Goal: Information Seeking & Learning: Learn about a topic

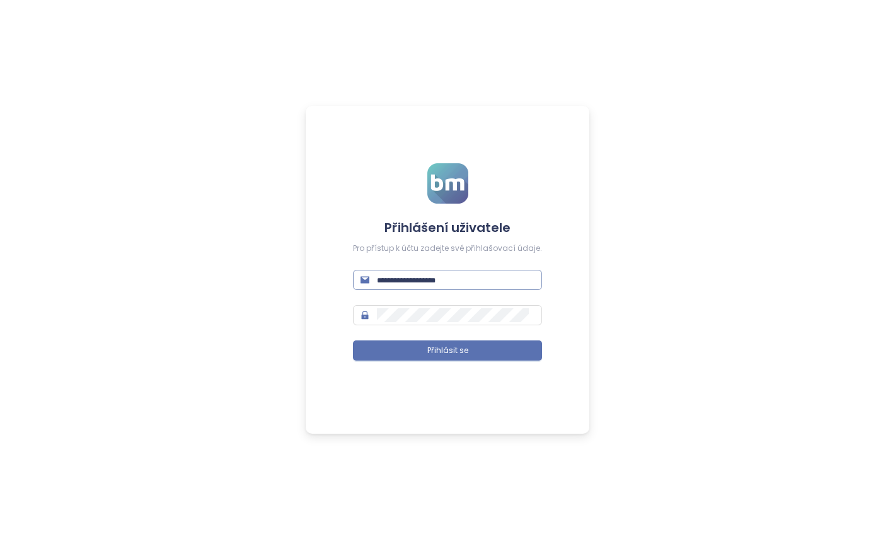
click at [466, 282] on input "text" at bounding box center [456, 280] width 158 height 14
click at [397, 283] on input "text" at bounding box center [456, 280] width 158 height 14
type input "**********"
click at [419, 429] on div "**********" at bounding box center [448, 270] width 284 height 328
click at [434, 352] on span "Přihlásit se" at bounding box center [447, 351] width 41 height 12
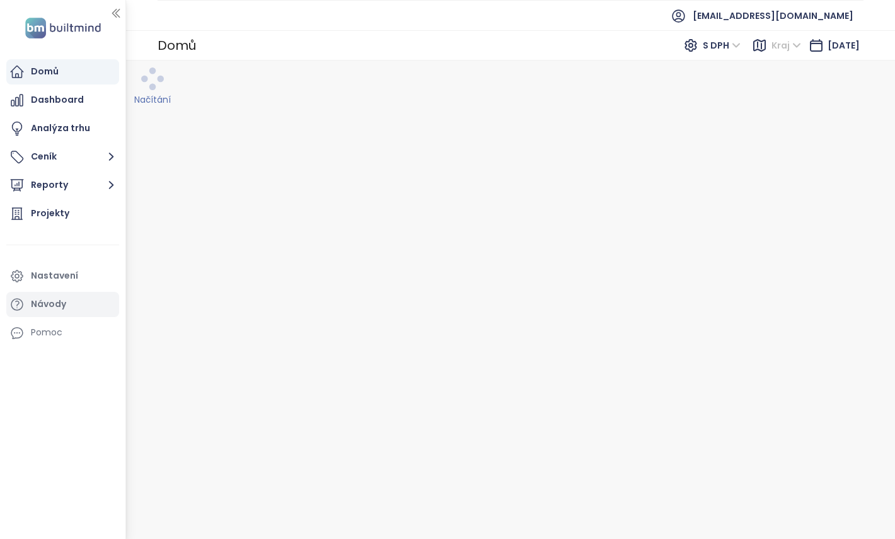
click at [36, 300] on div "Návody" at bounding box center [48, 304] width 35 height 16
click at [59, 309] on div "Návody" at bounding box center [48, 304] width 35 height 16
click at [72, 276] on div "Nastavení" at bounding box center [54, 276] width 47 height 16
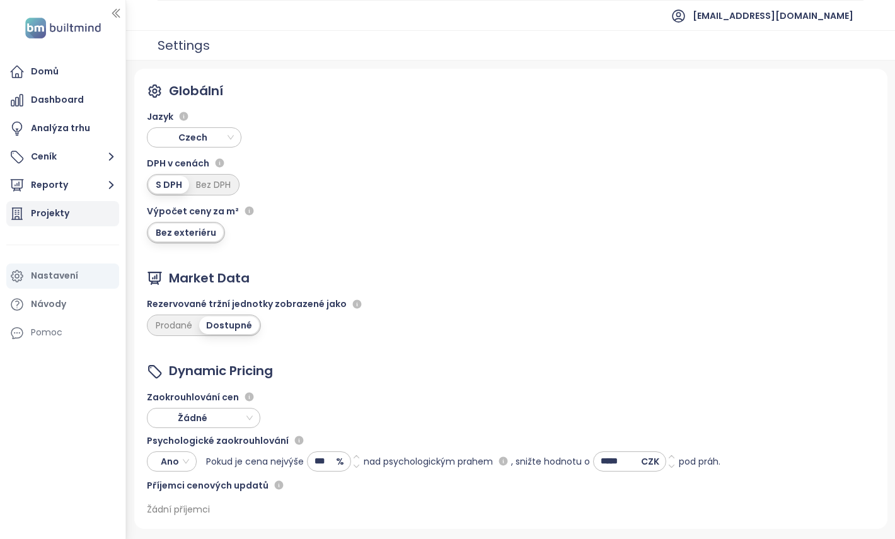
click at [62, 218] on div "Projekty" at bounding box center [50, 213] width 38 height 16
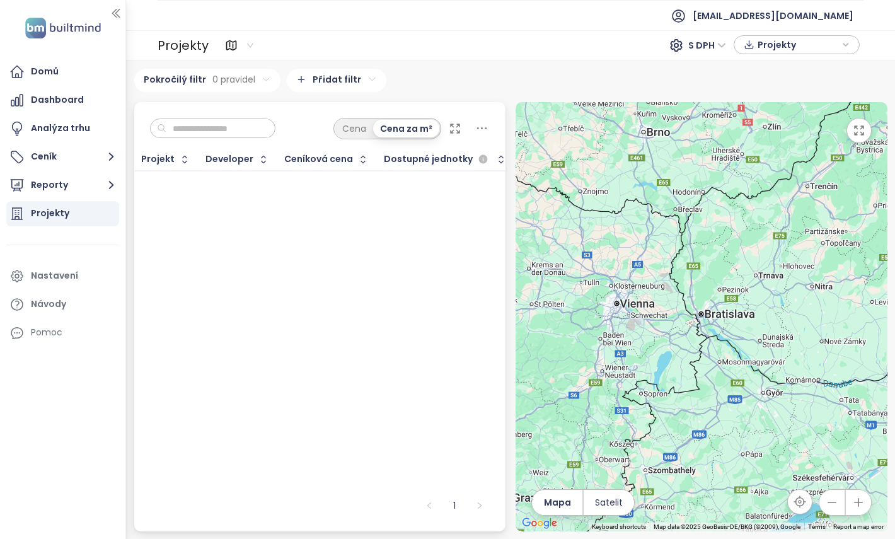
click at [848, 43] on icon "button" at bounding box center [846, 44] width 4 height 3
click at [790, 66] on span "XLSX" at bounding box center [777, 68] width 34 height 19
click at [648, 311] on div at bounding box center [702, 316] width 372 height 429
click at [836, 499] on icon "button" at bounding box center [832, 502] width 13 height 13
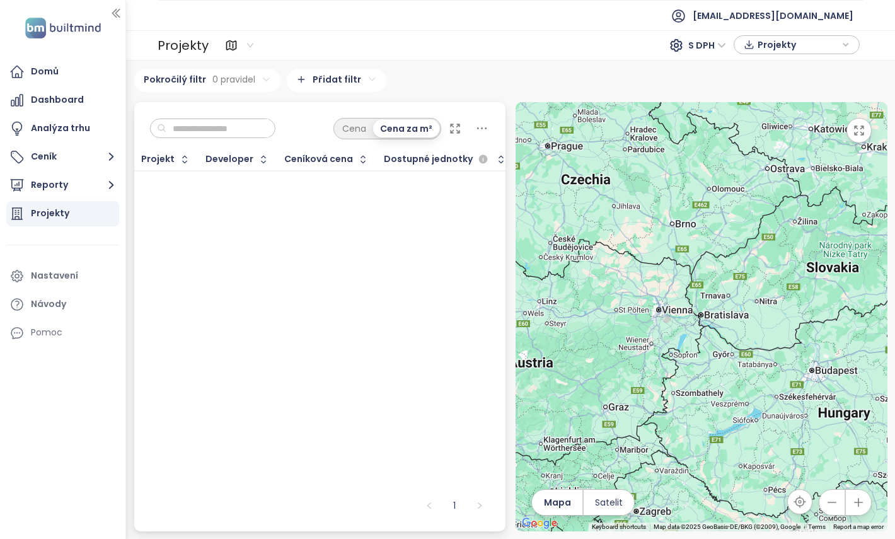
click at [836, 499] on icon "button" at bounding box center [832, 502] width 13 height 13
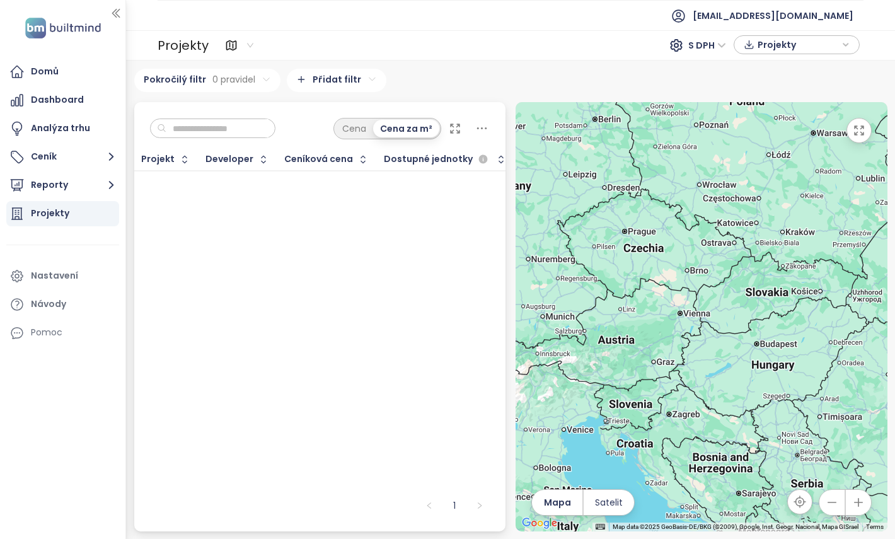
click at [630, 231] on div at bounding box center [702, 316] width 372 height 429
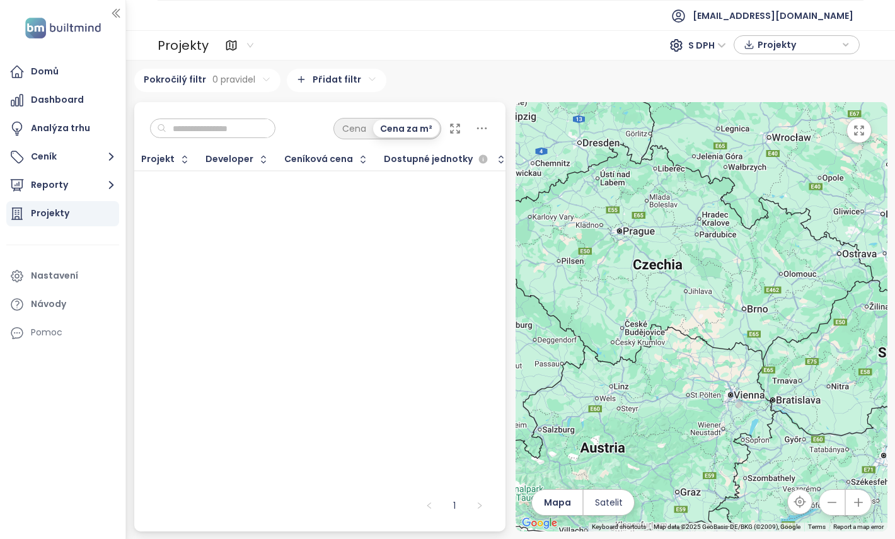
click at [630, 231] on div at bounding box center [702, 316] width 372 height 429
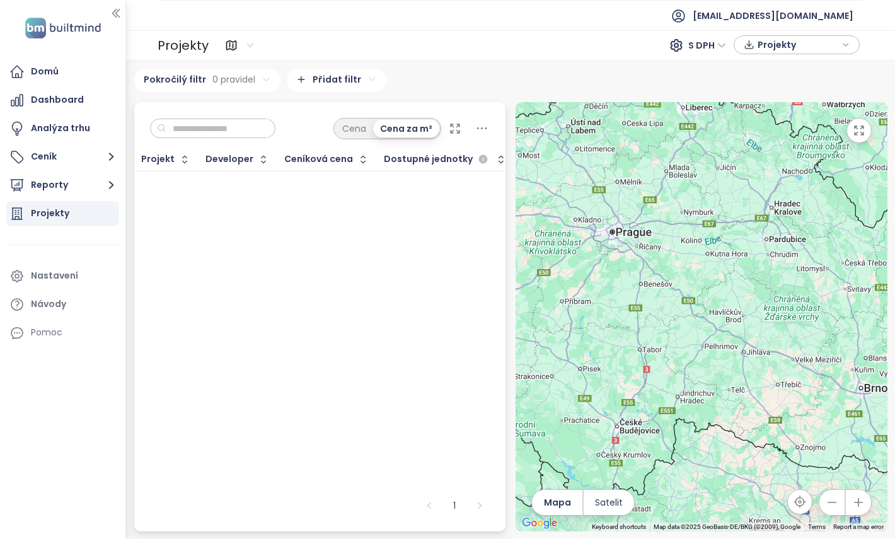
drag, startPoint x: 588, startPoint y: 229, endPoint x: 627, endPoint y: 251, distance: 44.9
click at [625, 248] on div at bounding box center [702, 316] width 372 height 429
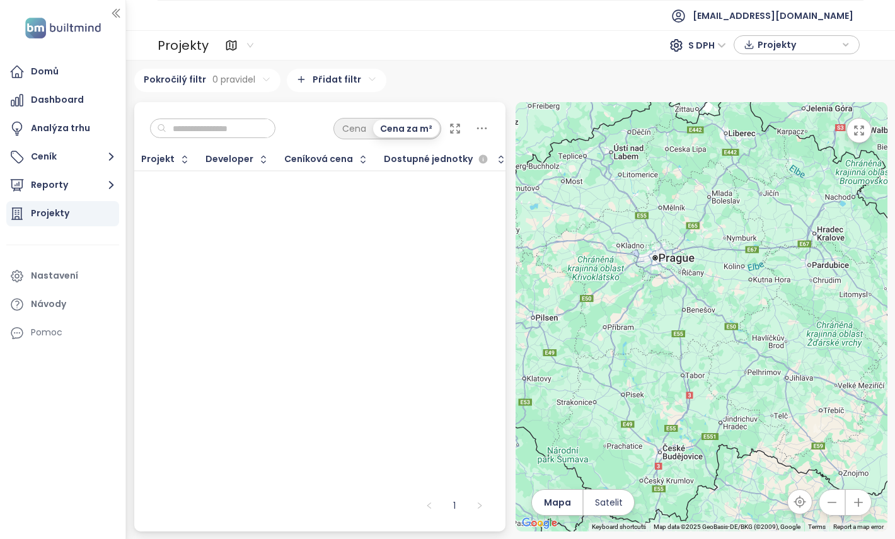
click at [647, 258] on div at bounding box center [702, 316] width 372 height 429
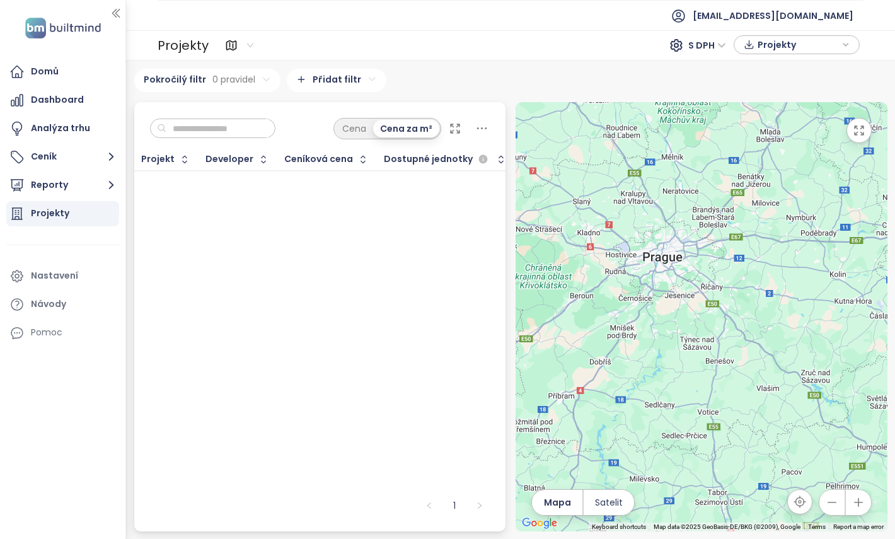
click at [314, 83] on html "Domů Dashboard Analýza trhu Ceník Reporty Projekty Nastavení Návody Pomoc reama…" at bounding box center [447, 269] width 895 height 539
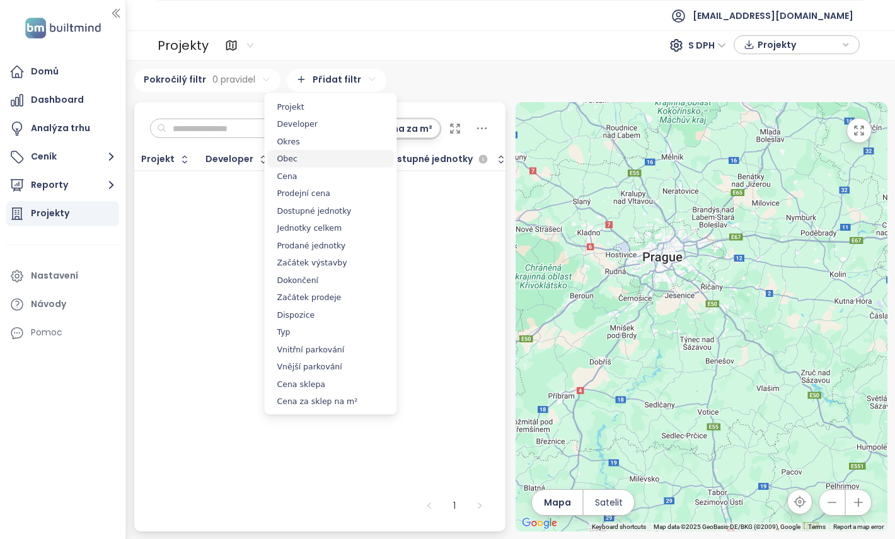
click at [316, 156] on span "Obec" at bounding box center [331, 159] width 126 height 18
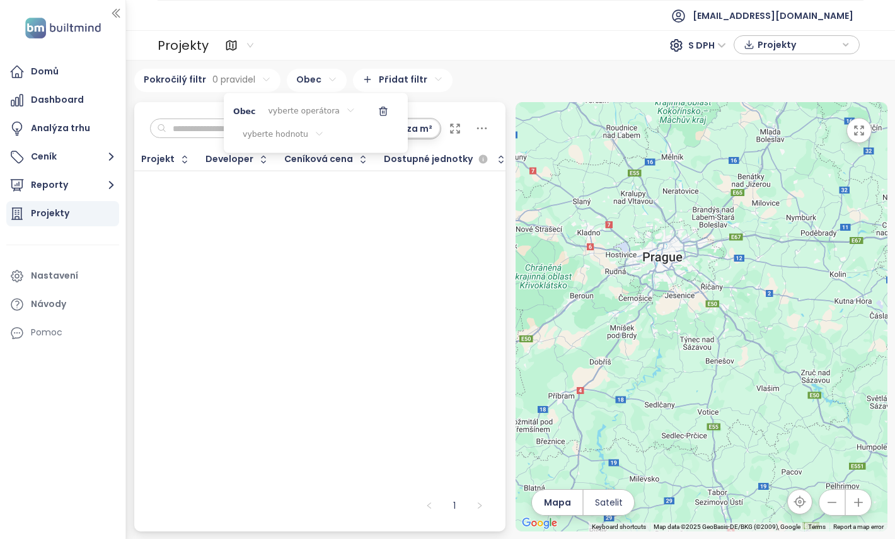
click at [308, 111] on div "vyberte operátora" at bounding box center [311, 111] width 107 height 21
click at [303, 134] on span "je" at bounding box center [309, 136] width 71 height 18
click at [296, 133] on div "vyberte hodnotu" at bounding box center [316, 135] width 100 height 21
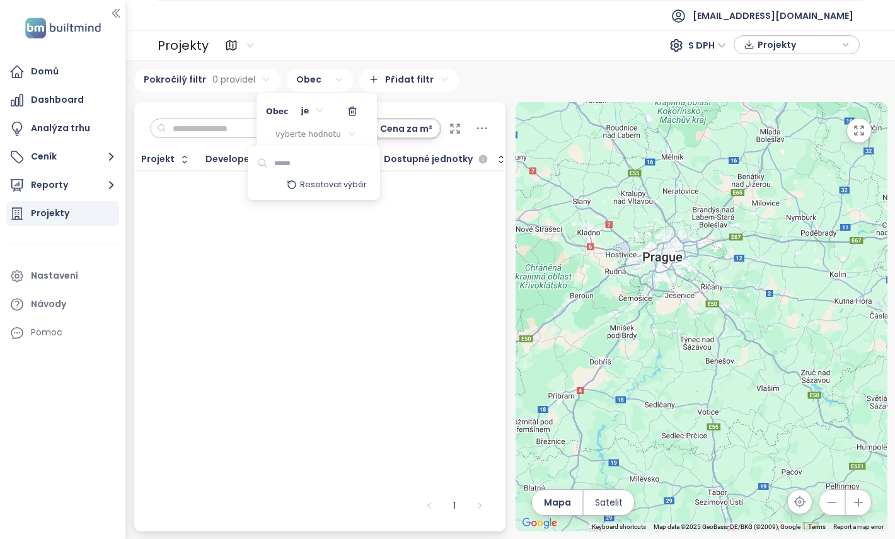
click at [294, 164] on input at bounding box center [311, 163] width 86 height 18
type input "*****"
click at [342, 299] on html "Domů Dashboard Analýza trhu Ceník Reporty Projekty Nastavení Návody Pomoc reama…" at bounding box center [447, 269] width 895 height 539
click at [324, 131] on div "vyberte hodnotu" at bounding box center [316, 135] width 100 height 21
click at [345, 161] on input "*****" at bounding box center [311, 163] width 86 height 18
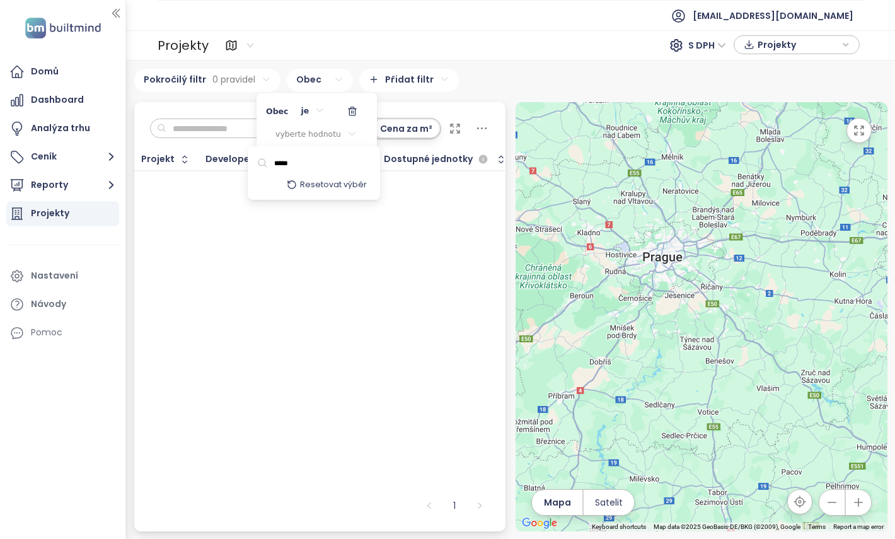
click at [259, 163] on icon at bounding box center [262, 163] width 11 height 11
click at [304, 161] on input "*****" at bounding box center [311, 163] width 86 height 18
click at [339, 291] on html "Domů Dashboard Analýza trhu Ceník Reporty Projekty Nastavení Návody Pomoc reama…" at bounding box center [447, 269] width 895 height 539
click at [321, 82] on html "Domů Dashboard Analýza trhu Ceník Reporty Projekty Nastavení Návody Pomoc reama…" at bounding box center [447, 269] width 895 height 539
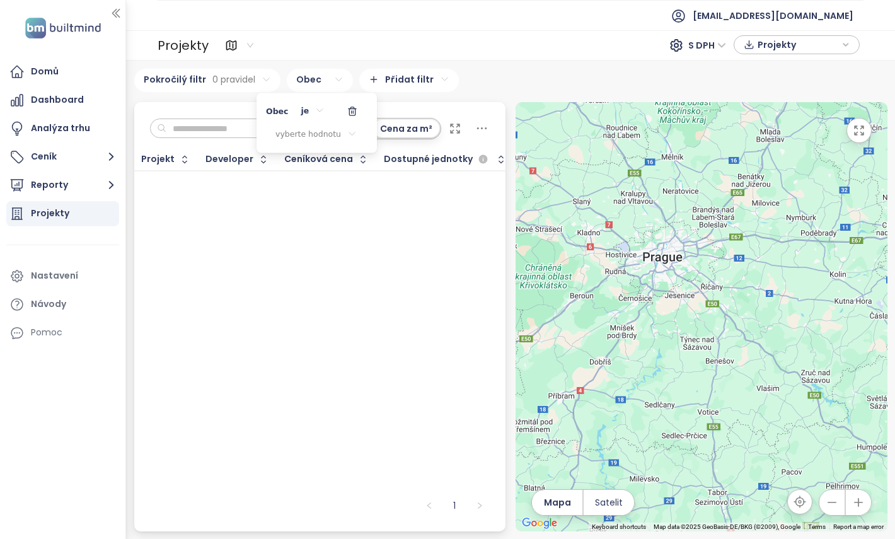
click at [332, 136] on div "vyberte hodnotu" at bounding box center [316, 135] width 100 height 21
click at [348, 135] on html "Domů Dashboard Analýza trhu Ceník Reporty Projekty Nastavení Návody Pomoc reama…" at bounding box center [447, 269] width 895 height 539
click at [348, 135] on icon at bounding box center [351, 134] width 9 height 11
click at [262, 161] on icon at bounding box center [262, 163] width 11 height 11
click at [309, 168] on input at bounding box center [311, 163] width 86 height 18
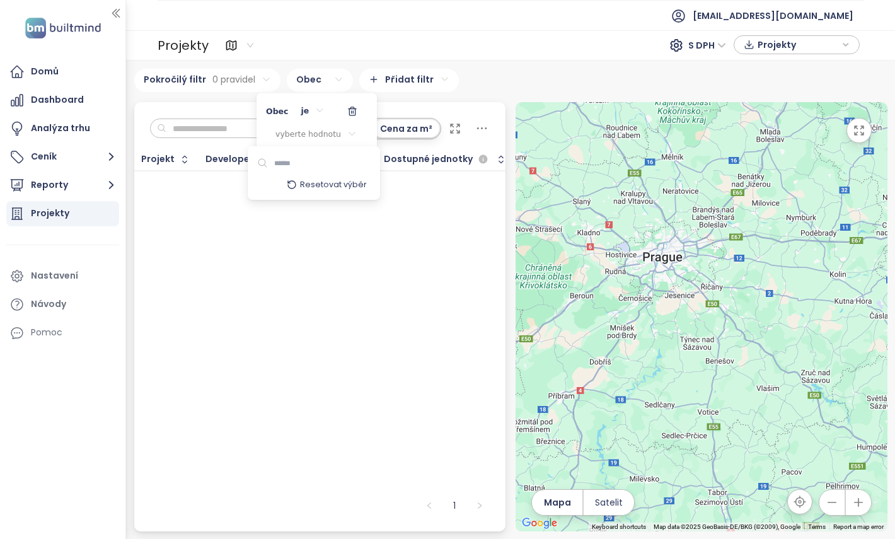
click at [347, 110] on html "Domů Dashboard Analýza trhu Ceník Reporty Projekty Nastavení Návody Pomoc reama…" at bounding box center [447, 269] width 895 height 539
click at [355, 110] on button "button" at bounding box center [352, 111] width 30 height 20
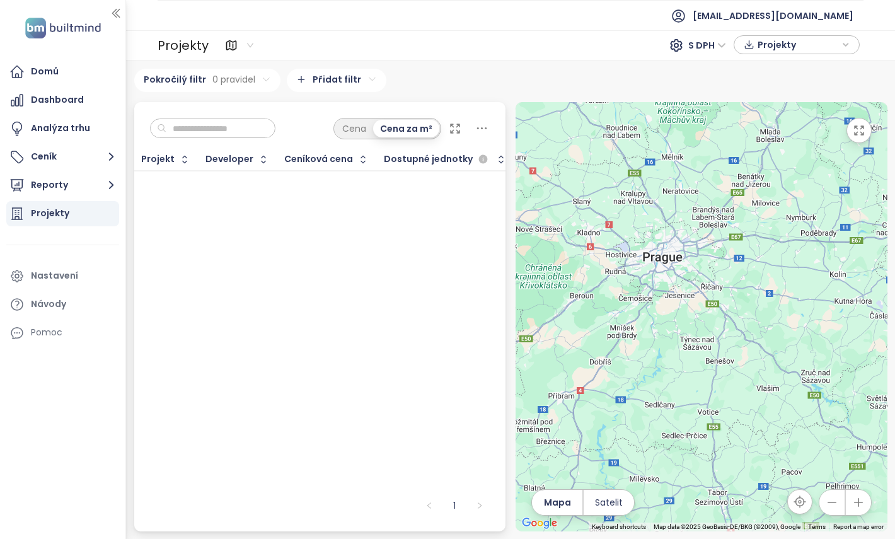
click at [357, 76] on html "Domů Dashboard Analýza trhu Ceník Reporty Projekty Nastavení Návody Pomoc reama…" at bounding box center [447, 269] width 895 height 539
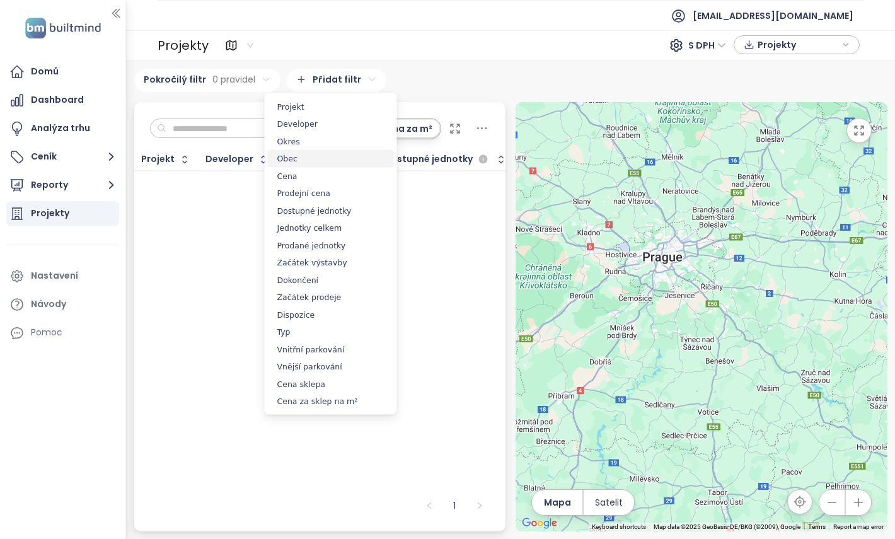
click at [349, 155] on span "Obec" at bounding box center [331, 159] width 126 height 18
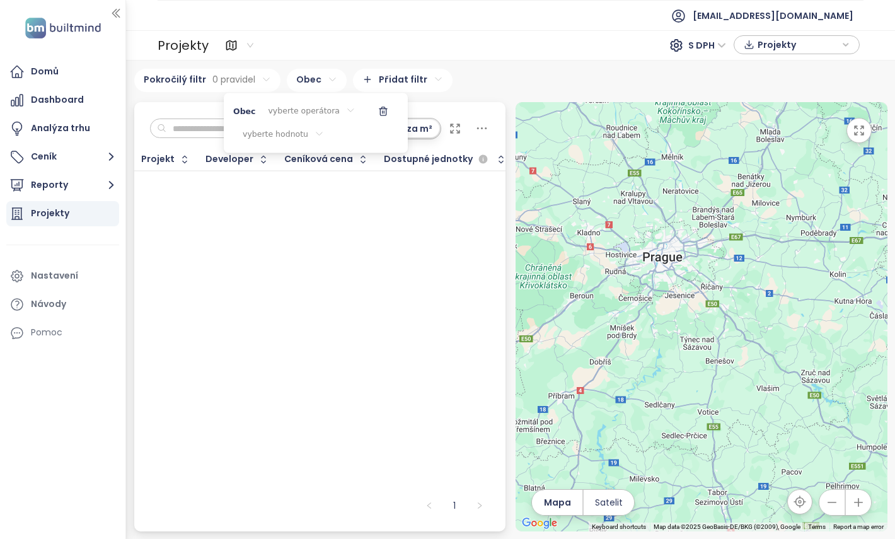
click at [253, 207] on html "Domů Dashboard Analýza trhu Ceník Reporty Projekty Nastavení Návody Pomoc reama…" at bounding box center [447, 269] width 895 height 539
click at [62, 78] on div "Domů" at bounding box center [62, 71] width 113 height 25
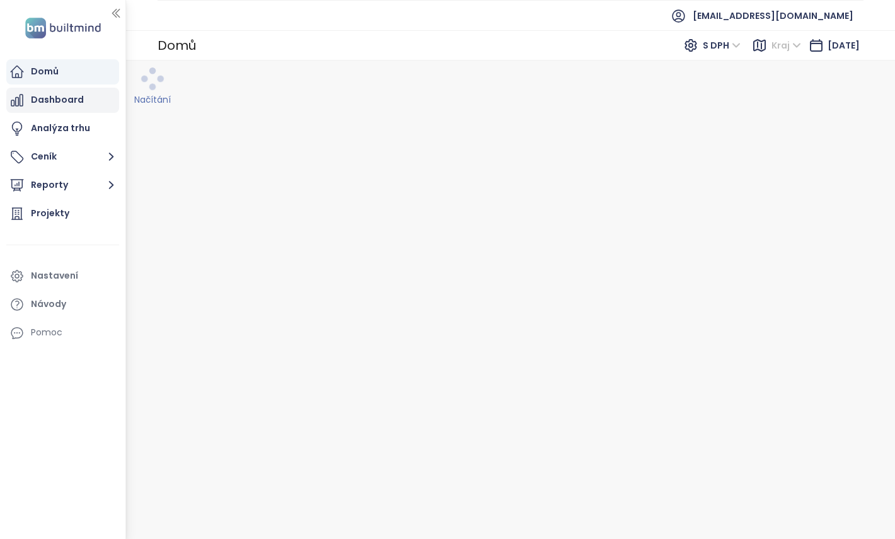
click at [70, 99] on div "Dashboard" at bounding box center [57, 100] width 53 height 16
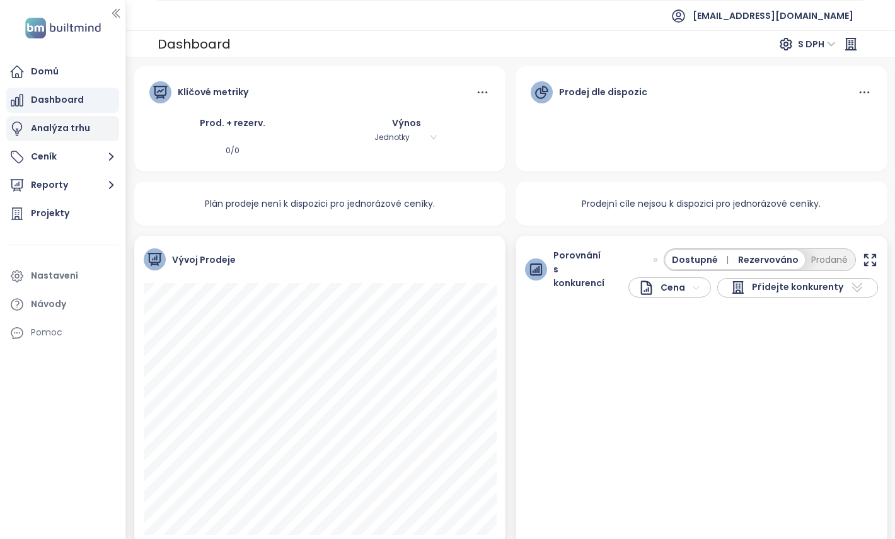
click at [72, 121] on div "Analýza trhu" at bounding box center [60, 128] width 59 height 16
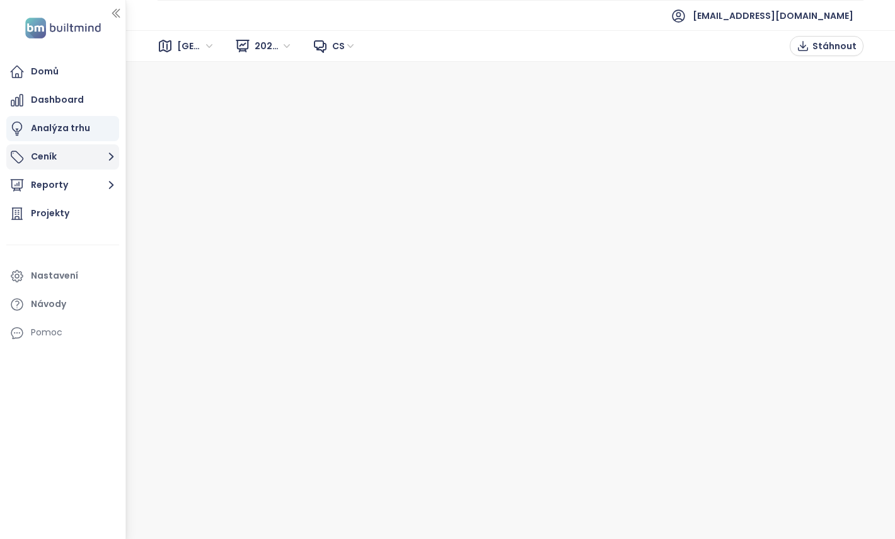
click at [72, 156] on button "Ceník" at bounding box center [62, 156] width 113 height 25
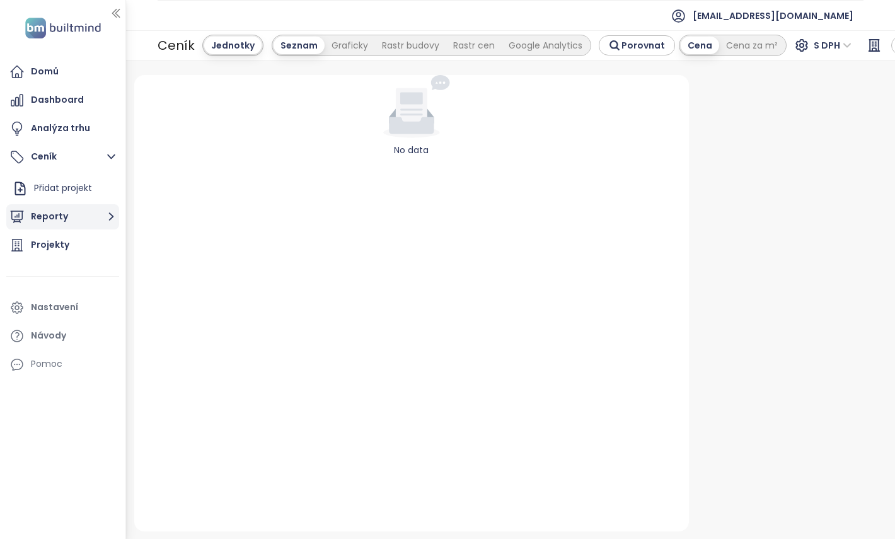
click at [81, 212] on button "Reporty" at bounding box center [62, 216] width 113 height 25
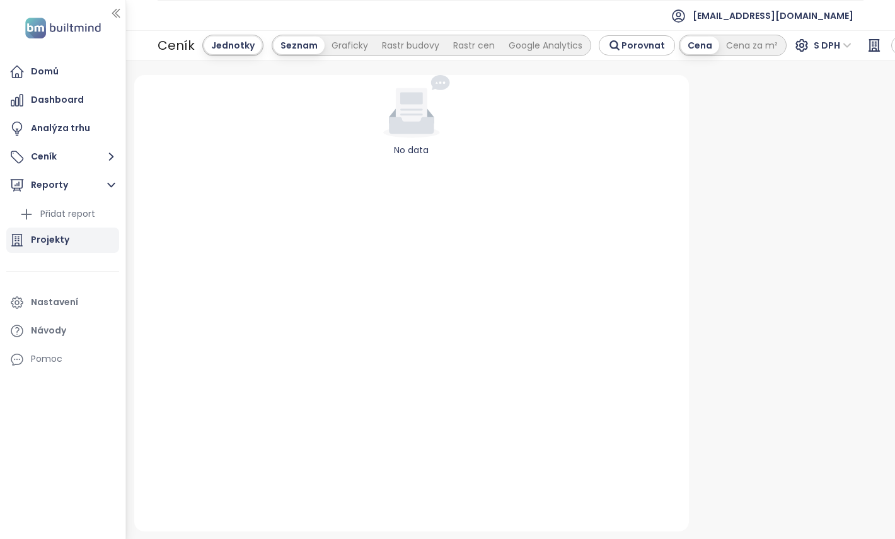
click at [85, 241] on div "Projekty" at bounding box center [62, 240] width 113 height 25
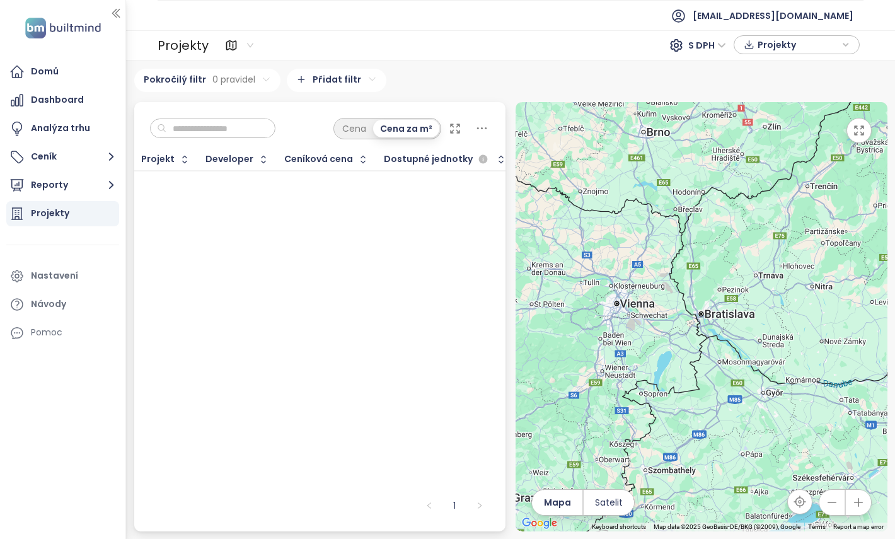
click at [361, 88] on html "Domů Dashboard Analýza trhu Ceník Reporty Projekty Nastavení Návody Pomoc reama…" at bounding box center [447, 269] width 895 height 539
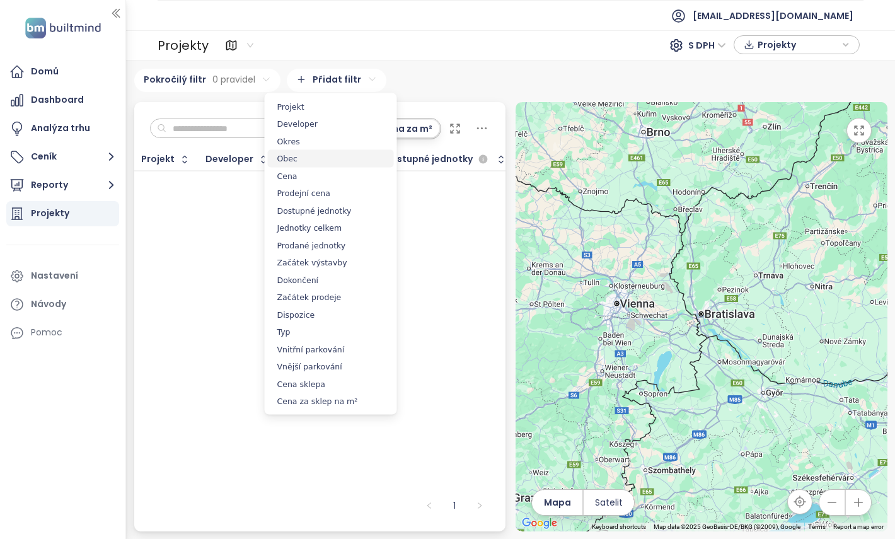
click at [306, 157] on span "Obec" at bounding box center [331, 159] width 126 height 18
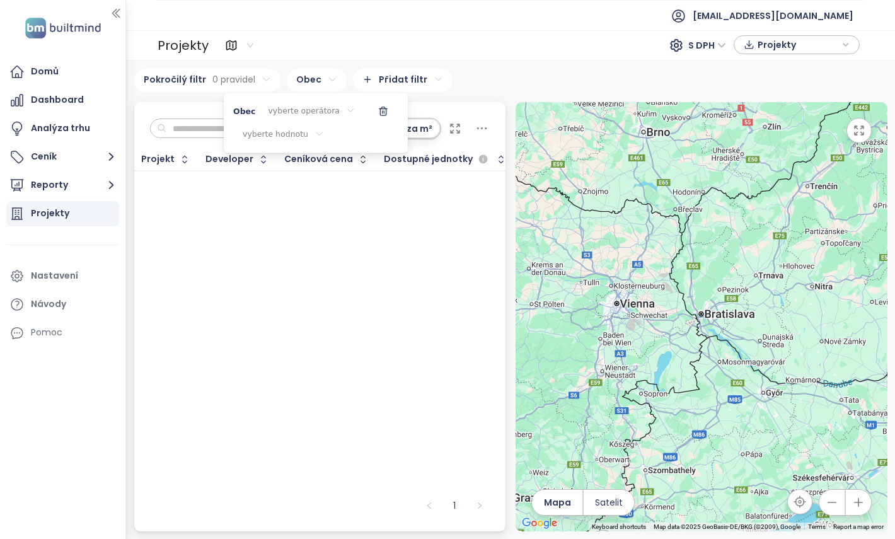
click at [302, 108] on div "vyberte operátora" at bounding box center [311, 111] width 107 height 21
click at [304, 135] on span "je" at bounding box center [309, 136] width 71 height 18
click at [298, 133] on div "vyberte hodnotu" at bounding box center [316, 135] width 100 height 21
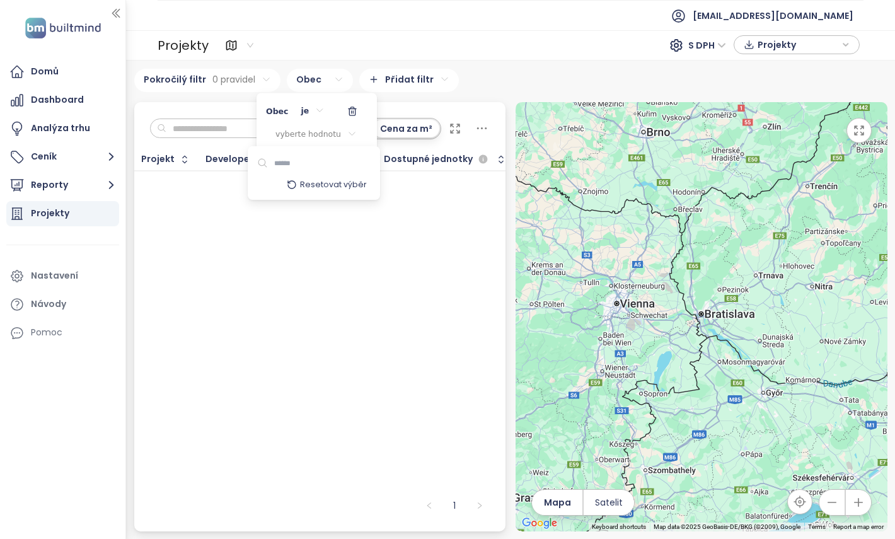
click at [277, 160] on input at bounding box center [311, 163] width 86 height 18
click at [294, 186] on icon "button" at bounding box center [292, 185] width 10 height 10
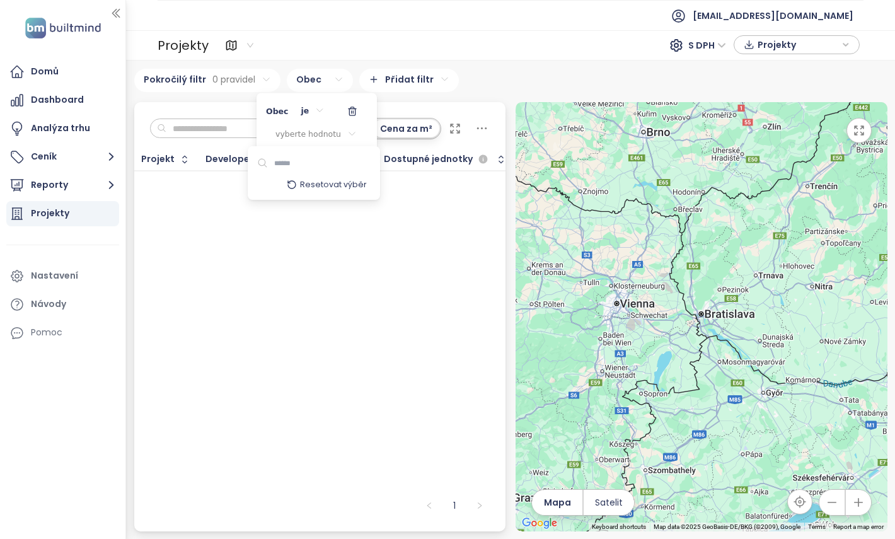
click at [294, 186] on icon "button" at bounding box center [292, 185] width 10 height 10
click at [228, 284] on html "Domů Dashboard Analýza trhu Ceník Reporty Projekty Nastavení Návody Pomoc reama…" at bounding box center [447, 269] width 895 height 539
click at [34, 73] on html "Domů Dashboard Analýza trhu Ceník Reporty Projekty Nastavení Návody Pomoc reama…" at bounding box center [447, 269] width 895 height 539
click at [34, 73] on div "Domů" at bounding box center [45, 72] width 28 height 16
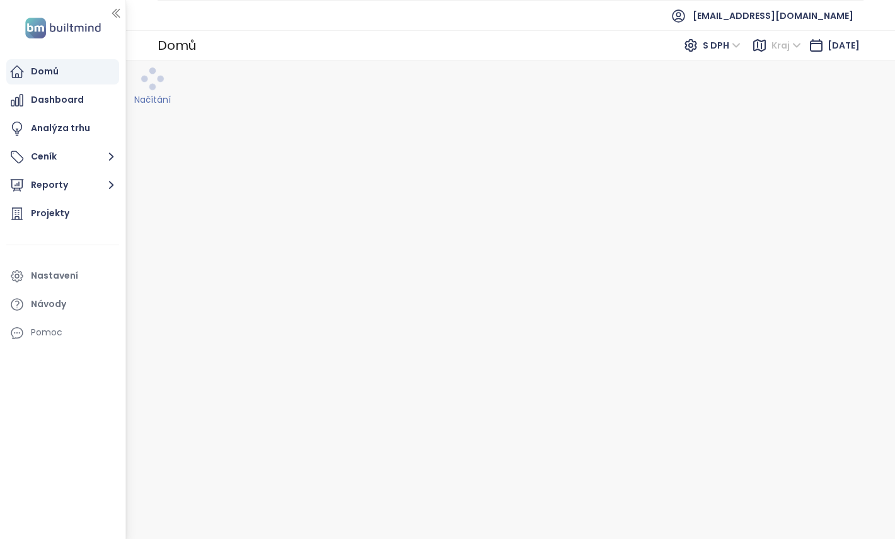
click at [782, 48] on input "search" at bounding box center [788, 45] width 26 height 19
click at [303, 34] on div "Domů S DPH [GEOGRAPHIC_DATA] [DATE]" at bounding box center [510, 45] width 769 height 30
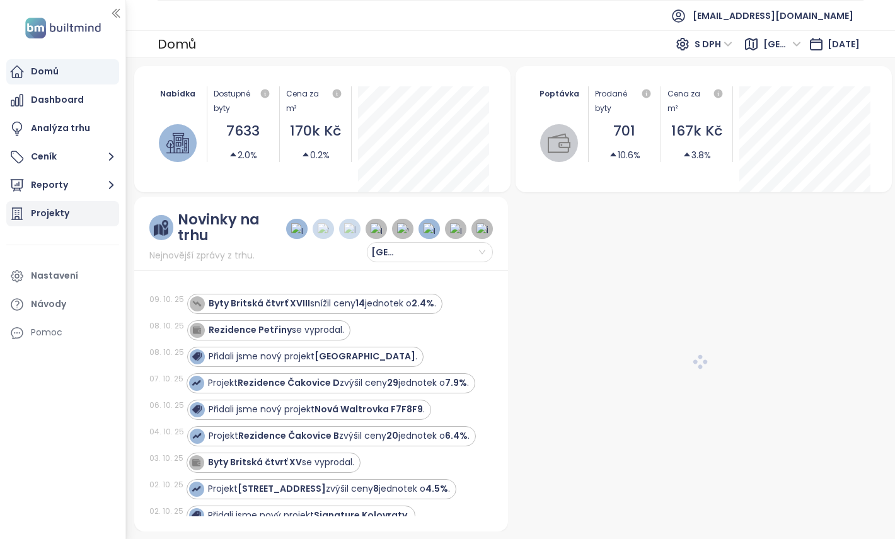
click at [65, 216] on div "Projekty" at bounding box center [50, 213] width 38 height 16
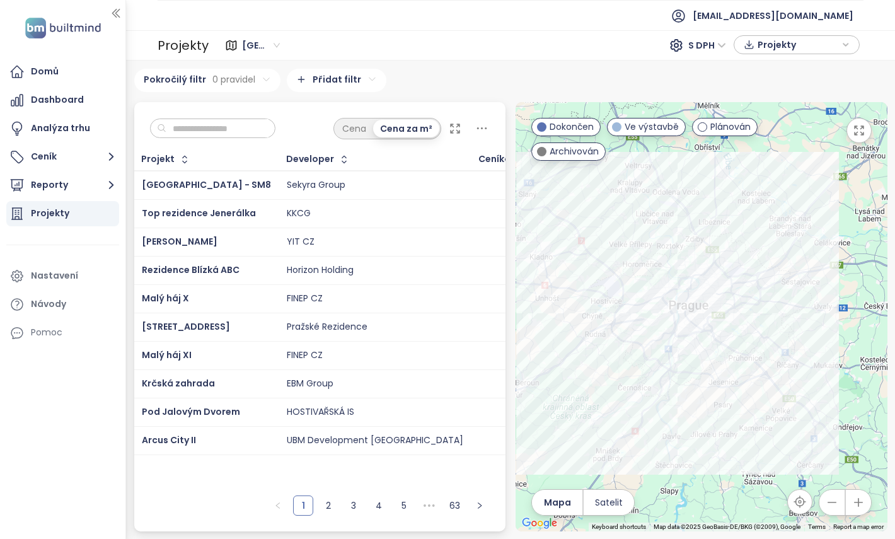
click at [279, 188] on td "Sekyra Group" at bounding box center [375, 185] width 192 height 29
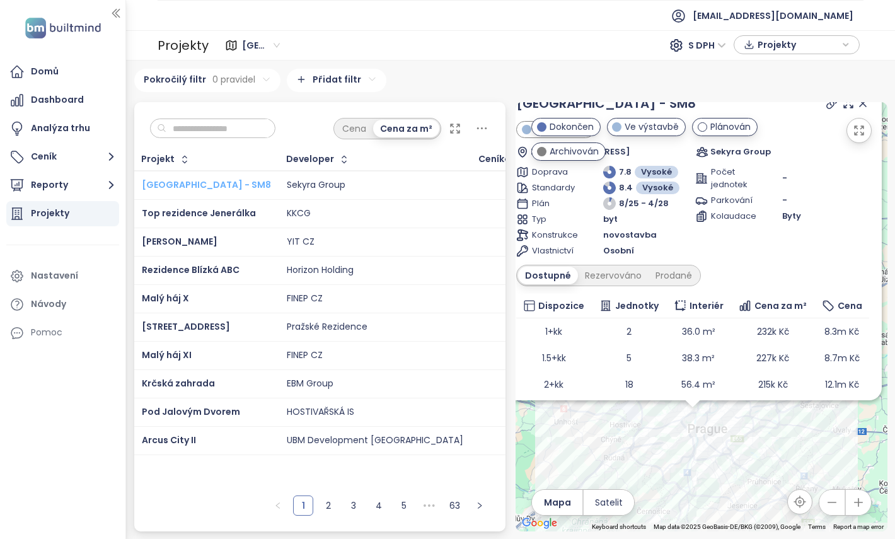
click at [214, 182] on span "[GEOGRAPHIC_DATA] - SM8" at bounding box center [206, 184] width 129 height 13
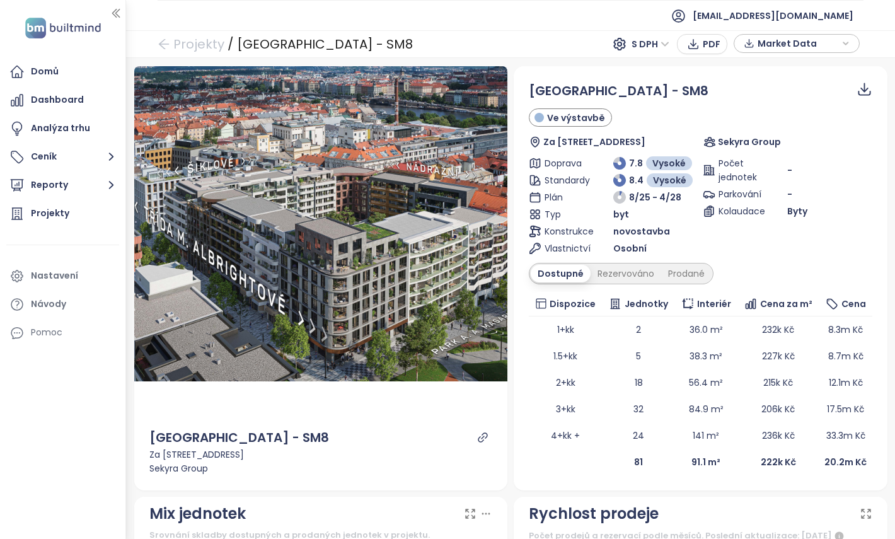
click at [552, 50] on div "Projekty / Smíchov City - SM8 S DPH PDF Market Data" at bounding box center [510, 44] width 769 height 28
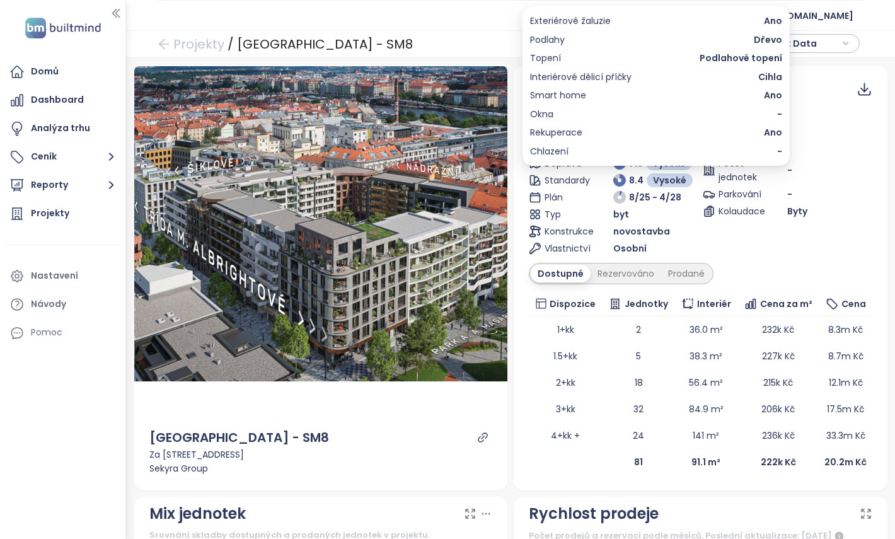
click at [669, 182] on span "Vysoké" at bounding box center [669, 180] width 33 height 14
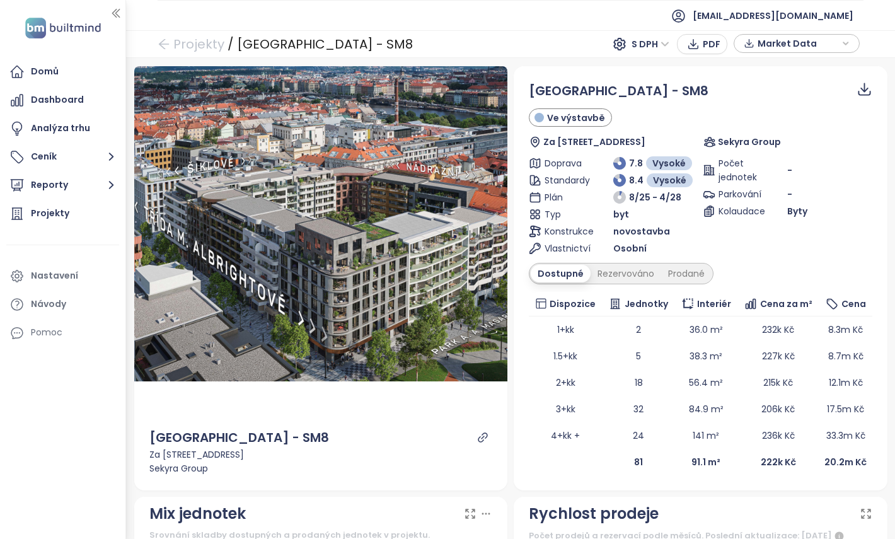
click at [756, 262] on div "Smíchov City - SM8 Ve výstavbě Za Ženskými domovy 128, Smíchov, 150 00 Praha-Pr…" at bounding box center [701, 278] width 344 height 394
click at [804, 214] on span "Byty" at bounding box center [797, 211] width 20 height 14
click at [483, 435] on icon "link" at bounding box center [482, 437] width 11 height 11
click at [620, 226] on span "novostavba" at bounding box center [641, 231] width 57 height 14
click at [834, 144] on span "Data jako XLSX" at bounding box center [849, 143] width 71 height 14
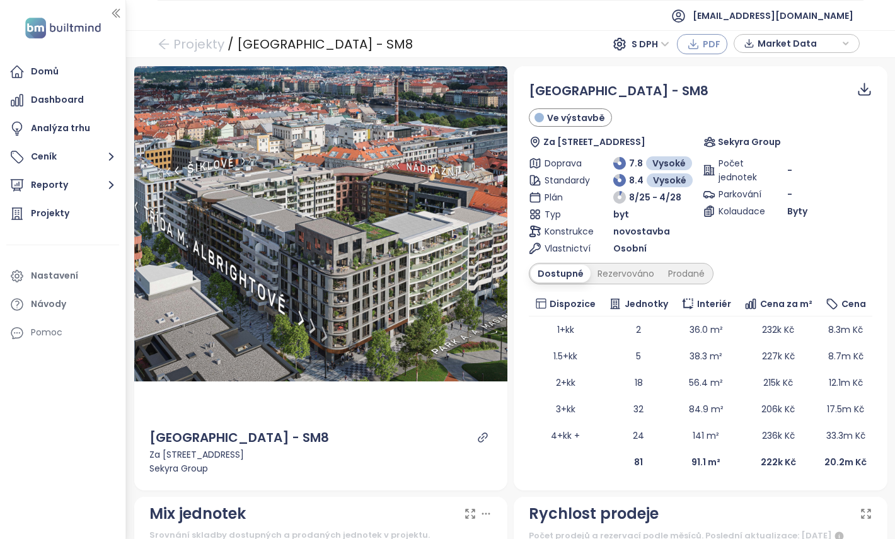
click at [694, 43] on icon "button" at bounding box center [693, 43] width 6 height 8
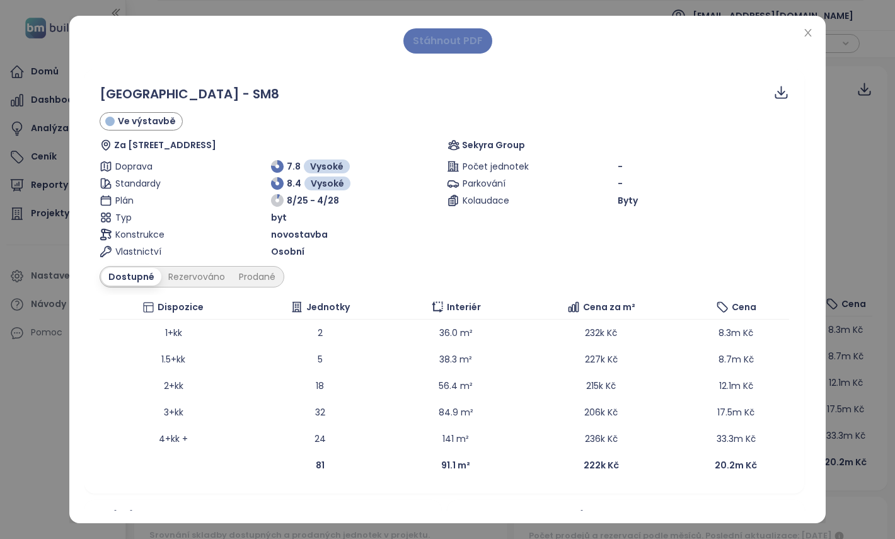
click at [453, 47] on span "Stáhnout PDF" at bounding box center [448, 41] width 70 height 16
click at [265, 279] on div "Prodané" at bounding box center [257, 277] width 50 height 18
click at [127, 275] on div "Dostupné" at bounding box center [129, 277] width 57 height 18
click at [268, 279] on div "Prodané" at bounding box center [257, 277] width 50 height 18
click at [805, 33] on icon "close" at bounding box center [808, 33] width 10 height 10
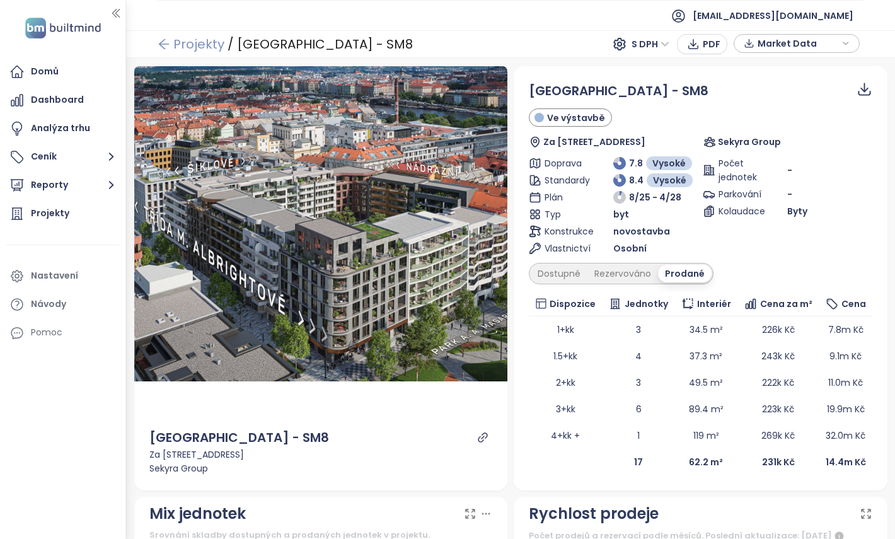
click at [181, 45] on link "Projekty" at bounding box center [191, 44] width 67 height 23
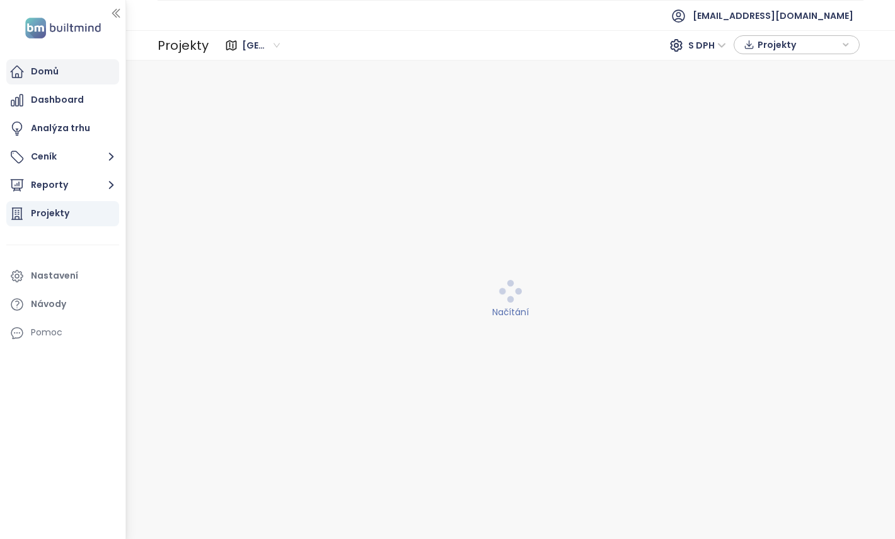
click at [81, 77] on div "Domů" at bounding box center [62, 71] width 113 height 25
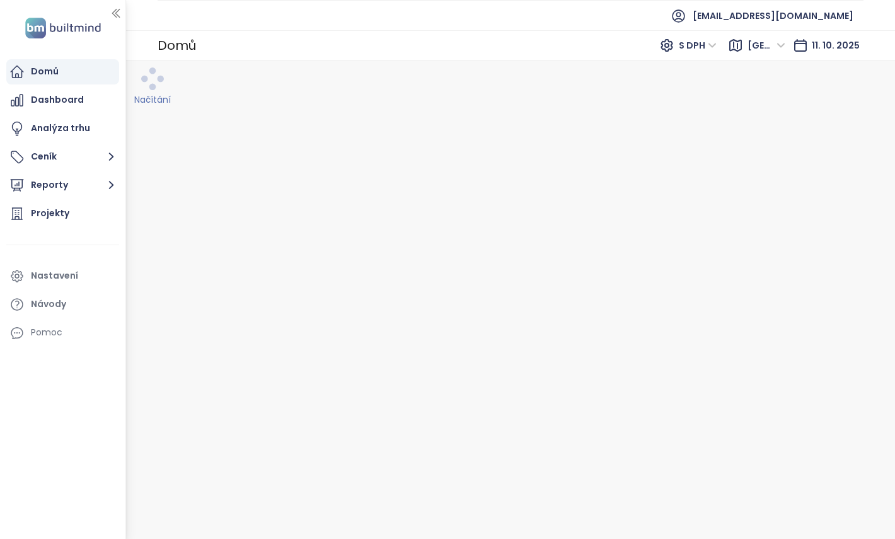
click at [35, 77] on div "Domů" at bounding box center [45, 72] width 28 height 16
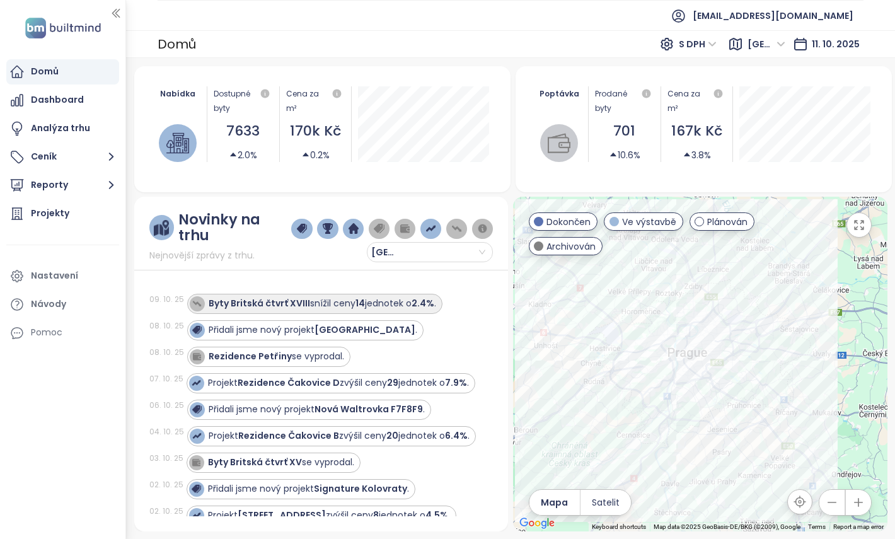
click at [332, 303] on div "Byty Britská čtvrť XVIII snížil ceny 14 jednotek o 2.4% ." at bounding box center [323, 303] width 228 height 13
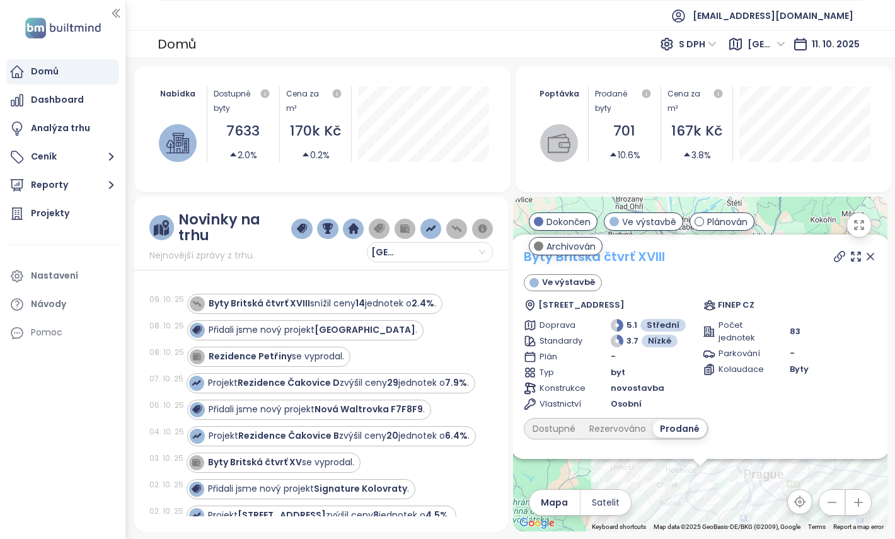
click at [639, 260] on link "Byty Britská čtvrť XVIII" at bounding box center [594, 256] width 141 height 19
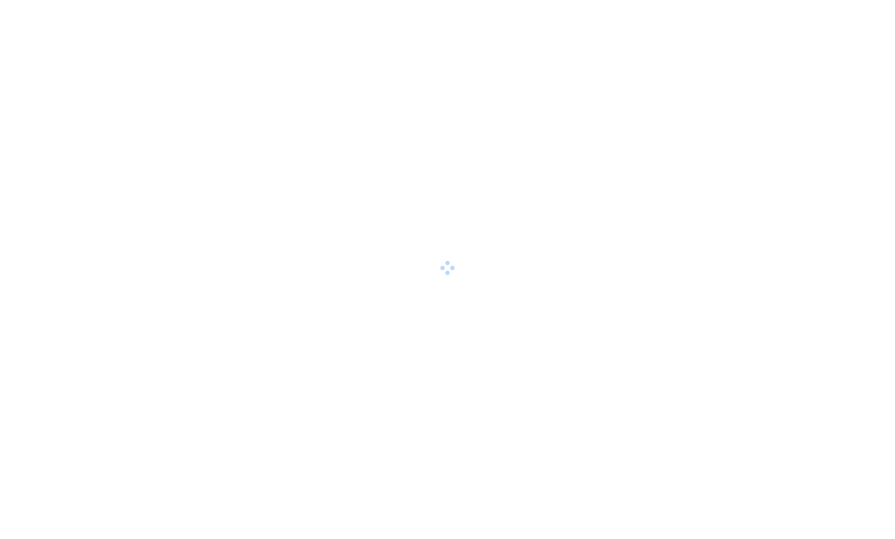
click at [222, 238] on div at bounding box center [447, 269] width 895 height 539
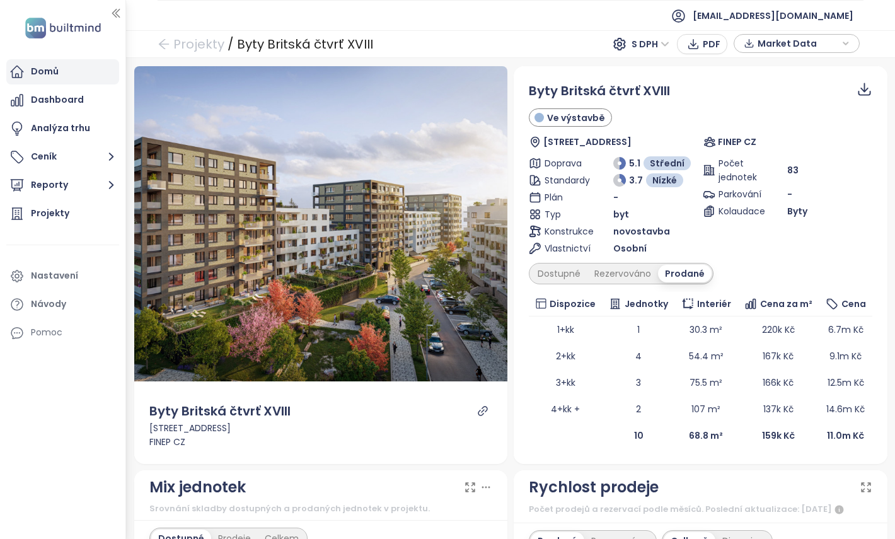
click at [80, 75] on div "Domů" at bounding box center [62, 71] width 113 height 25
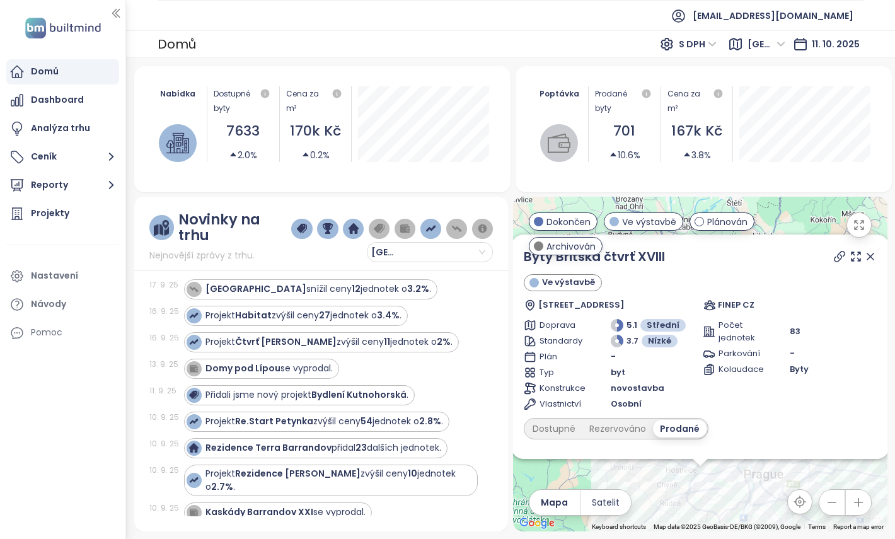
scroll to position [906, 0]
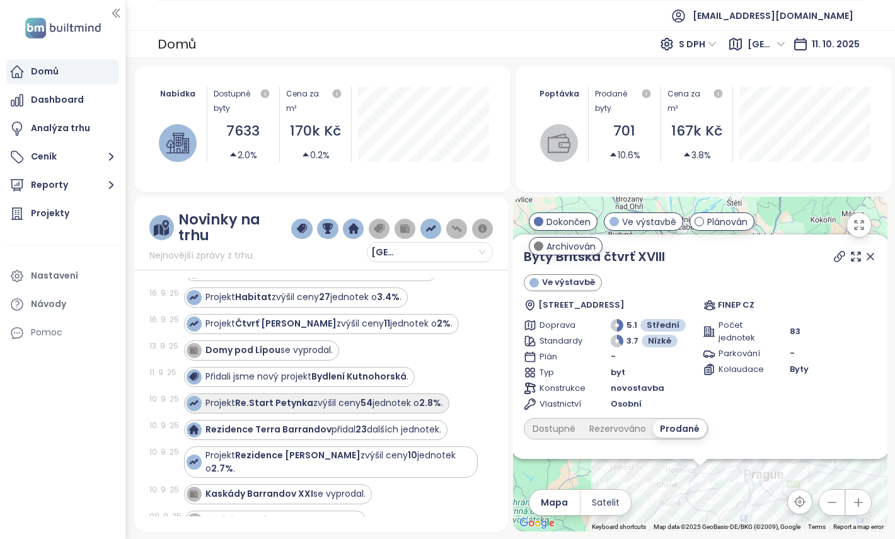
click at [423, 410] on div "Projekt Re.Start Petynka zvýšil ceny 54 jednotek o 2.8% ." at bounding box center [324, 402] width 238 height 13
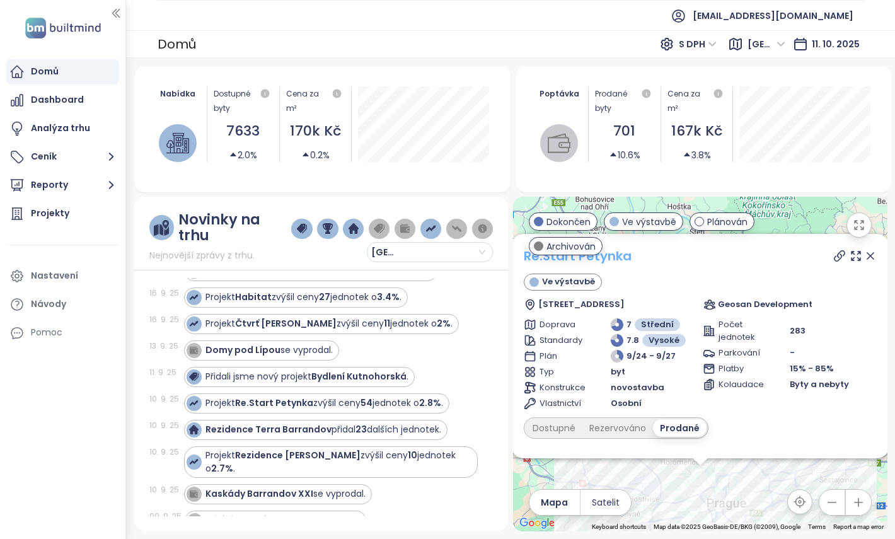
click at [611, 262] on link "Re.Start Petynka" at bounding box center [578, 255] width 108 height 19
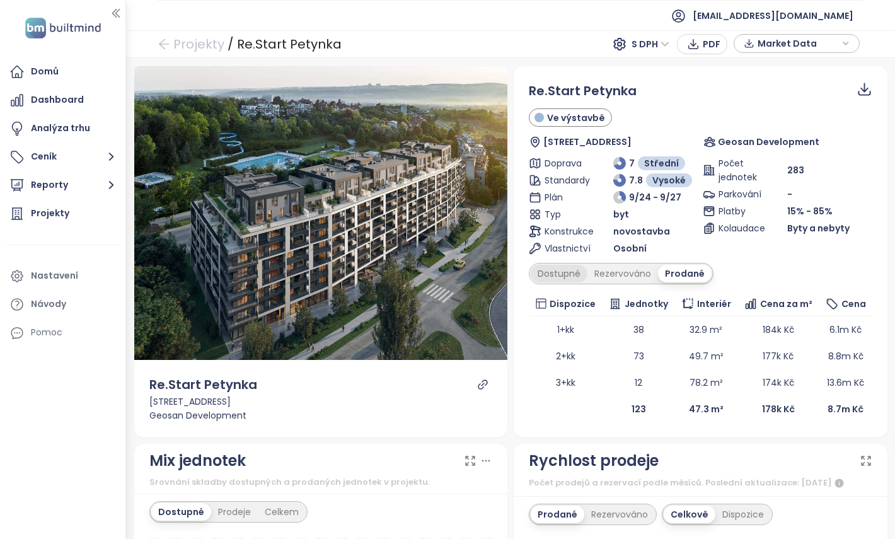
click at [564, 272] on div "Dostupné" at bounding box center [559, 274] width 57 height 18
click at [688, 277] on div "Prodané" at bounding box center [686, 274] width 50 height 18
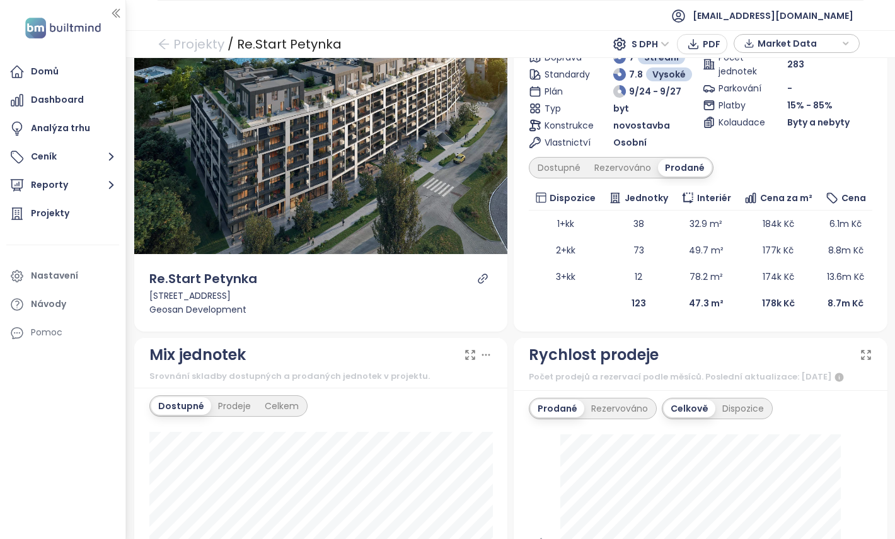
scroll to position [99, 0]
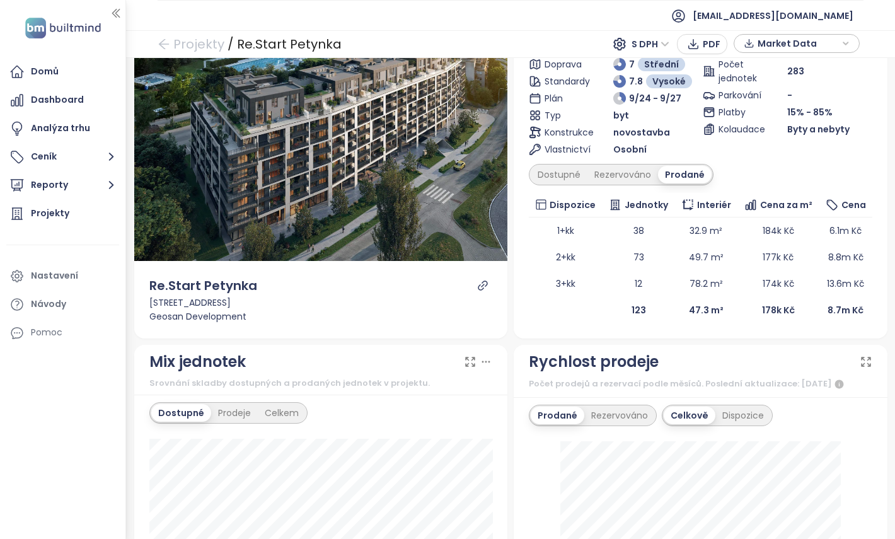
click at [831, 206] on icon at bounding box center [832, 205] width 13 height 13
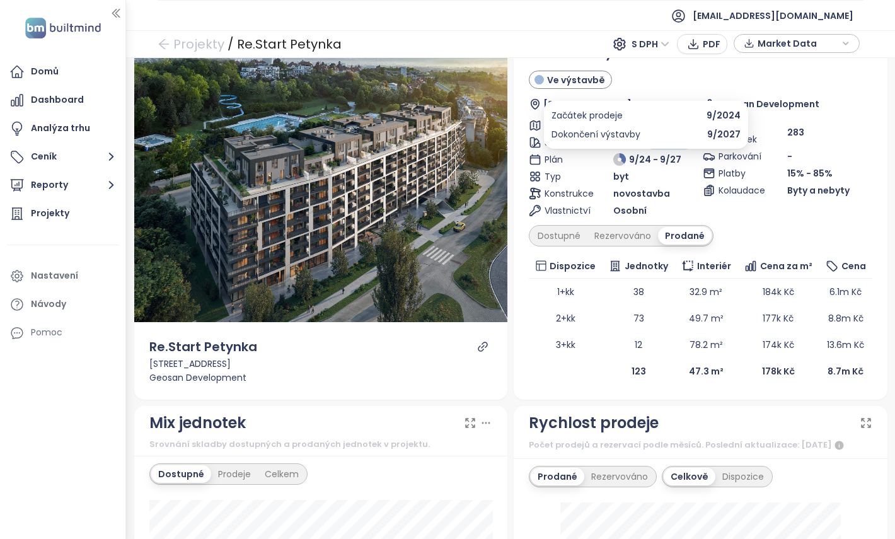
scroll to position [34, 0]
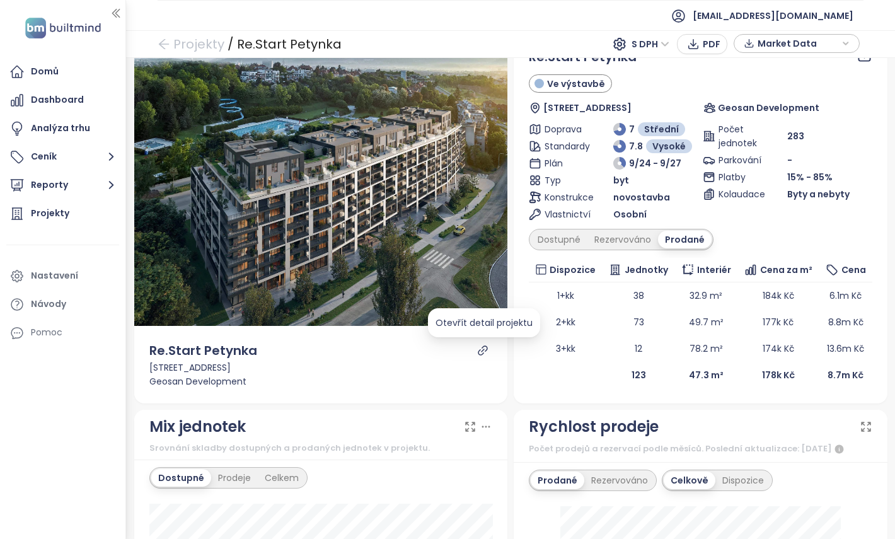
click at [485, 349] on icon "link" at bounding box center [482, 350] width 11 height 11
click at [652, 173] on div "byt" at bounding box center [655, 180] width 84 height 14
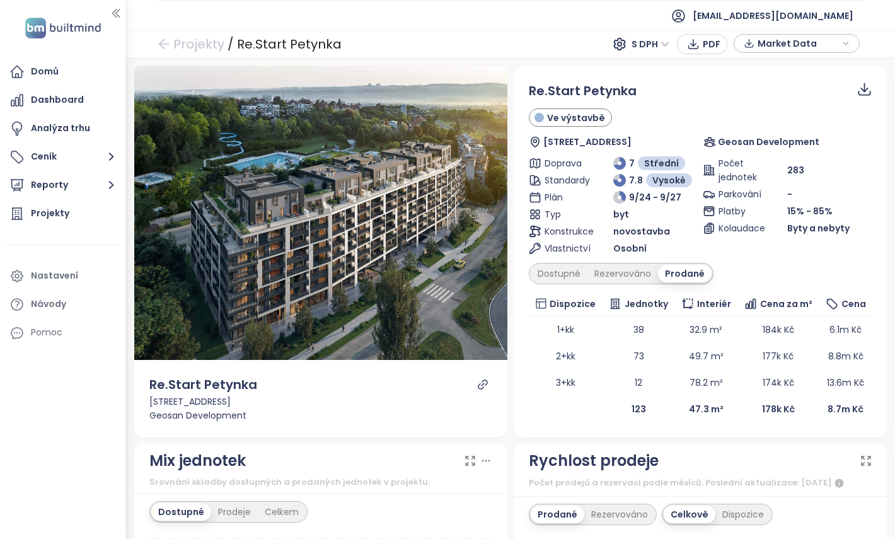
click at [841, 45] on div "Market Data" at bounding box center [797, 43] width 112 height 19
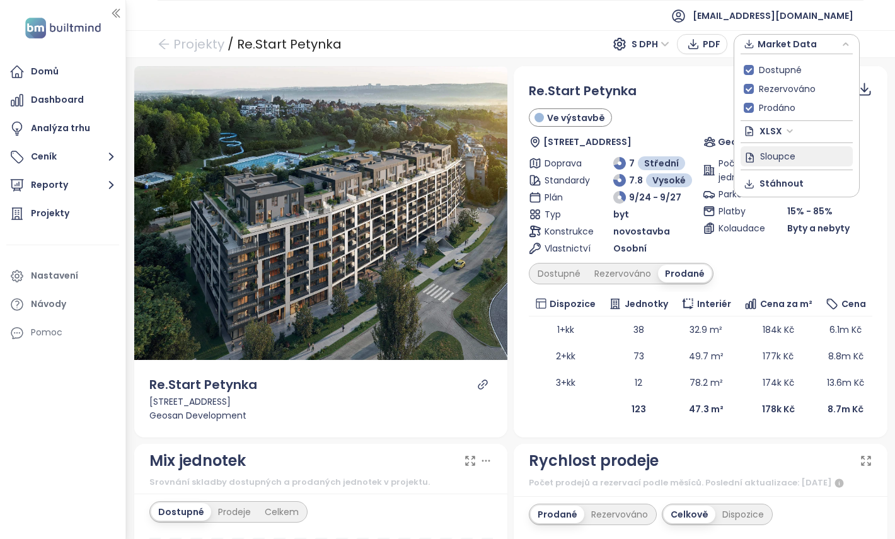
click at [771, 159] on span "Sloupce" at bounding box center [777, 156] width 35 height 14
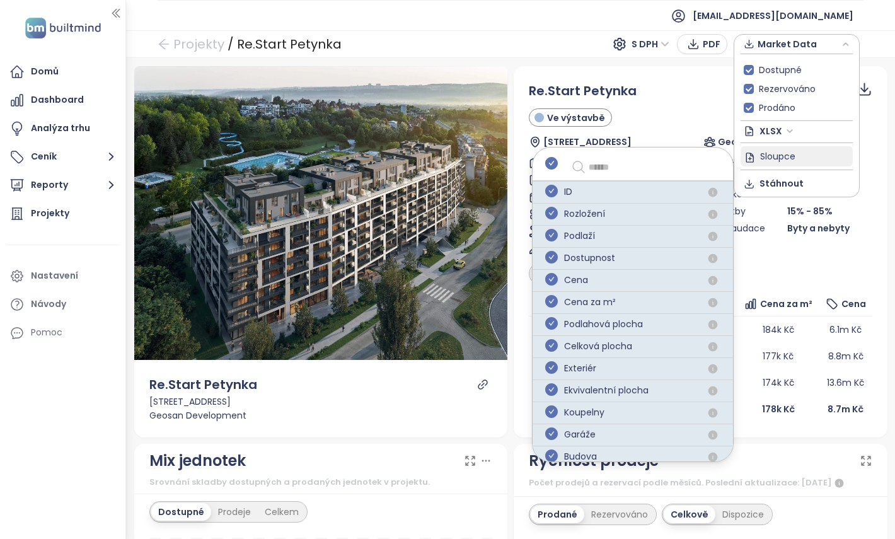
scroll to position [183, 0]
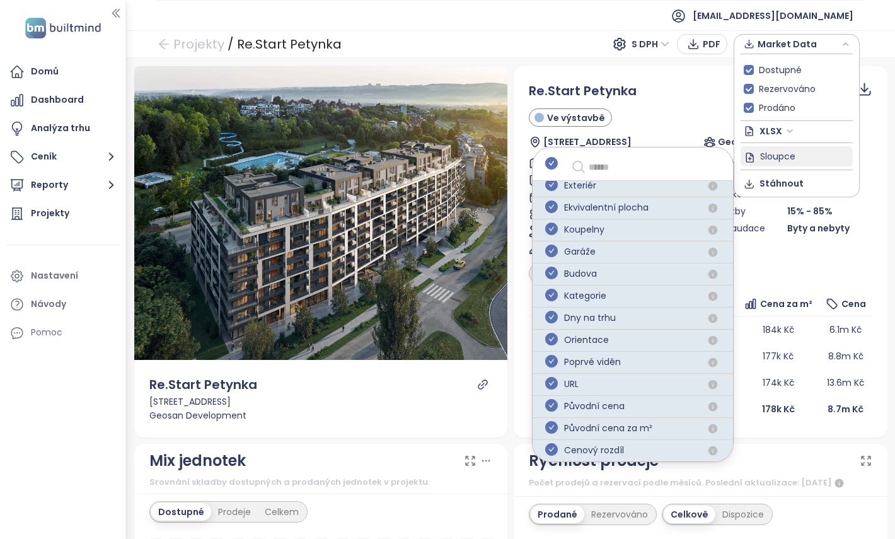
click at [589, 170] on input "text" at bounding box center [651, 166] width 125 height 15
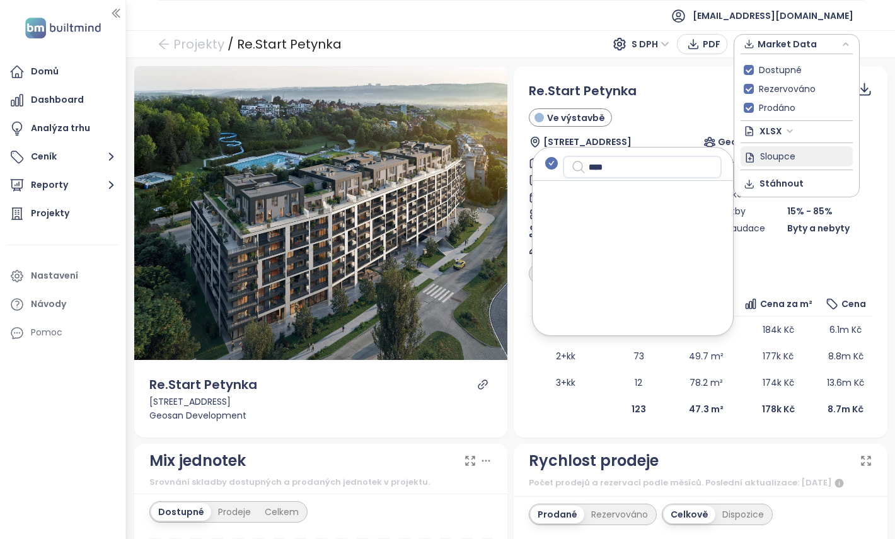
type input "*****"
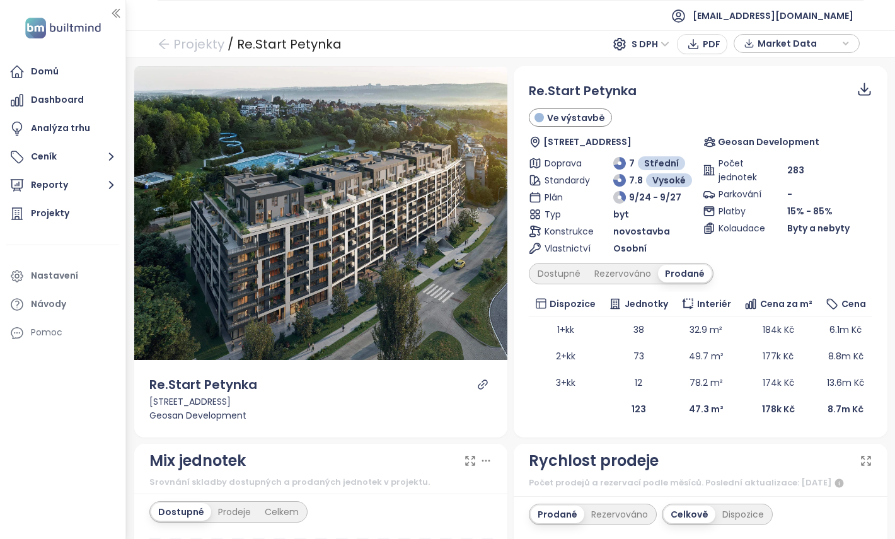
click at [658, 86] on div "Re.Start Petynka" at bounding box center [701, 91] width 344 height 20
click at [86, 100] on div "Dashboard" at bounding box center [62, 100] width 113 height 25
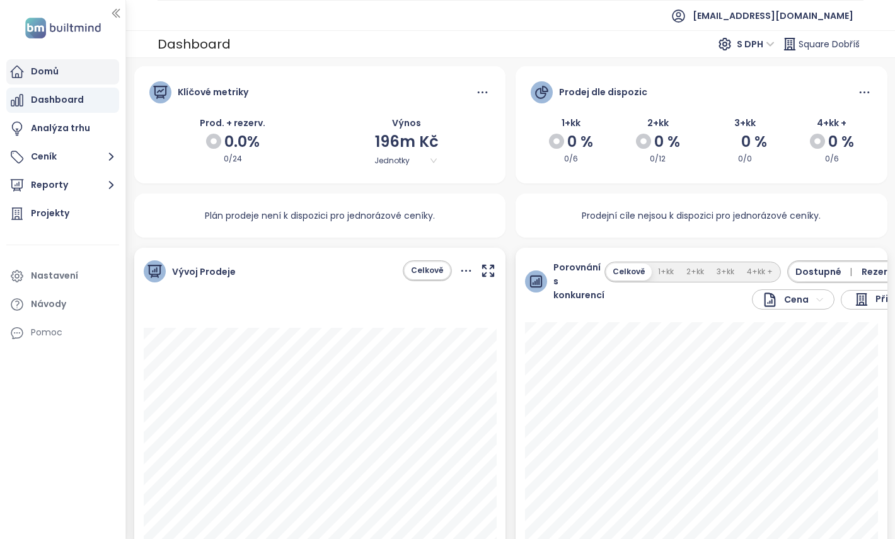
click at [66, 78] on div "Domů" at bounding box center [62, 71] width 113 height 25
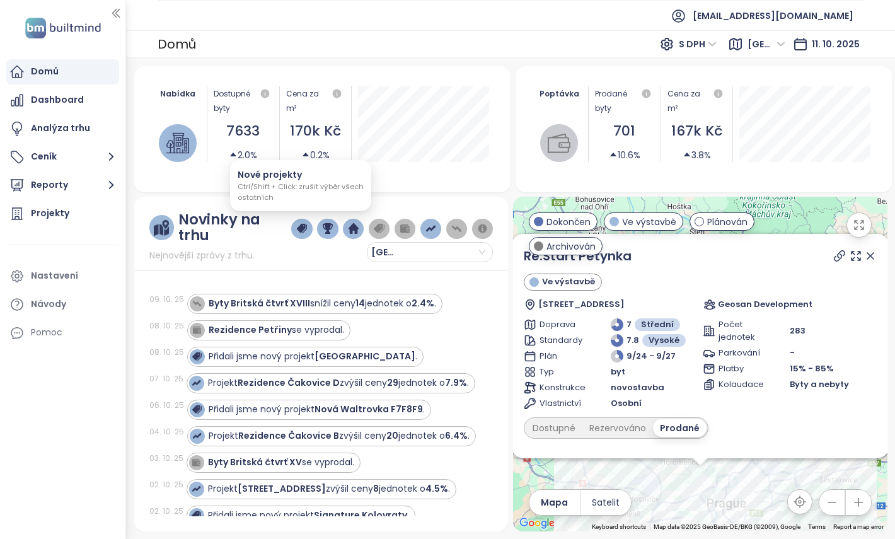
click at [303, 227] on img "button" at bounding box center [302, 228] width 10 height 11
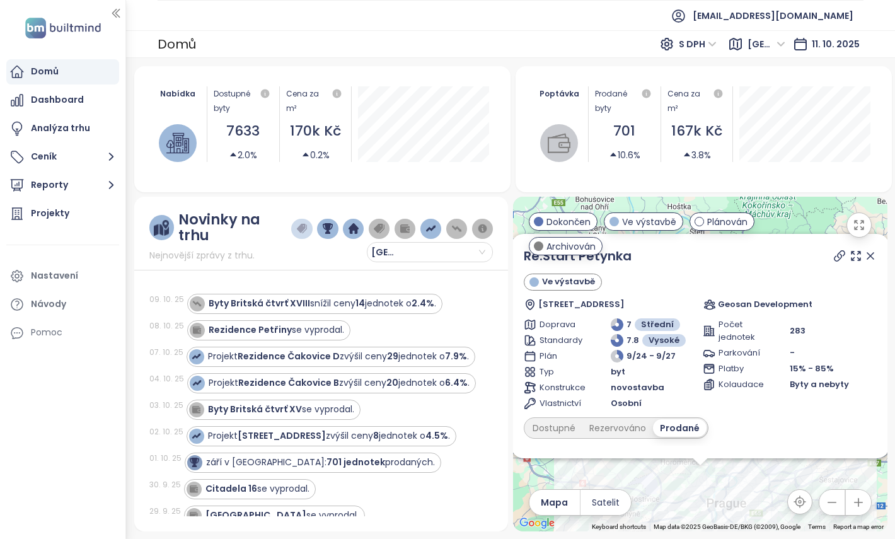
click at [300, 231] on img "button" at bounding box center [302, 228] width 10 height 11
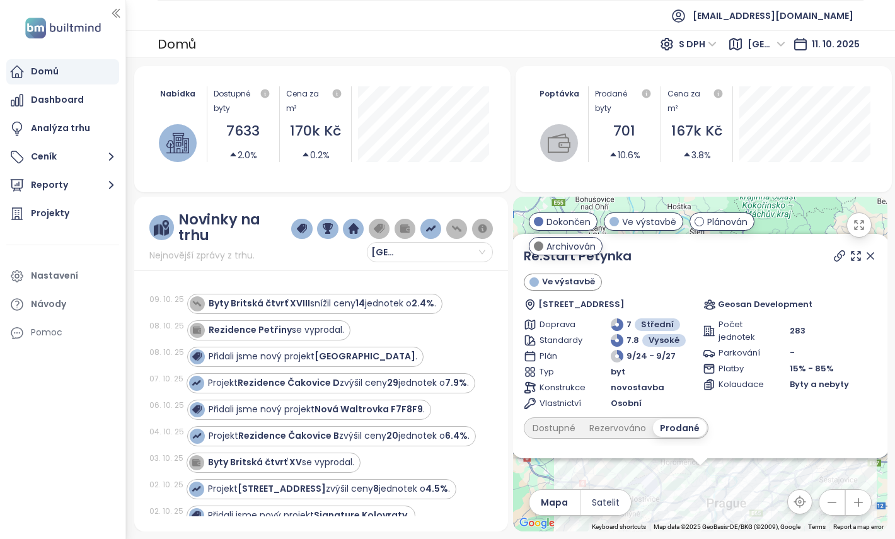
click at [323, 233] on img "button" at bounding box center [328, 228] width 10 height 11
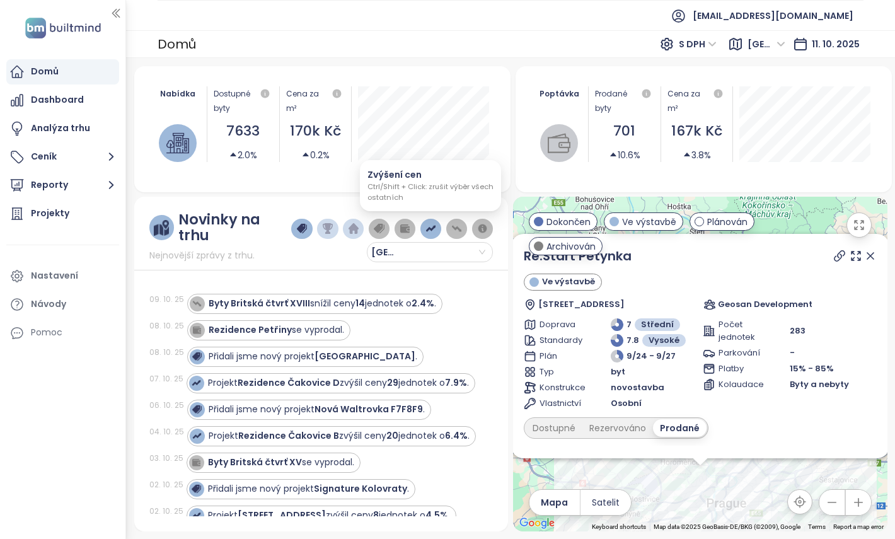
click at [429, 229] on img "button" at bounding box center [430, 228] width 10 height 11
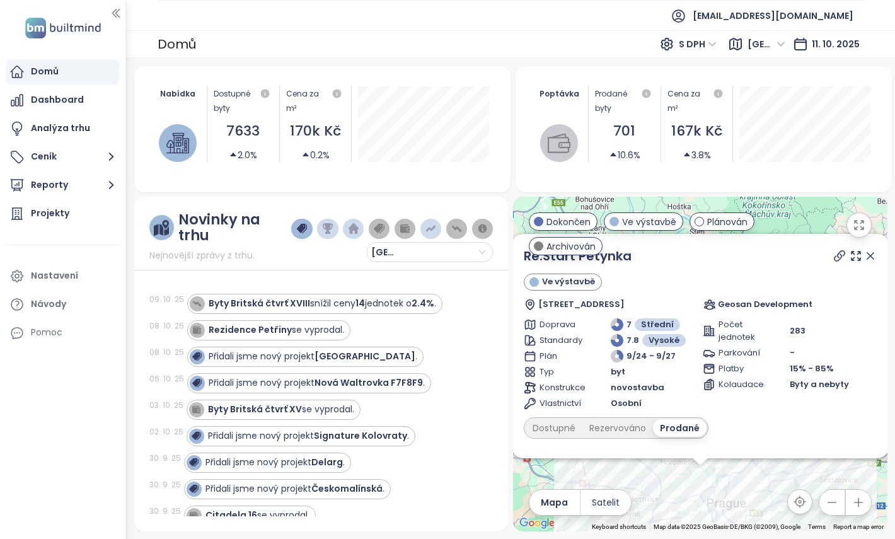
click at [325, 261] on div "Praha" at bounding box center [392, 237] width 202 height 50
click at [436, 245] on input "search" at bounding box center [429, 252] width 111 height 19
click at [413, 275] on div "Praha" at bounding box center [430, 277] width 106 height 14
click at [283, 251] on div "Novinky na trhu Nejnovější zprávy z trhu." at bounding box center [220, 237] width 142 height 50
click at [381, 377] on strong "Nová Waltrovka F7F8F9" at bounding box center [369, 382] width 108 height 13
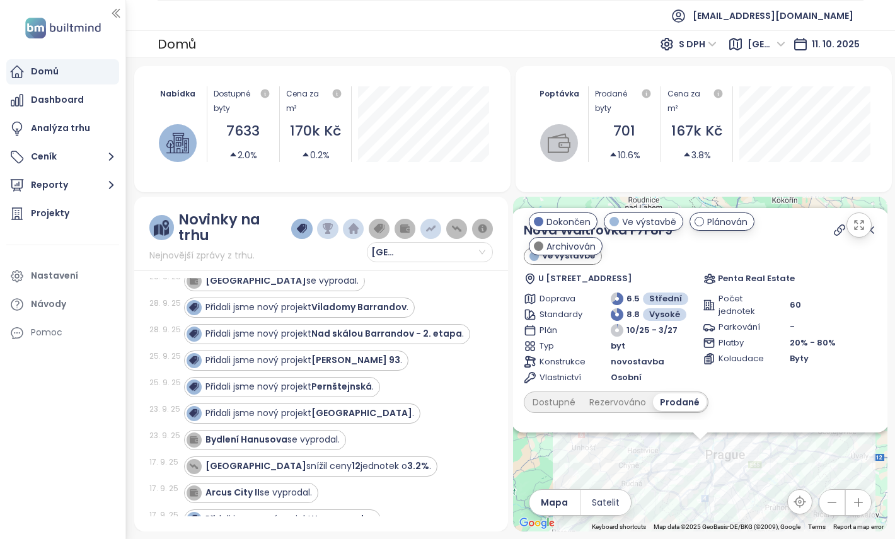
scroll to position [430, 0]
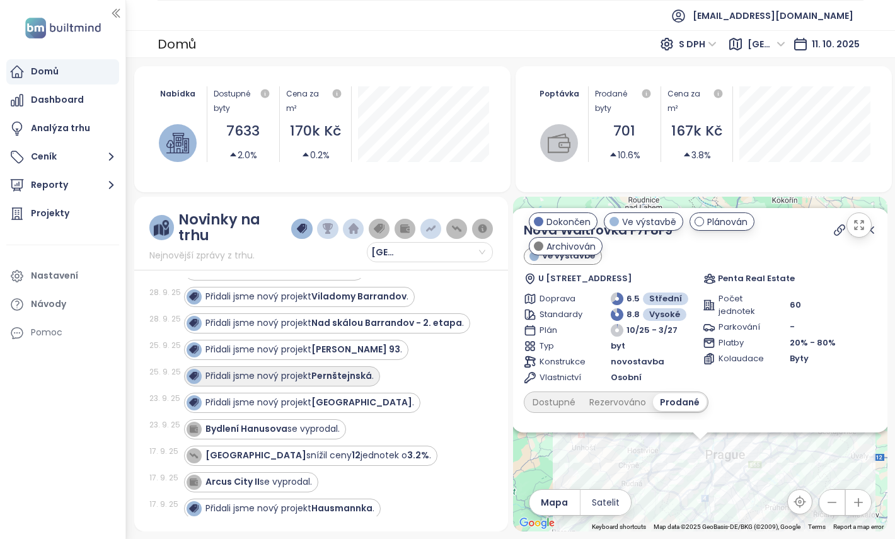
click at [359, 377] on strong "Pernštejnská" at bounding box center [341, 375] width 61 height 13
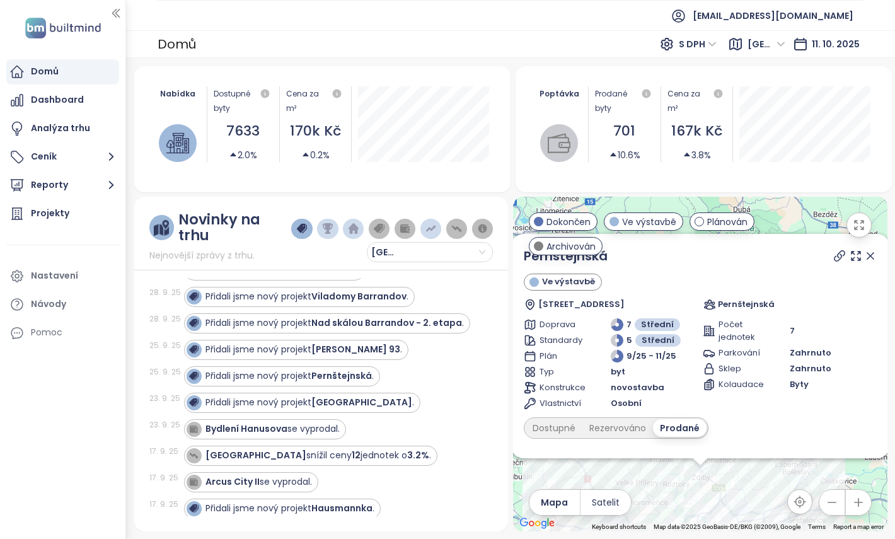
click at [860, 503] on icon "button" at bounding box center [858, 502] width 13 height 13
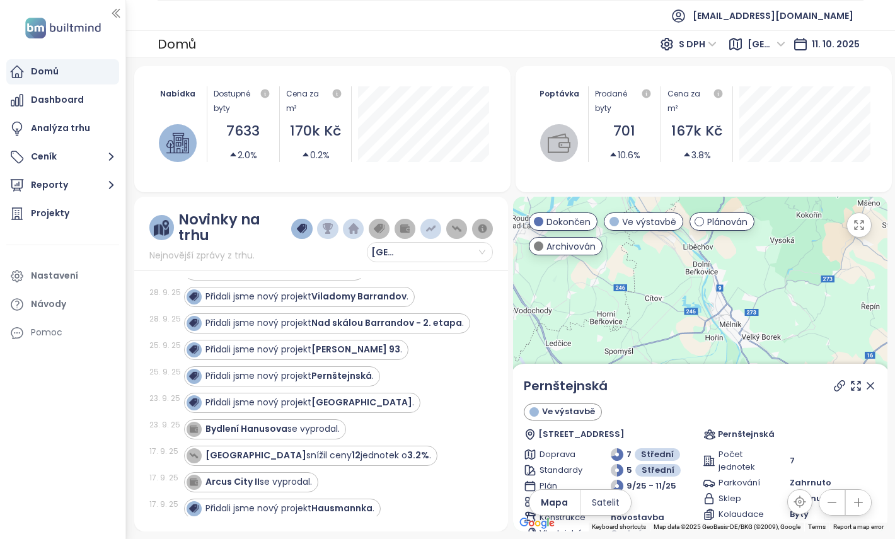
click at [860, 503] on icon "button" at bounding box center [858, 502] width 13 height 13
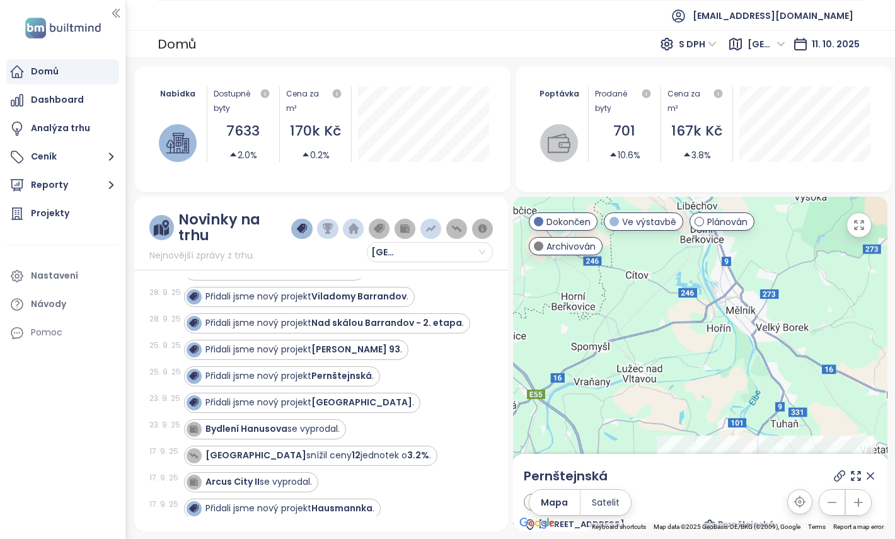
click at [860, 503] on icon "button" at bounding box center [858, 502] width 13 height 13
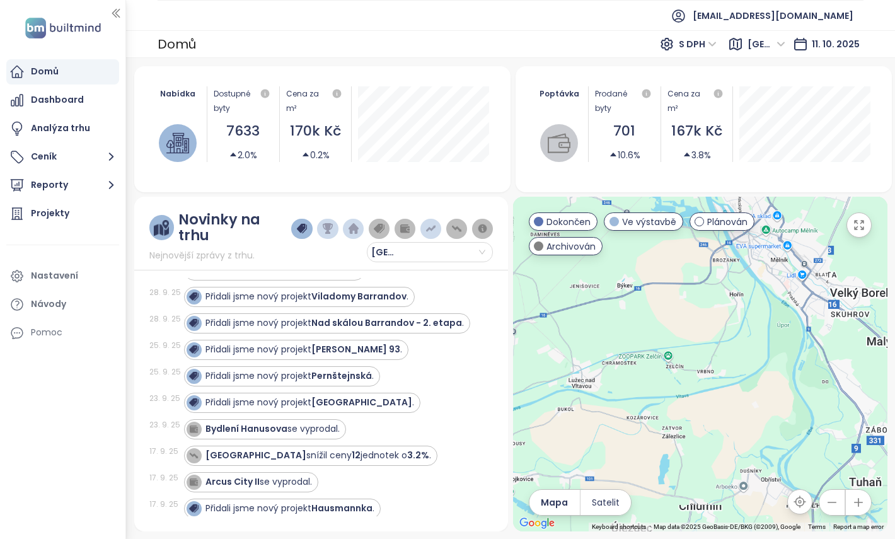
click at [860, 503] on icon "button" at bounding box center [858, 502] width 13 height 13
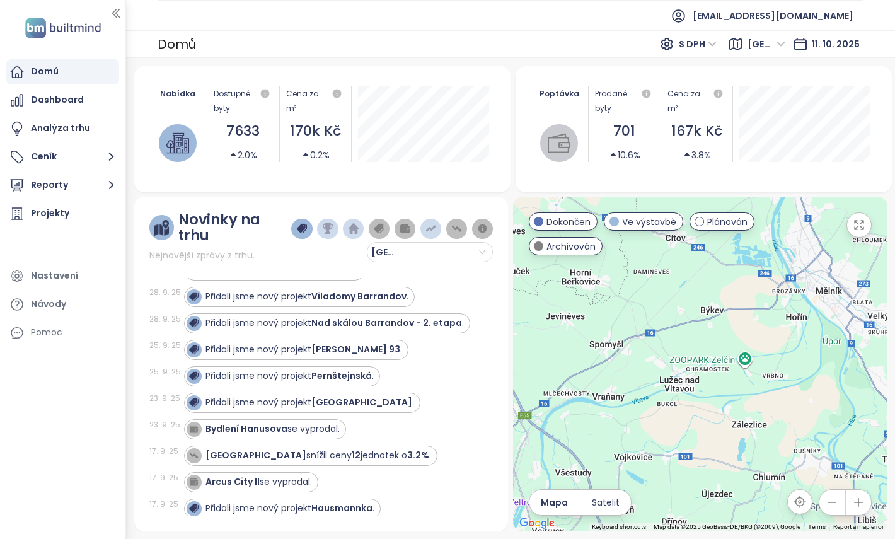
click at [836, 501] on icon "button" at bounding box center [832, 502] width 13 height 13
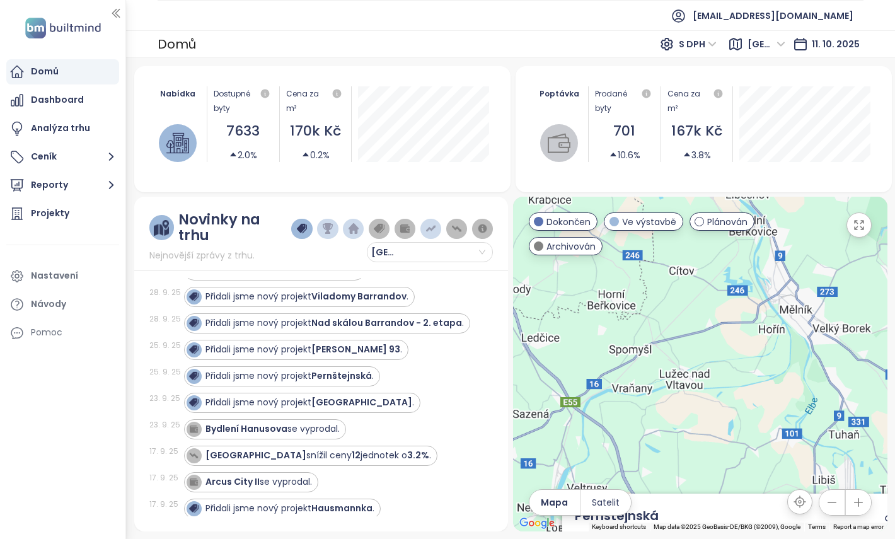
click at [836, 501] on icon "button" at bounding box center [832, 502] width 13 height 13
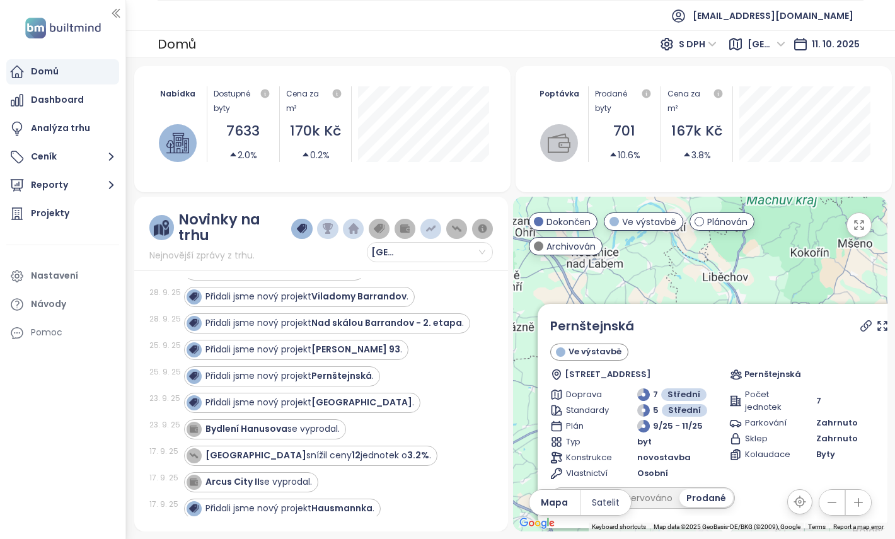
click at [836, 501] on icon "button" at bounding box center [832, 502] width 13 height 13
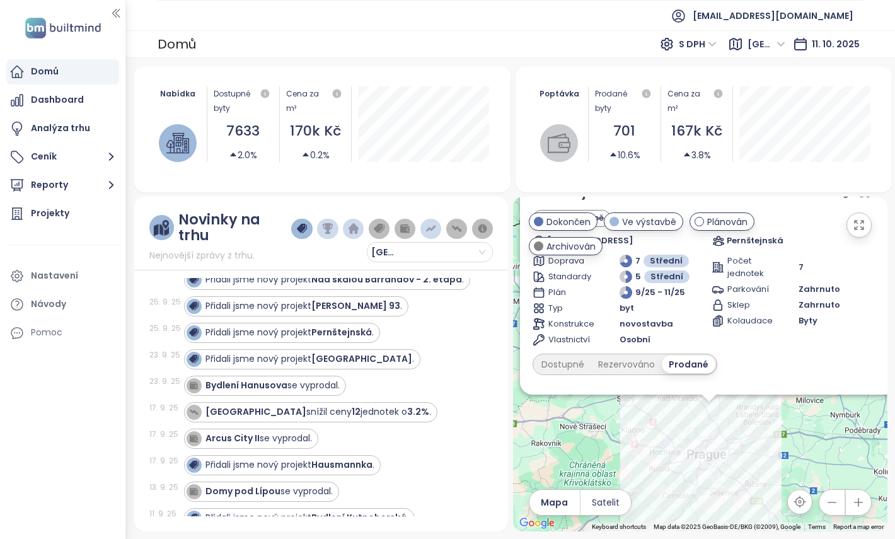
scroll to position [496, 0]
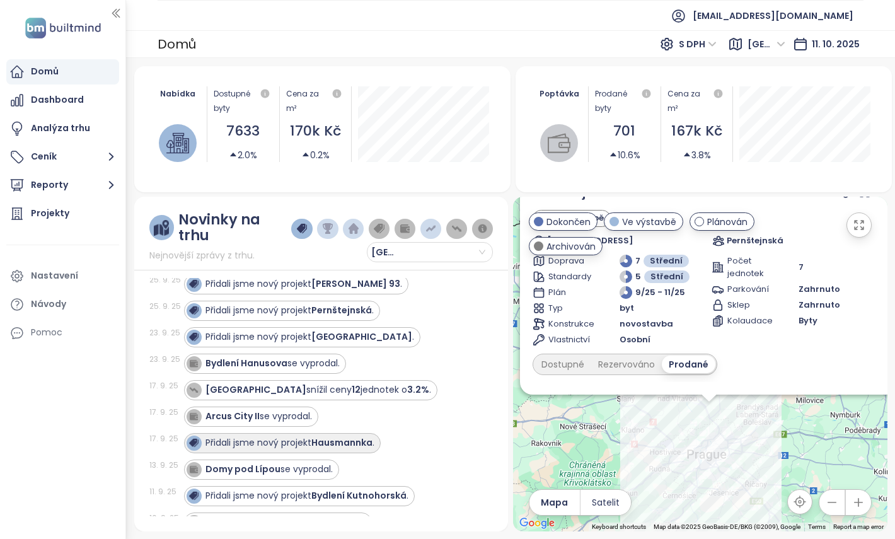
click at [368, 439] on strong "Hausmannka" at bounding box center [341, 442] width 61 height 13
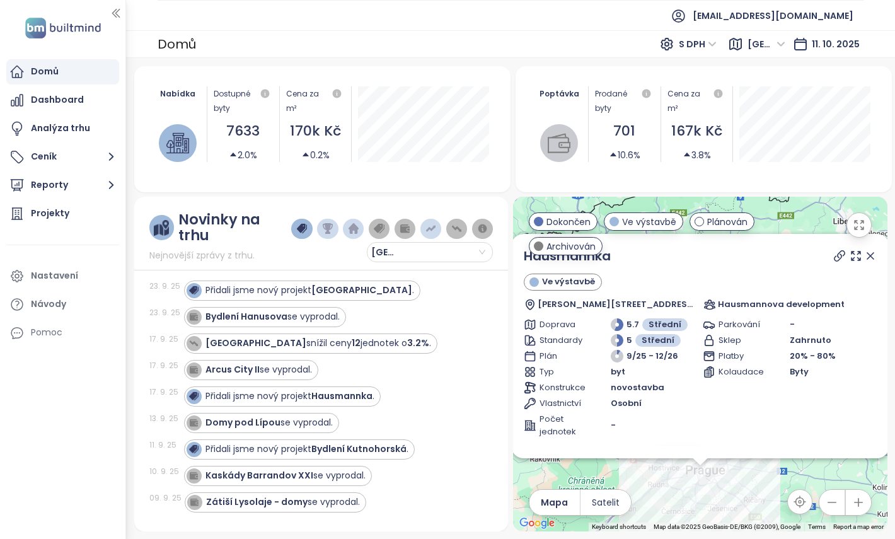
scroll to position [547, 0]
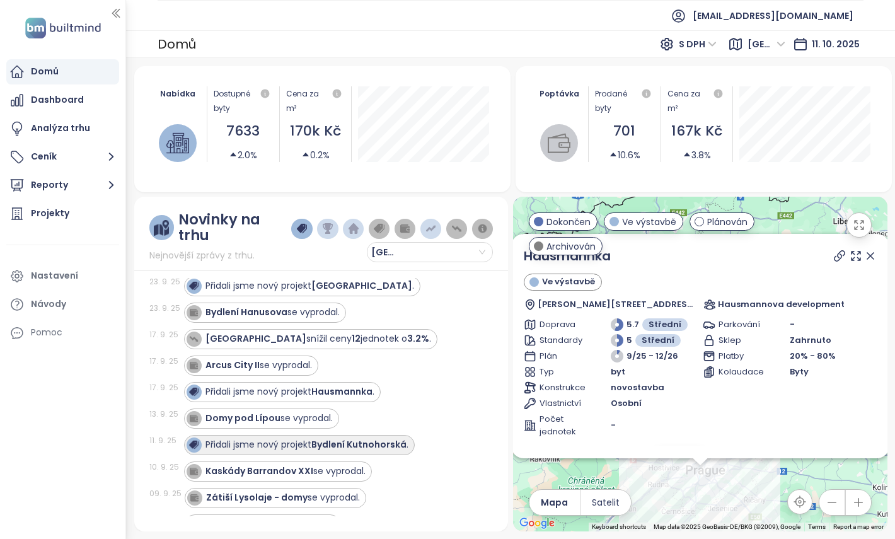
click at [402, 444] on strong "Bydlení Kutnohorská" at bounding box center [358, 444] width 95 height 13
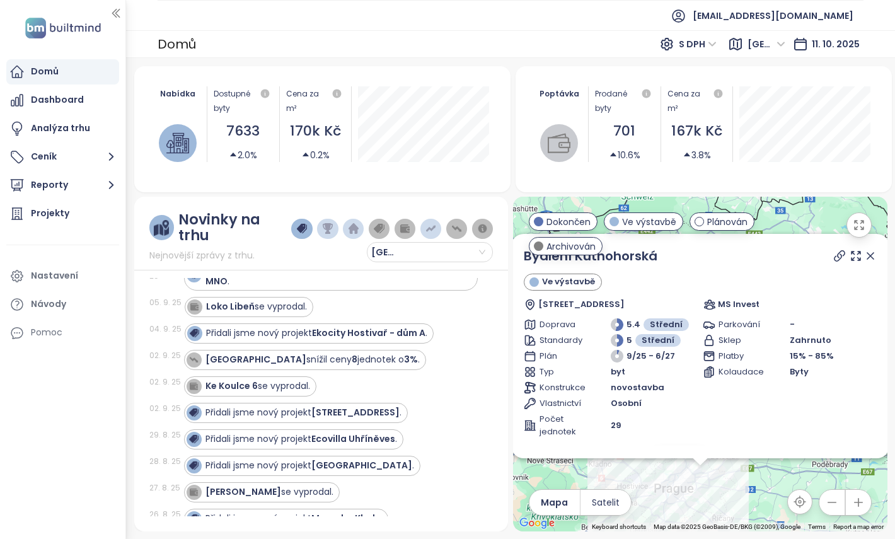
scroll to position [857, 0]
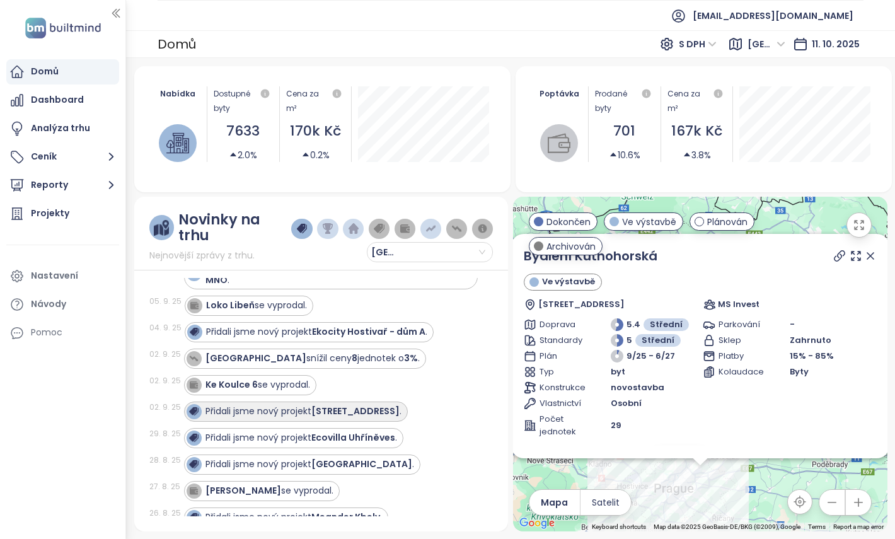
click at [333, 407] on div "Přidali jsme nový projekt Petrská 18 ." at bounding box center [296, 412] width 224 height 20
click at [328, 405] on strong "Petrská 18" at bounding box center [355, 411] width 88 height 13
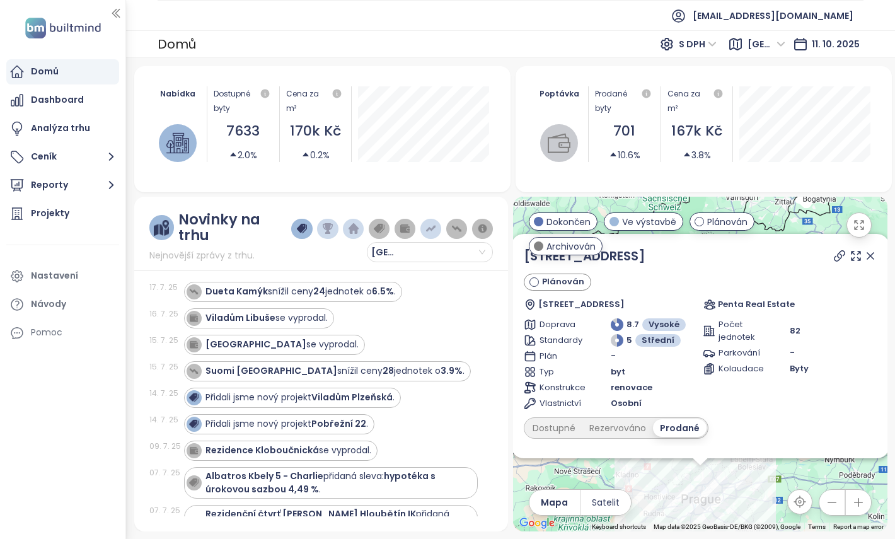
scroll to position [2874, 0]
click at [286, 417] on div "Přidali jsme nový projekt Pobřežní 22 ." at bounding box center [286, 423] width 163 height 13
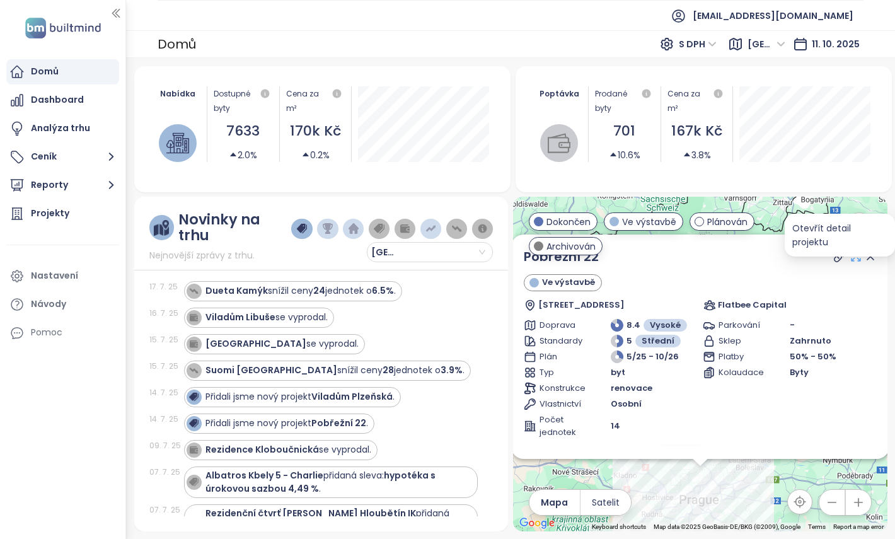
click at [856, 260] on icon at bounding box center [856, 256] width 13 height 13
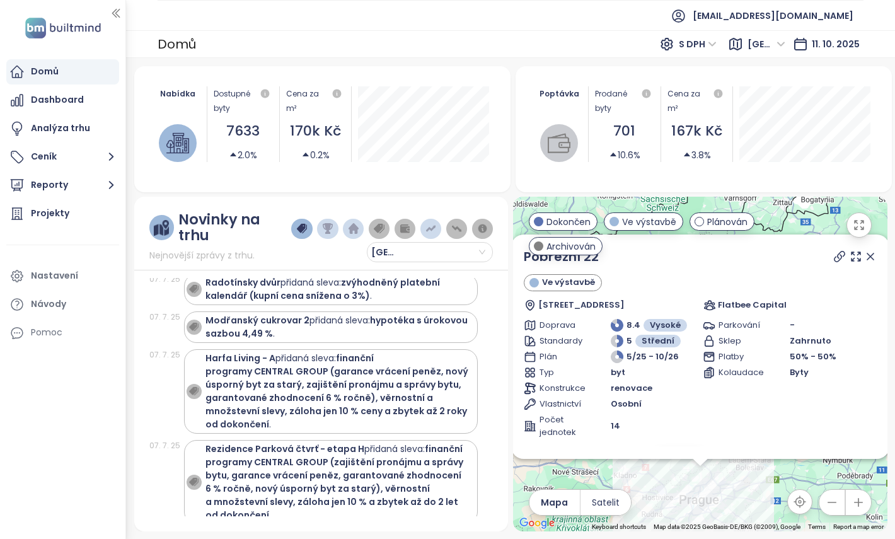
scroll to position [3580, 0]
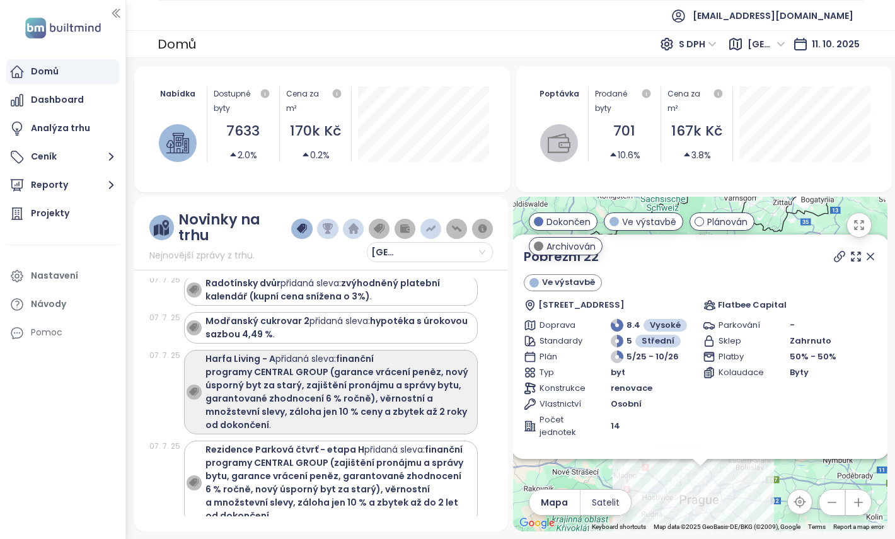
click at [471, 376] on div "Harfa Living - A přidaná sleva: finanční programy CENTRAL GROUP (garance vrácen…" at bounding box center [338, 391] width 267 height 79
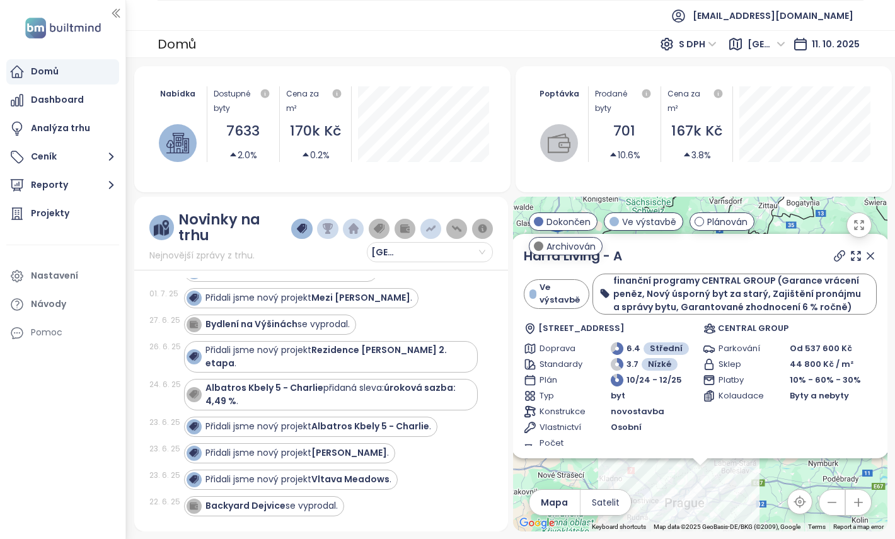
scroll to position [4635, 0]
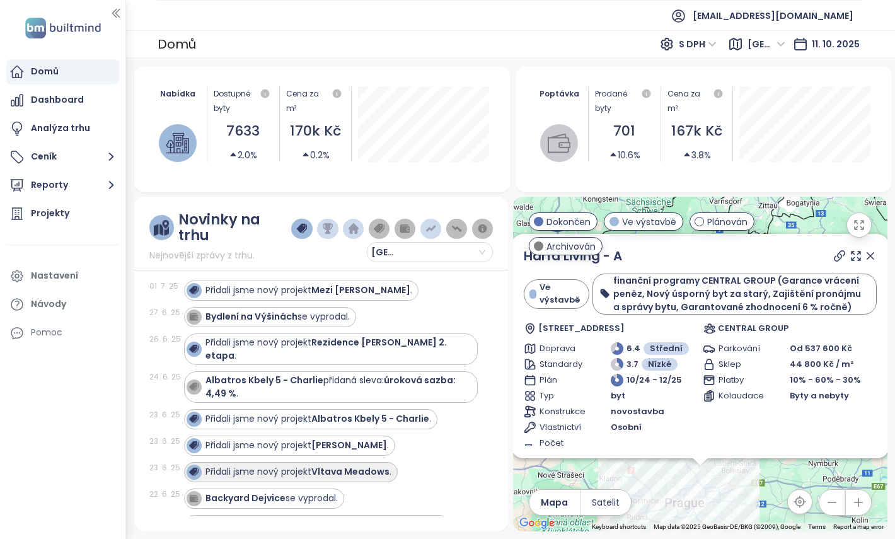
click at [367, 465] on strong "Vltava Meadows" at bounding box center [350, 471] width 78 height 13
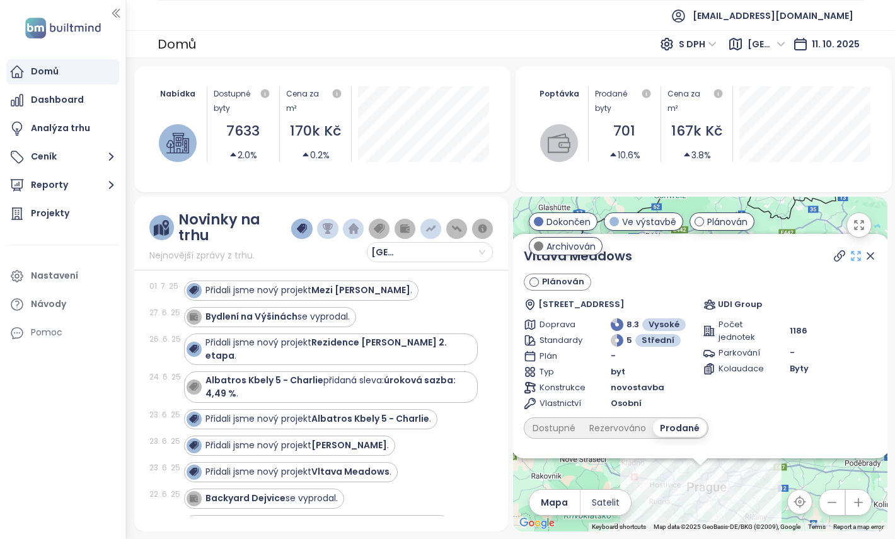
click at [850, 253] on icon at bounding box center [856, 256] width 13 height 13
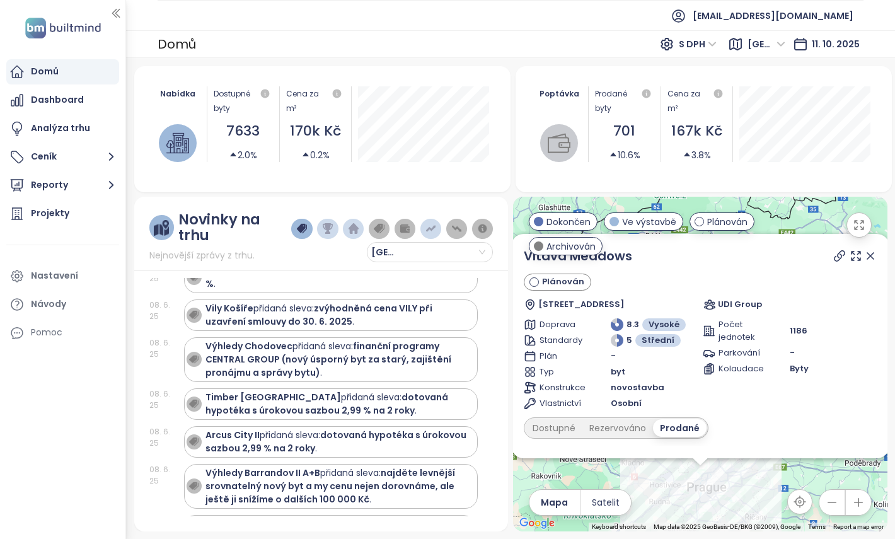
scroll to position [5935, 0]
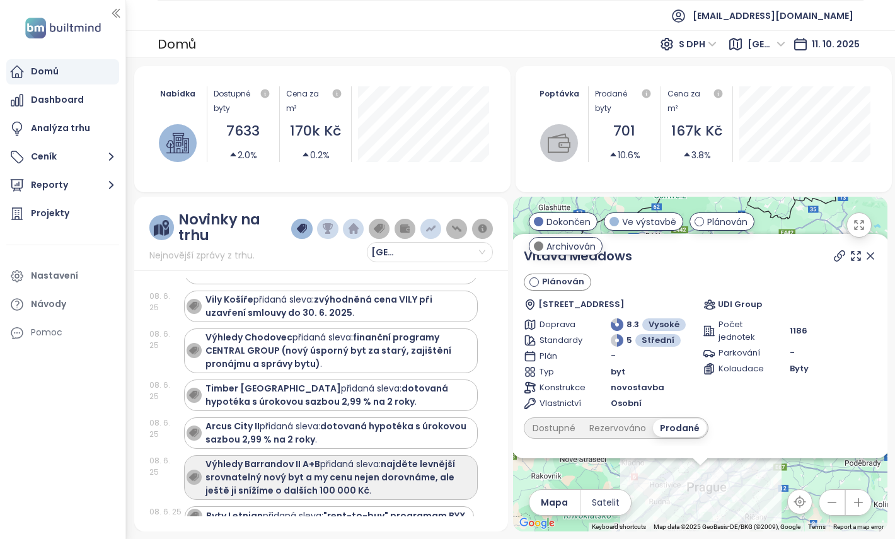
click at [442, 458] on strong "najděte levnější srovnatelný nový byt a my cenu nejen dorovnáme, ale ještě ji s…" at bounding box center [330, 477] width 250 height 39
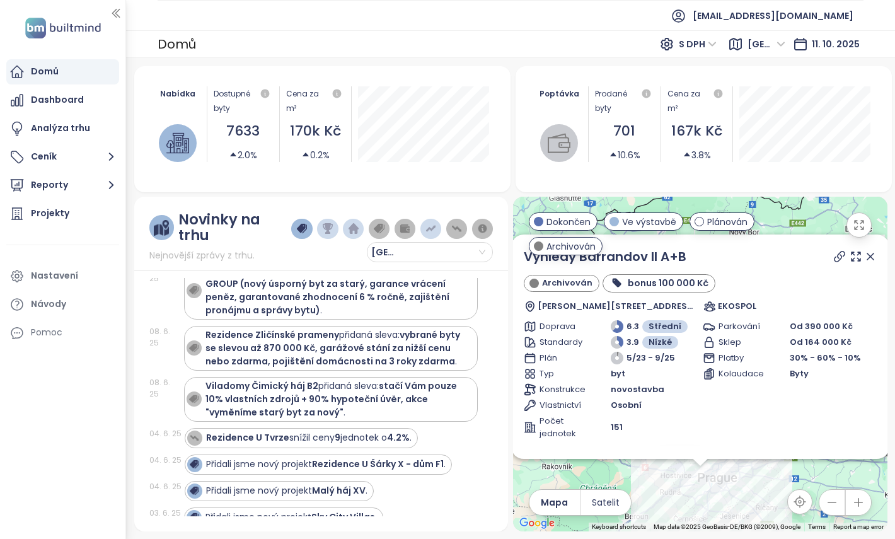
scroll to position [7120, 0]
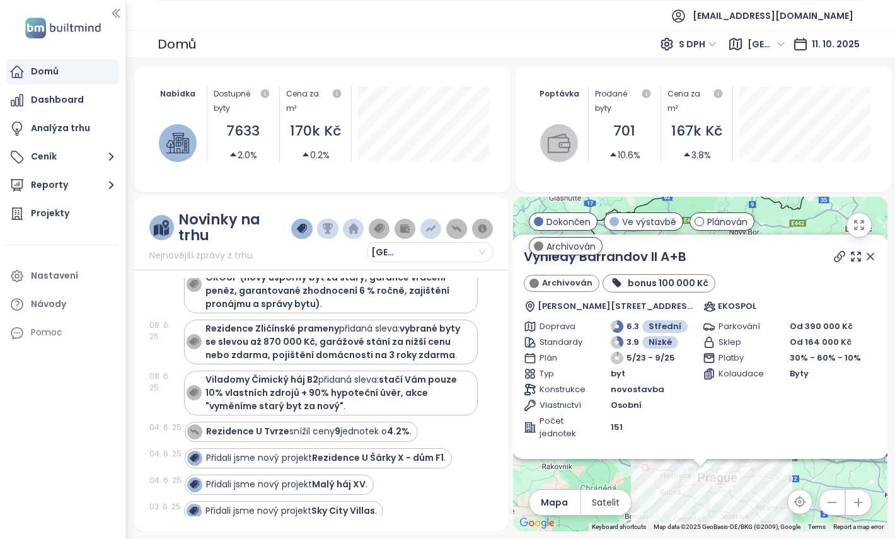
click at [403, 531] on strong "3.9%" at bounding box center [406, 537] width 22 height 13
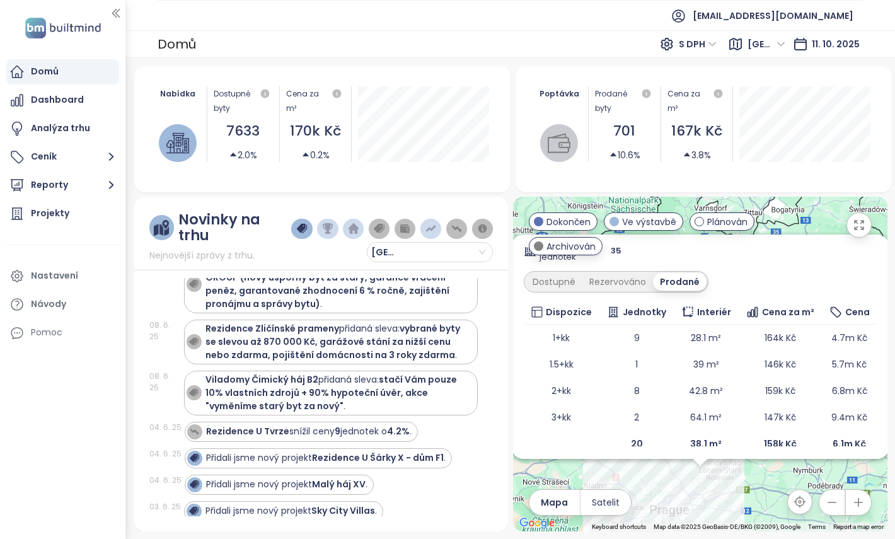
scroll to position [185, 0]
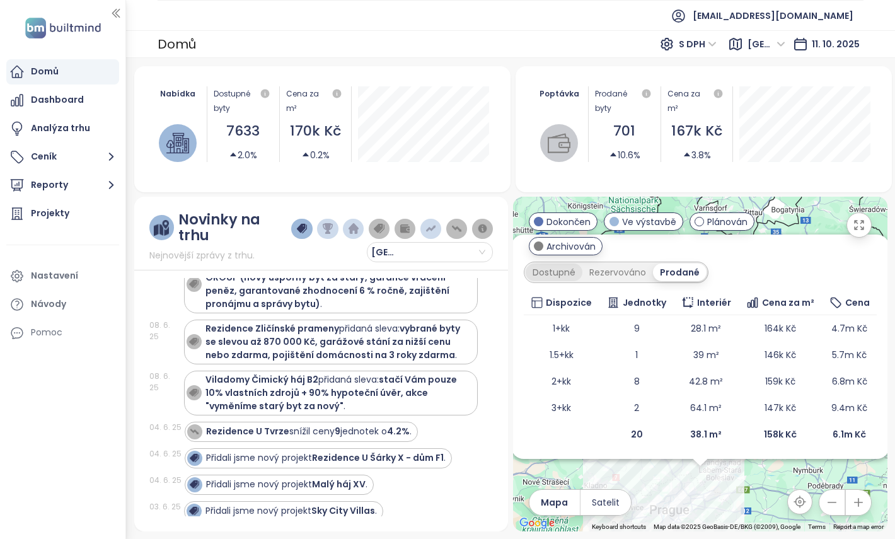
click at [552, 271] on div "Dostupné" at bounding box center [554, 272] width 57 height 18
click at [689, 269] on div "Prodané" at bounding box center [681, 272] width 50 height 18
click at [561, 271] on div "Dostupné" at bounding box center [554, 272] width 57 height 18
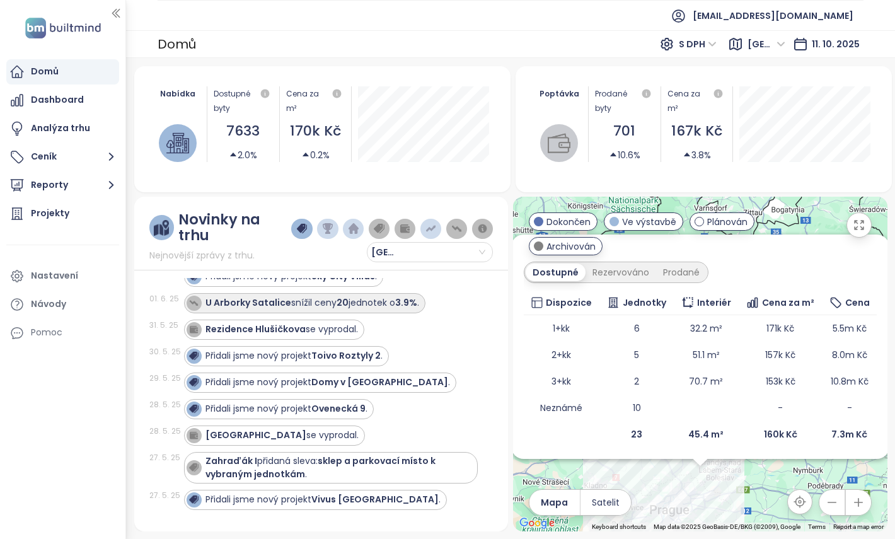
scroll to position [7357, 0]
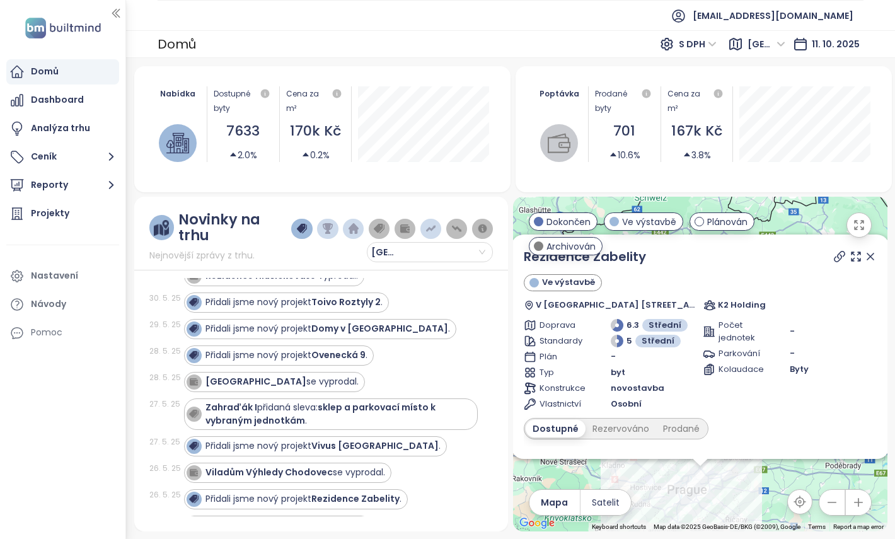
scroll to position [7409, 0]
click at [357, 518] on strong "Zahraďák I" at bounding box center [337, 524] width 52 height 13
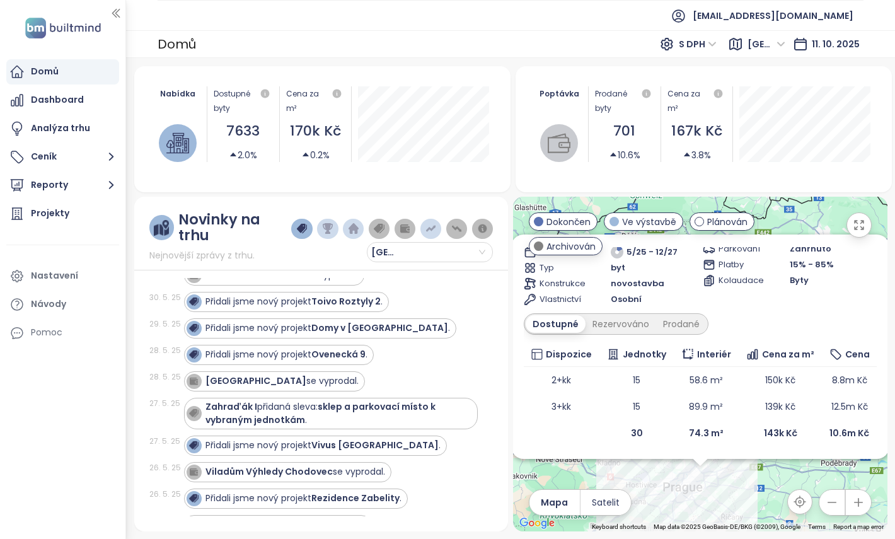
scroll to position [7438, 0]
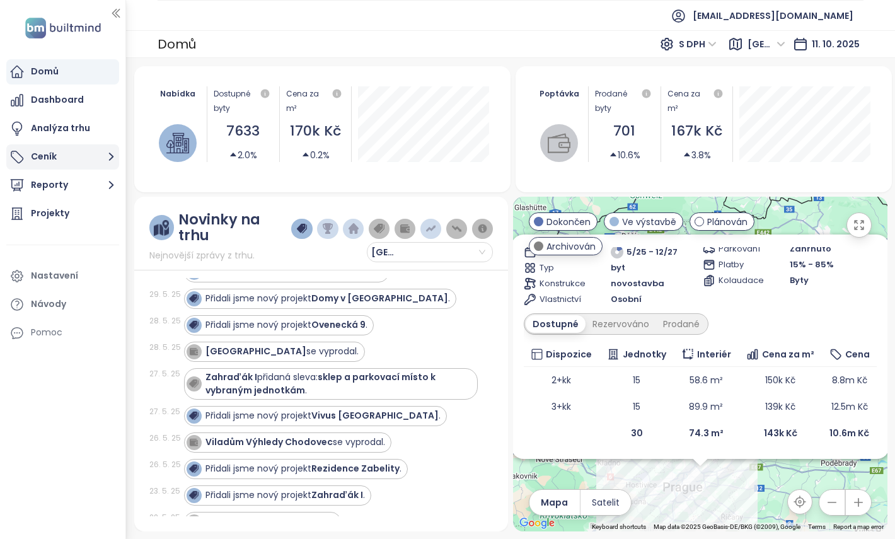
click at [87, 163] on button "Ceník" at bounding box center [62, 156] width 113 height 25
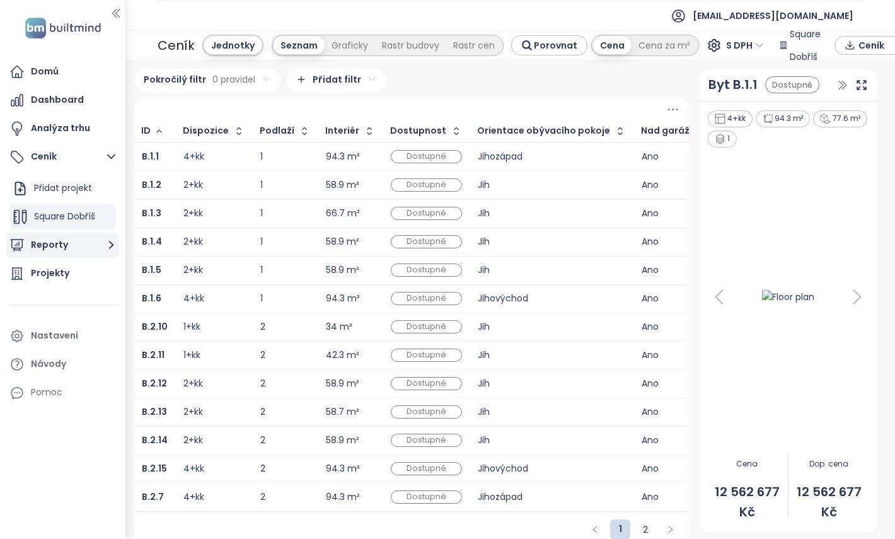
click at [88, 241] on button "Reporty" at bounding box center [62, 245] width 113 height 25
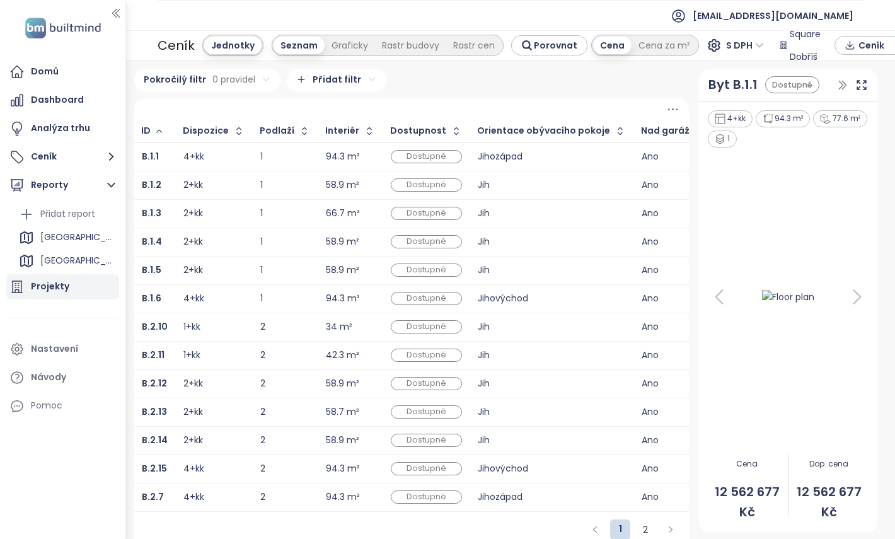
click at [86, 287] on div "Projekty" at bounding box center [62, 286] width 113 height 25
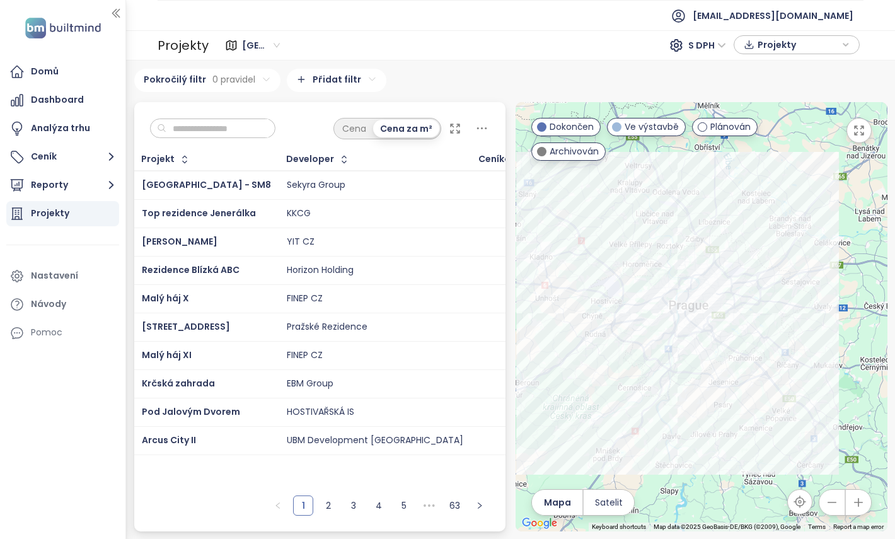
click at [265, 78] on html "Domů Dashboard Analýza trhu Ceník Reporty Projekty Nastavení Návody Pomoc reama…" at bounding box center [447, 269] width 895 height 539
click at [364, 79] on html "Domů Dashboard Analýza trhu Ceník Reporty Projekty Nastavení Návody Pomoc reama…" at bounding box center [447, 269] width 895 height 539
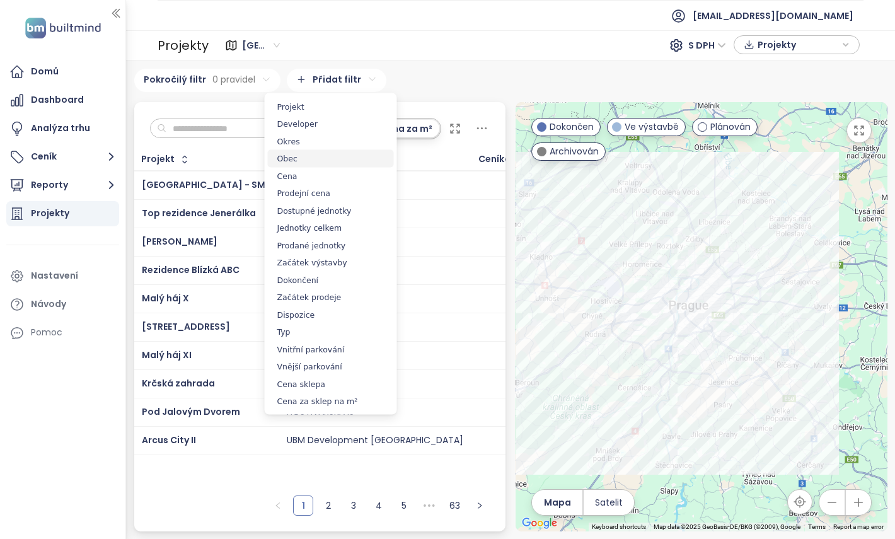
click at [331, 163] on span "Obec" at bounding box center [331, 159] width 126 height 18
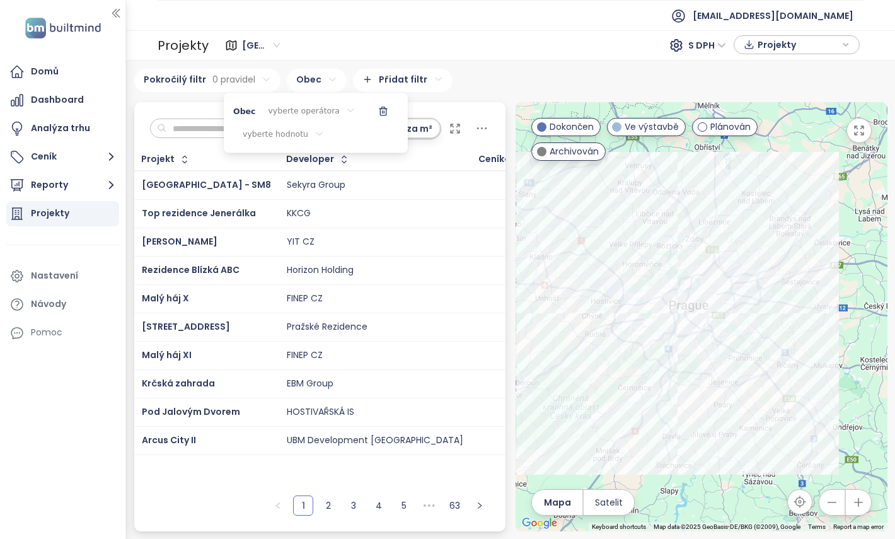
click at [322, 114] on div "vyberte operátora" at bounding box center [311, 111] width 107 height 21
click at [311, 127] on span "je" at bounding box center [309, 136] width 71 height 18
click at [347, 134] on icon at bounding box center [351, 134] width 9 height 11
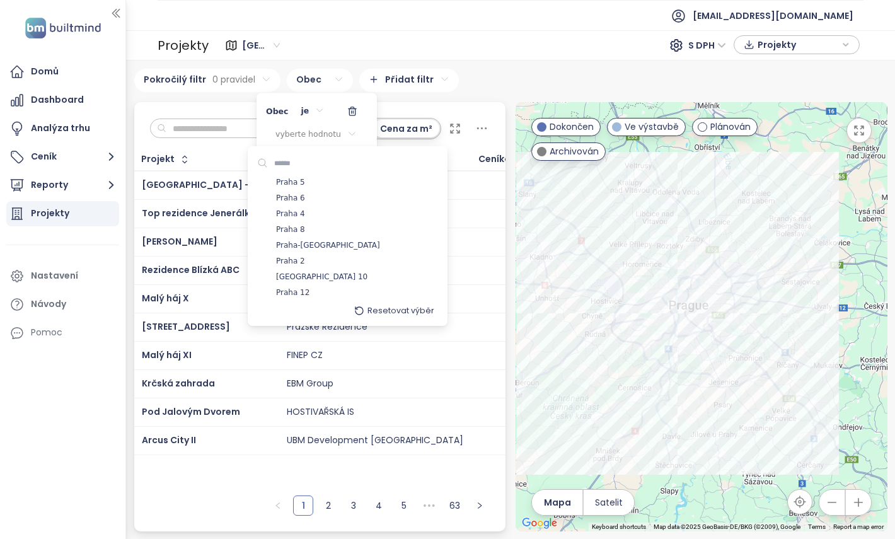
click at [350, 112] on html "Domů Dashboard Analýza trhu Ceník Reporty Projekty Nastavení Návody Pomoc reama…" at bounding box center [447, 269] width 895 height 539
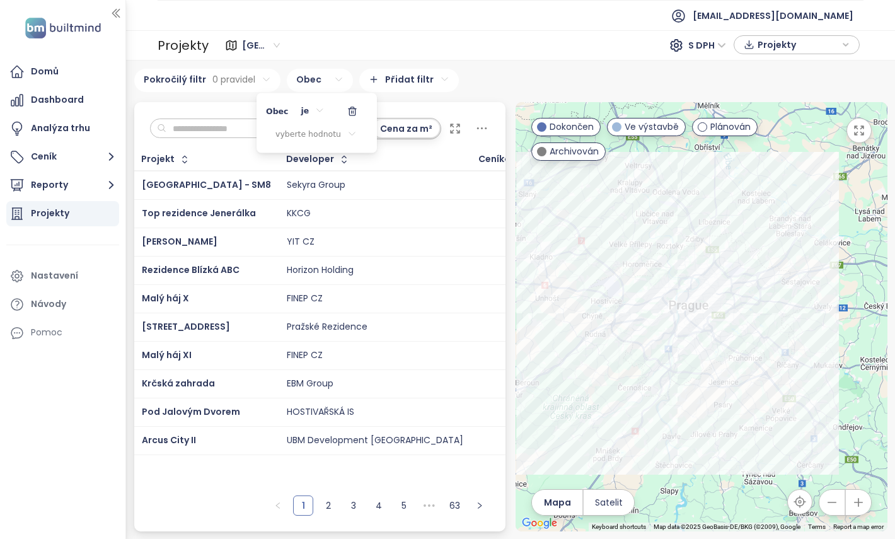
click at [351, 108] on icon "button" at bounding box center [352, 108] width 3 height 2
click at [353, 81] on html "Domů Dashboard Analýza trhu Ceník Reporty Projekty Nastavení Návody Pomoc reama…" at bounding box center [447, 269] width 895 height 539
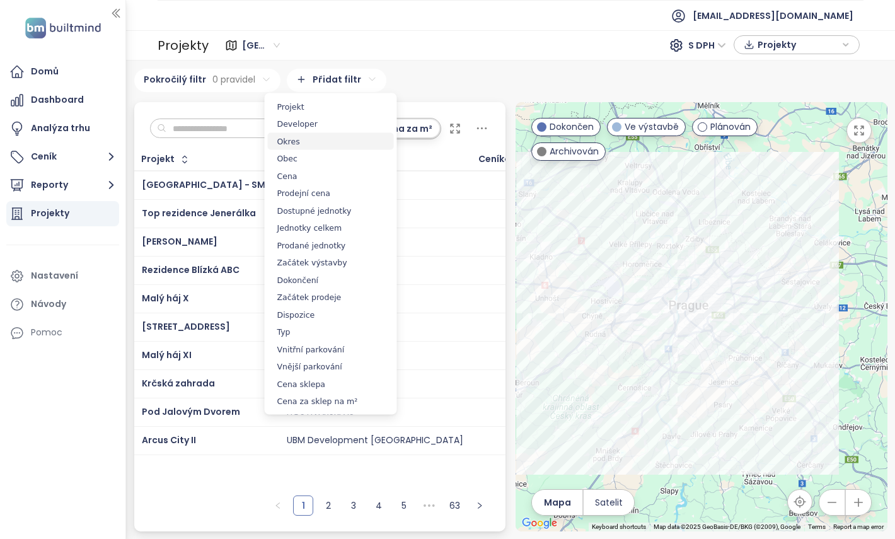
click at [333, 142] on span "Okres" at bounding box center [331, 141] width 126 height 18
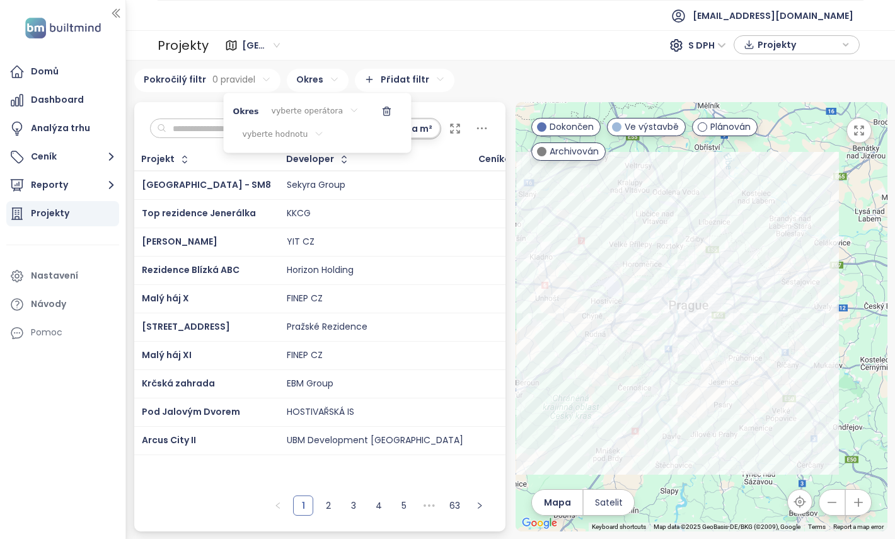
click at [321, 107] on div "vyberte operátora" at bounding box center [315, 111] width 107 height 21
click at [313, 128] on span "je" at bounding box center [312, 136] width 71 height 18
click at [323, 134] on div "vyberte hodnotu" at bounding box center [316, 135] width 100 height 21
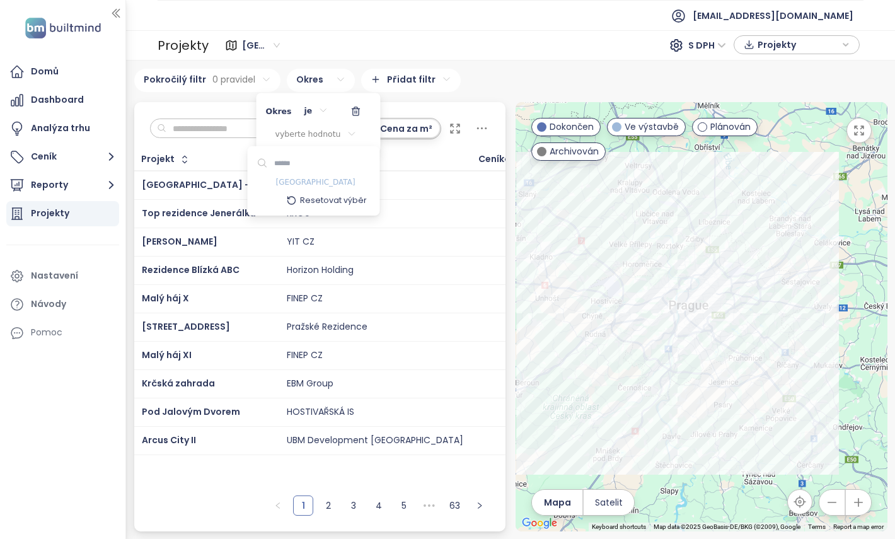
click at [331, 177] on span "Hlavní město Praha" at bounding box center [315, 182] width 79 height 13
click at [419, 82] on html "Domů Dashboard Analýza trhu Ceník Reporty Projekty Nastavení Návody Pomoc reama…" at bounding box center [447, 269] width 895 height 539
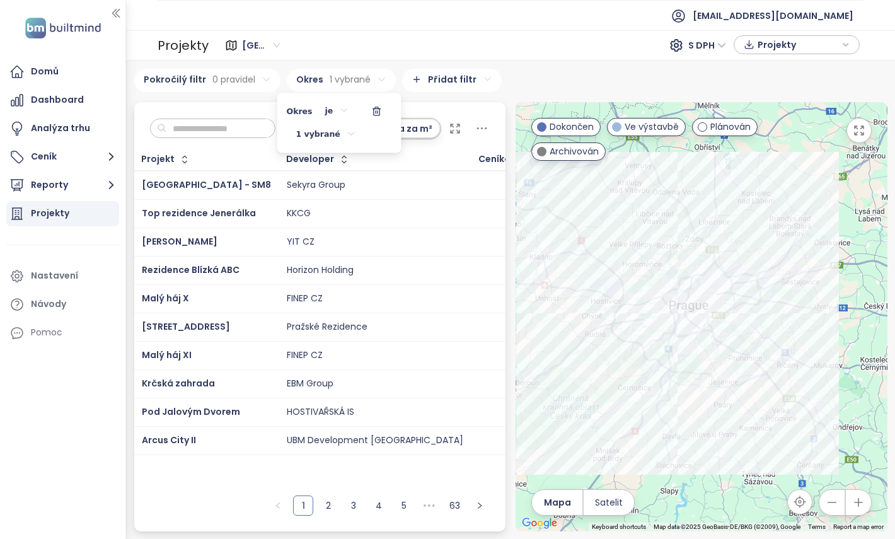
click at [419, 82] on html "Domů Dashboard Analýza trhu Ceník Reporty Projekty Nastavení Návody Pomoc reama…" at bounding box center [447, 269] width 895 height 539
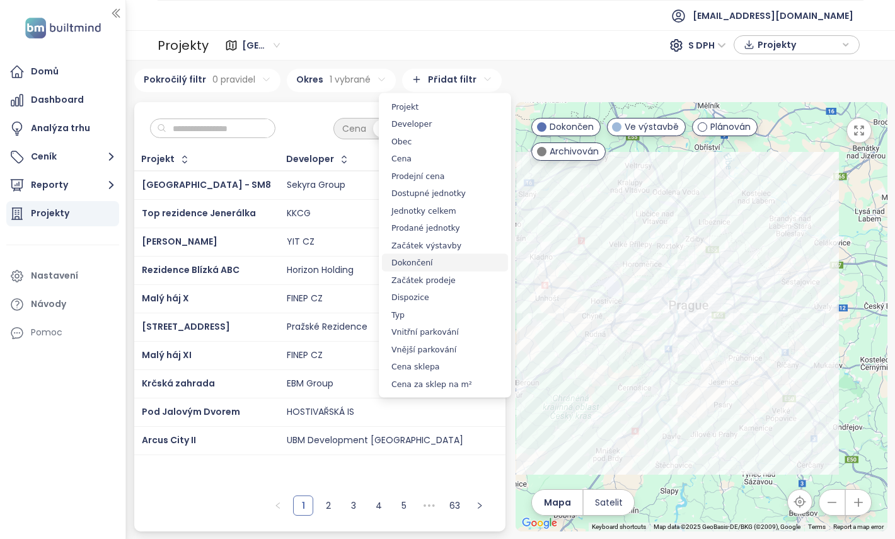
click at [420, 261] on span "Dokončení" at bounding box center [445, 263] width 126 height 18
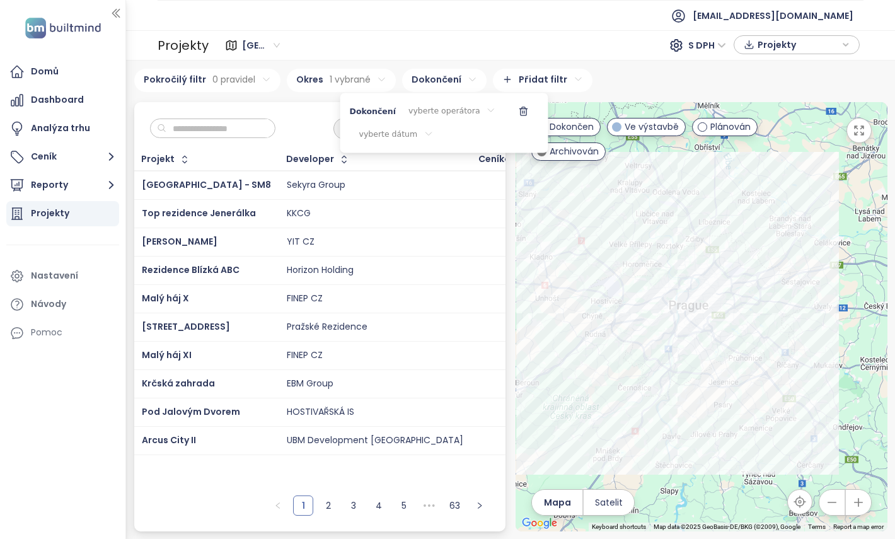
click at [435, 112] on div "vyberte operátora" at bounding box center [452, 111] width 107 height 21
click at [439, 169] on span "je po" at bounding box center [447, 171] width 86 height 18
click at [445, 132] on div "vyberte dátum" at bounding box center [422, 135] width 93 height 21
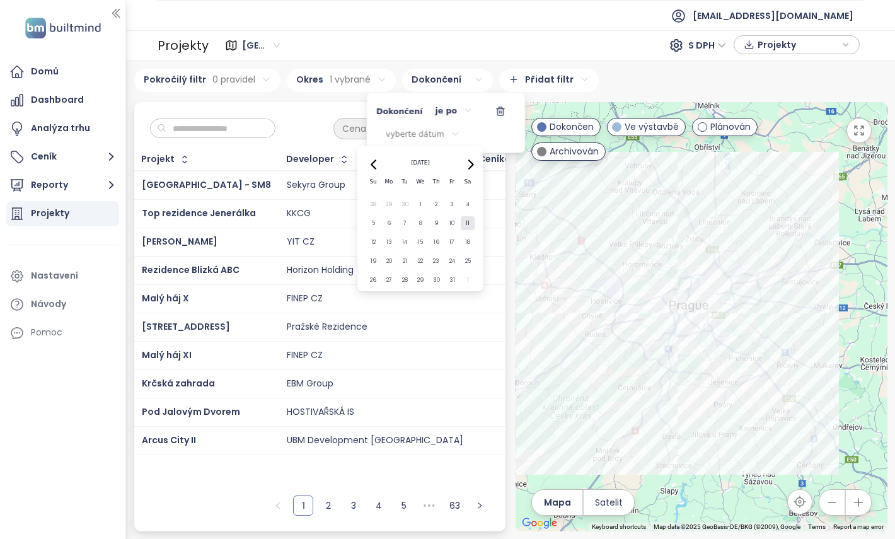
click at [445, 132] on html "Domů Dashboard Analýza trhu Ceník Reporty Projekty Nastavení Návody Pomoc reama…" at bounding box center [447, 269] width 895 height 539
click at [453, 113] on div "je po" at bounding box center [454, 111] width 57 height 21
click at [499, 130] on html "Domů Dashboard Analýza trhu Ceník Reporty Projekty Nastavení Návody Pomoc reama…" at bounding box center [447, 269] width 895 height 539
click at [451, 131] on icon at bounding box center [455, 134] width 9 height 11
click at [470, 166] on icon "Go to next month" at bounding box center [470, 164] width 10 height 10
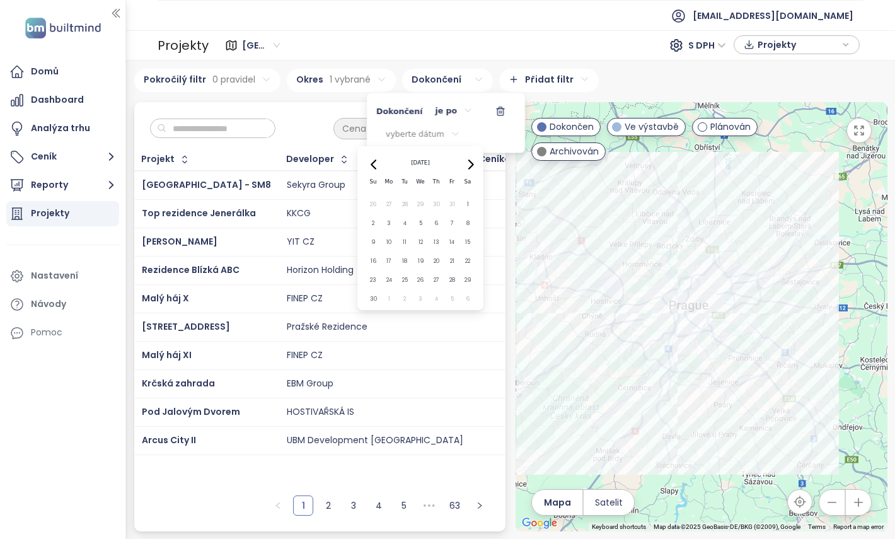
click at [470, 166] on icon "Go to next month" at bounding box center [470, 164] width 10 height 10
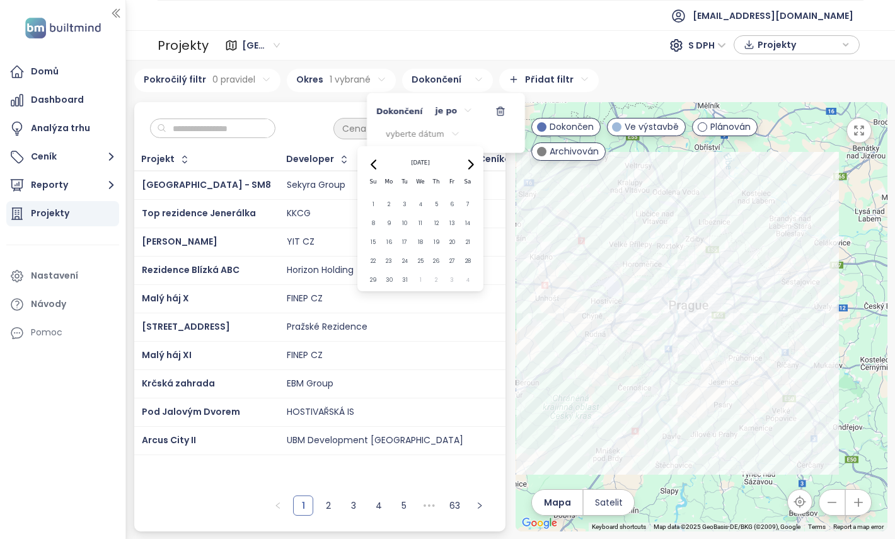
click at [470, 166] on icon "Go to next month" at bounding box center [470, 164] width 10 height 10
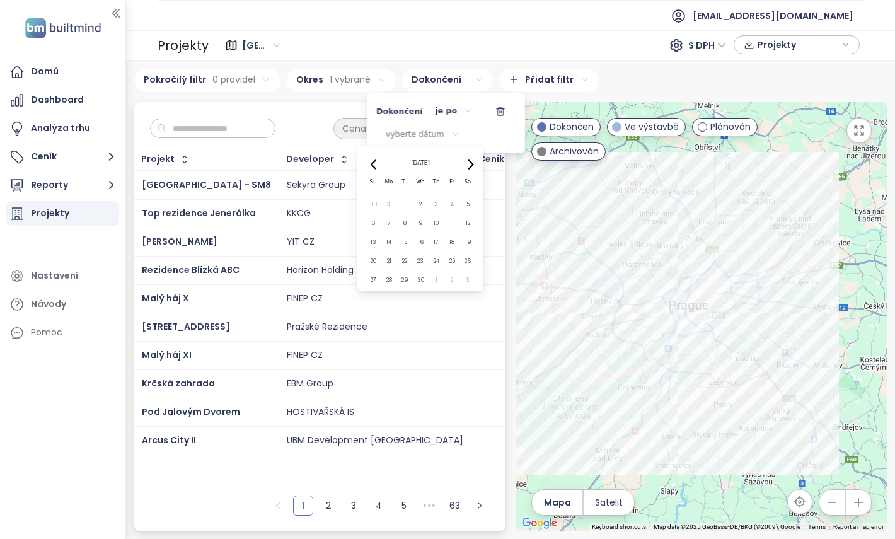
click at [470, 166] on icon "Go to next month" at bounding box center [470, 164] width 10 height 10
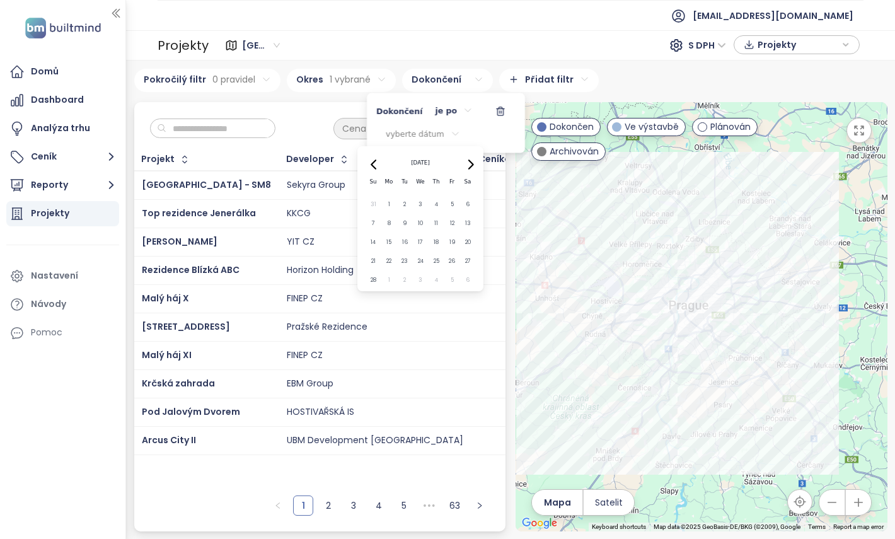
click at [470, 166] on icon "Go to next month" at bounding box center [470, 164] width 10 height 10
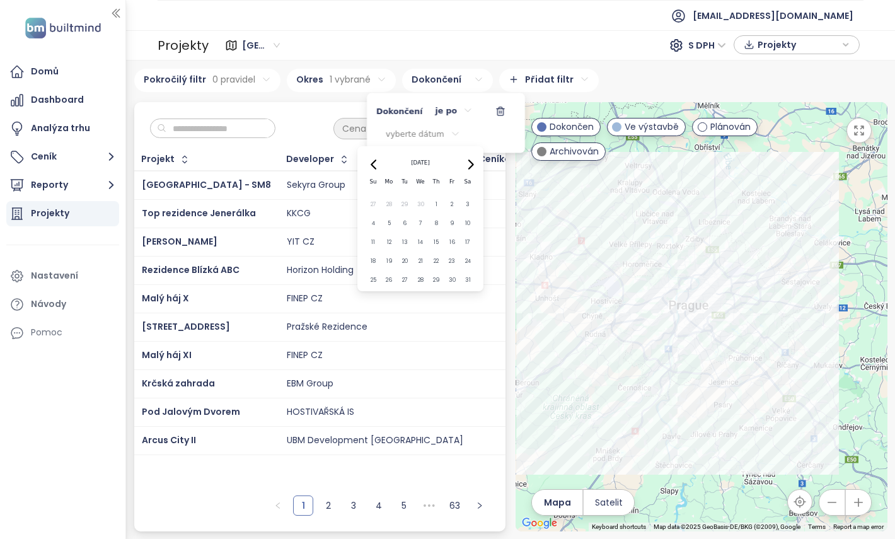
click at [470, 166] on icon "Go to next month" at bounding box center [470, 164] width 10 height 10
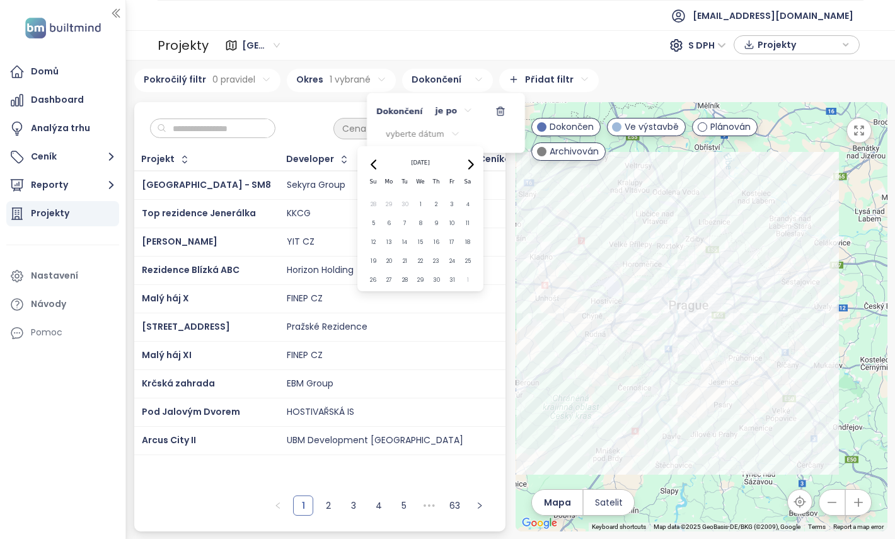
click at [470, 166] on icon "Go to next month" at bounding box center [470, 164] width 10 height 10
click at [466, 204] on button "1" at bounding box center [468, 204] width 14 height 14
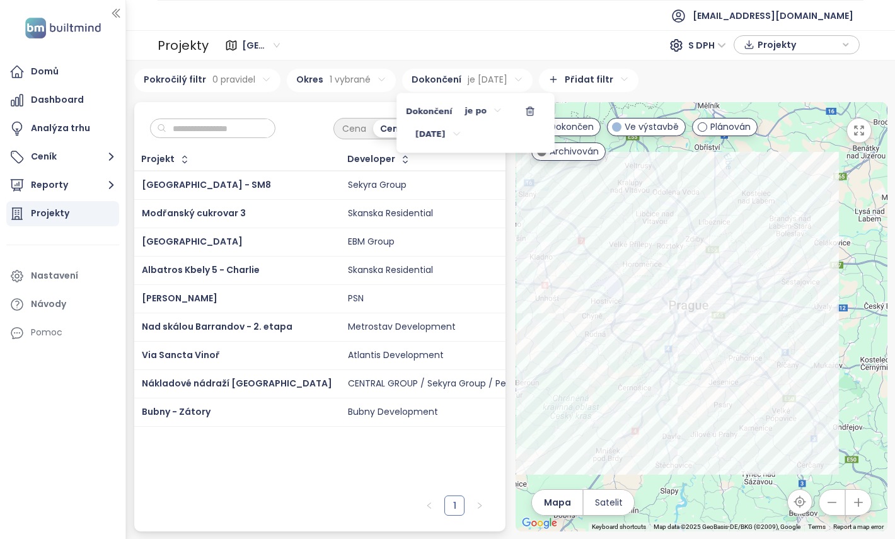
click at [686, 78] on html "Domů Dashboard Analýza trhu Ceník Reporty Projekty Nastavení Návody Pomoc reama…" at bounding box center [447, 269] width 895 height 539
click at [338, 463] on div "Projekt Developer Ceníková cena Dostupné jednotky Jednotky celkem Smíchov City …" at bounding box center [320, 319] width 372 height 340
click at [480, 83] on html "Domů Dashboard Analýza trhu Ceník Reporty Projekty Nastavení Návody Pomoc reama…" at bounding box center [447, 269] width 895 height 539
click at [461, 137] on icon at bounding box center [456, 134] width 9 height 11
click at [392, 161] on icon "Go to previous month" at bounding box center [396, 164] width 10 height 10
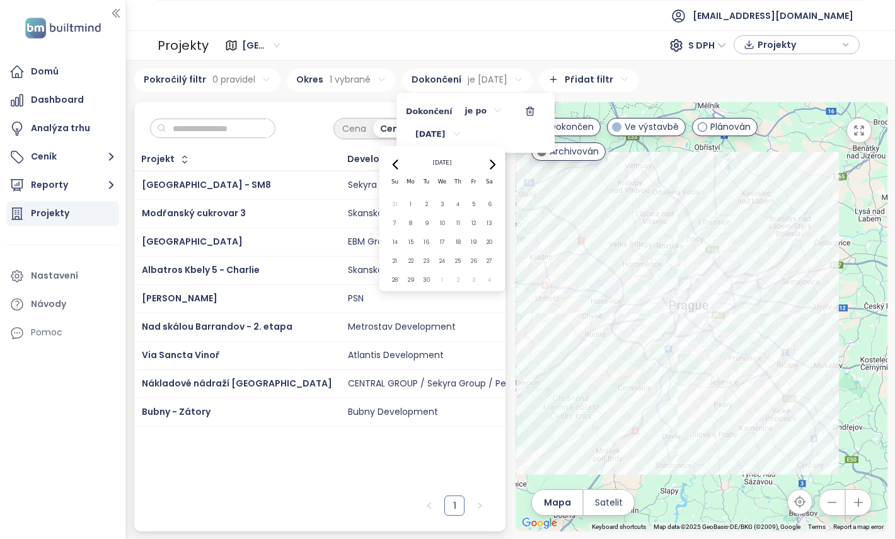
click at [392, 161] on icon "Go to previous month" at bounding box center [396, 164] width 10 height 10
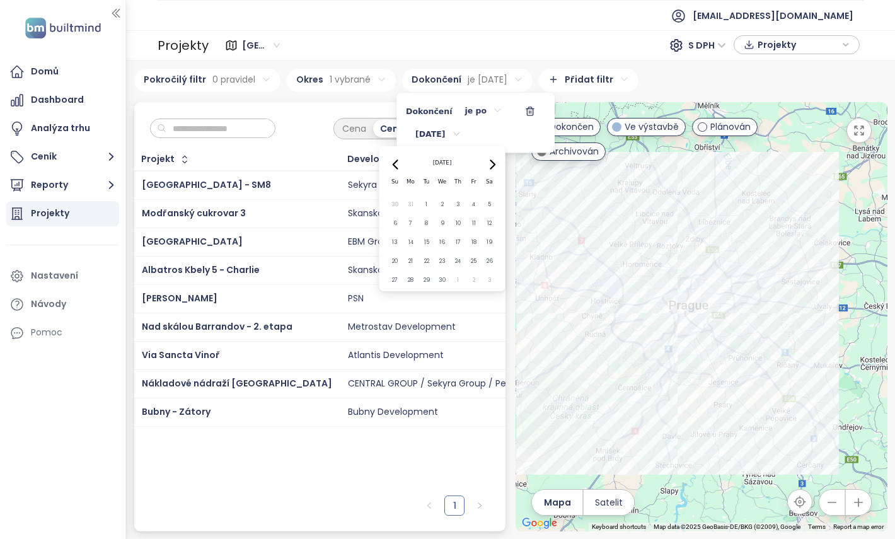
click at [392, 161] on icon "Go to previous month" at bounding box center [396, 164] width 10 height 10
click at [490, 167] on icon "Go to next month" at bounding box center [492, 164] width 10 height 10
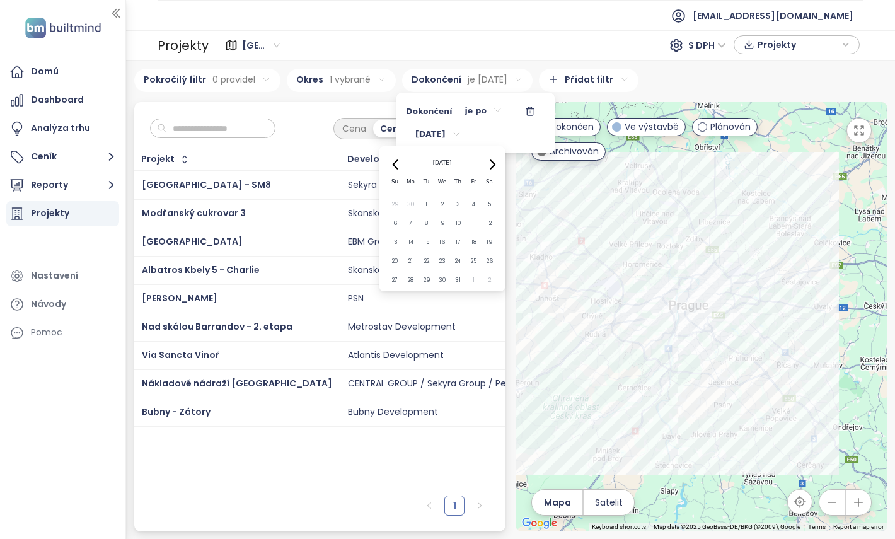
click at [490, 167] on icon "Go to next month" at bounding box center [492, 164] width 10 height 10
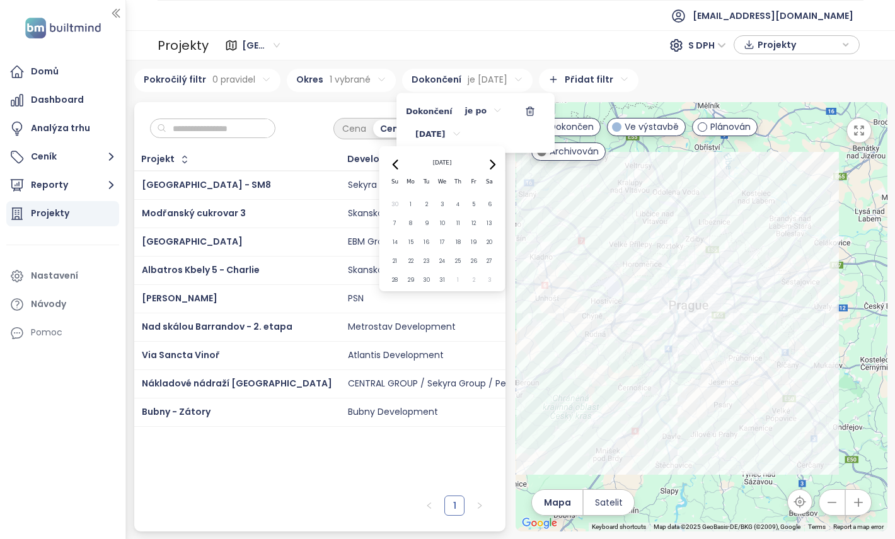
click at [490, 167] on icon "Go to next month" at bounding box center [492, 164] width 10 height 10
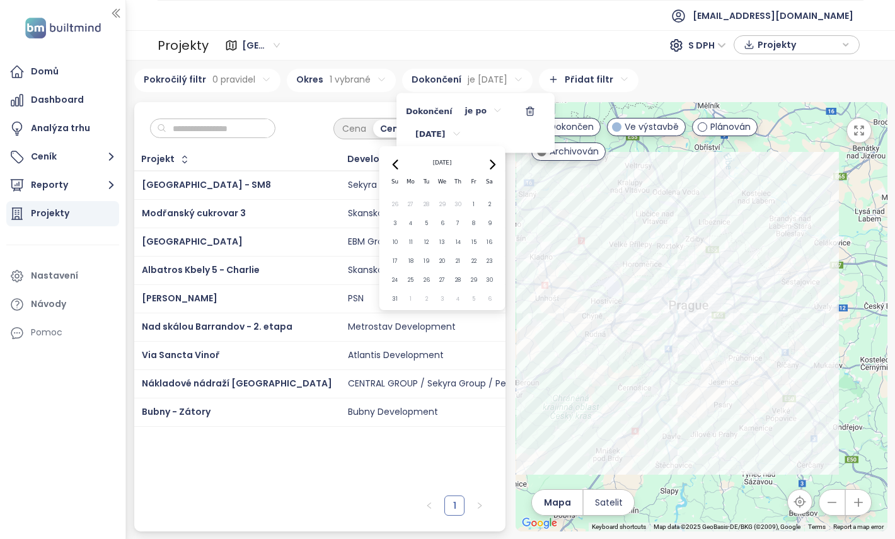
click at [490, 167] on icon "Go to next month" at bounding box center [492, 164] width 10 height 10
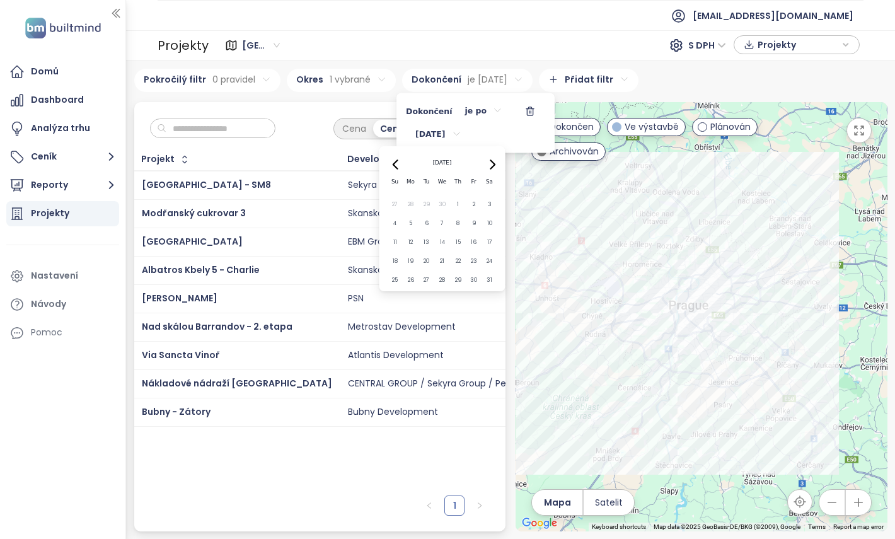
click at [490, 167] on icon "Go to next month" at bounding box center [492, 164] width 10 height 10
click at [493, 168] on icon "Go to next month" at bounding box center [492, 164] width 10 height 10
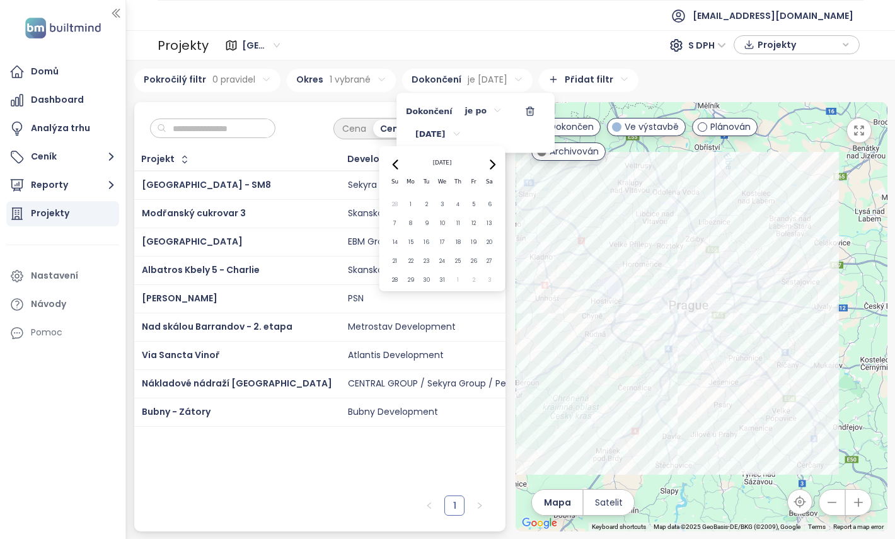
click at [493, 168] on icon "Go to next month" at bounding box center [492, 164] width 10 height 10
click at [424, 203] on button "1" at bounding box center [426, 204] width 14 height 14
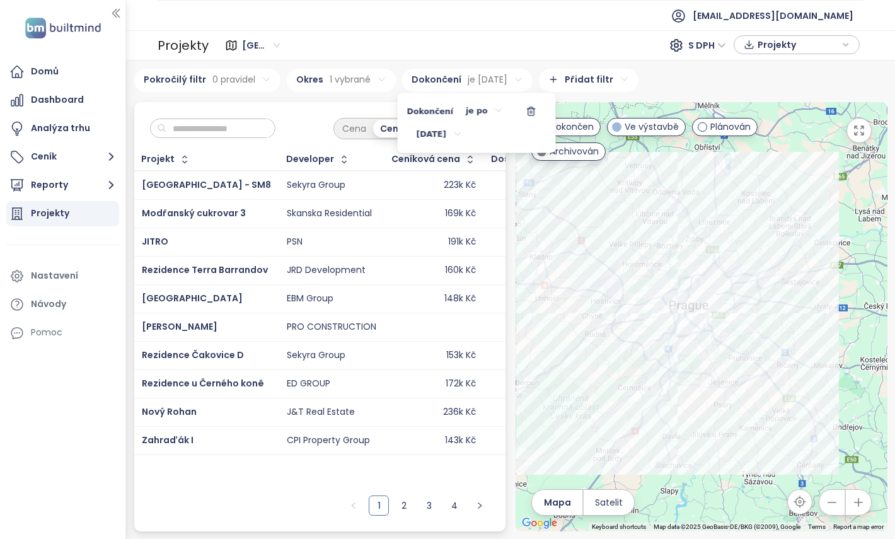
click at [293, 117] on html "Domů Dashboard Analýza trhu Ceník Reporty Projekty Nastavení Návody Pomoc reama…" at bounding box center [447, 269] width 895 height 539
click at [468, 156] on icon "button" at bounding box center [470, 159] width 5 height 8
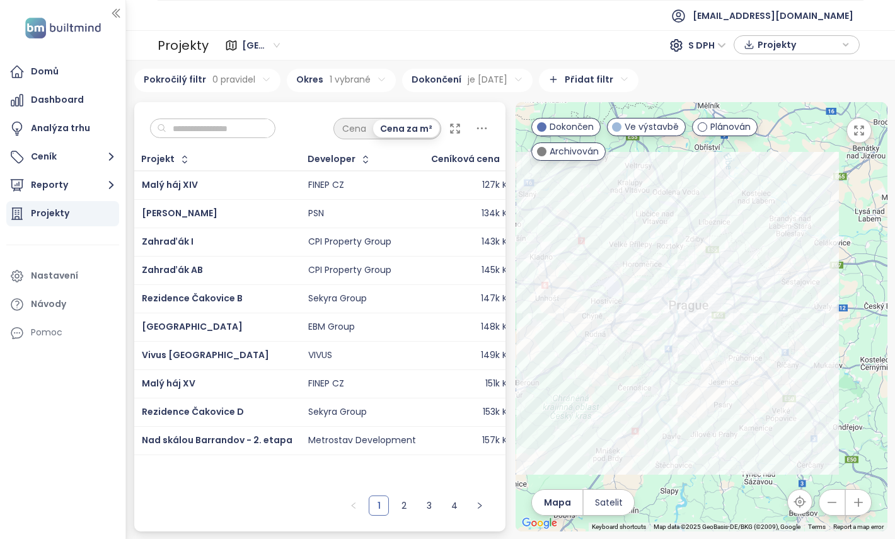
click at [458, 190] on div "127k Kč" at bounding box center [472, 185] width 81 height 15
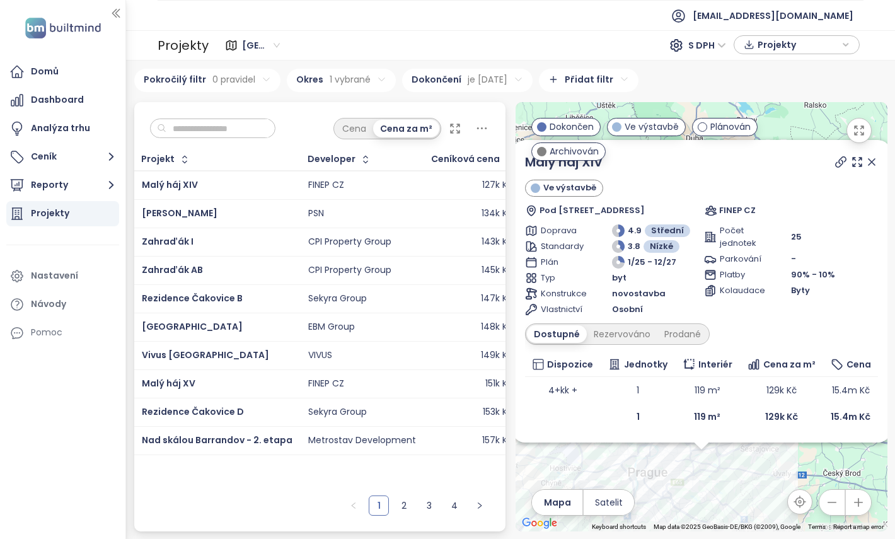
click at [437, 209] on div "134k Kč" at bounding box center [472, 213] width 81 height 15
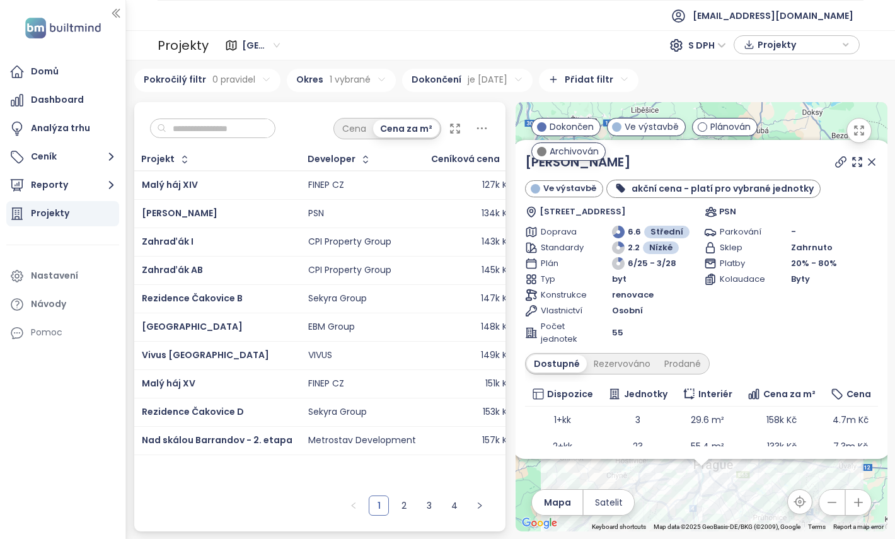
click at [318, 130] on div "Cena Cena za m²" at bounding box center [320, 125] width 372 height 47
click at [874, 163] on icon at bounding box center [871, 162] width 13 height 13
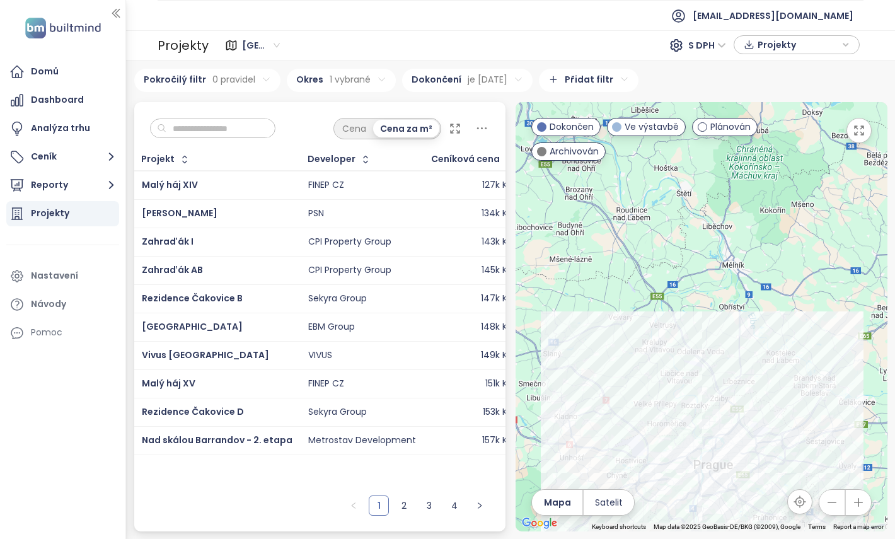
click at [244, 74] on html "Domů Dashboard Analýza trhu Ceník Reporty Projekty Nastavení Návody Pomoc reama…" at bounding box center [447, 269] width 895 height 539
click at [601, 77] on html "Domů Dashboard Analýza trhu Ceník Reporty Projekty Nastavení Návody Pomoc reama…" at bounding box center [447, 269] width 895 height 539
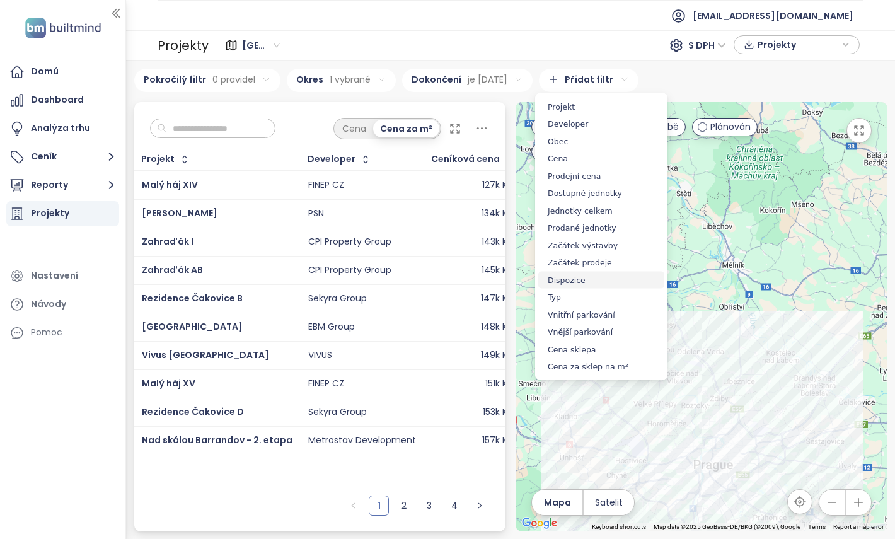
click at [620, 272] on span "Dispozice" at bounding box center [601, 280] width 126 height 18
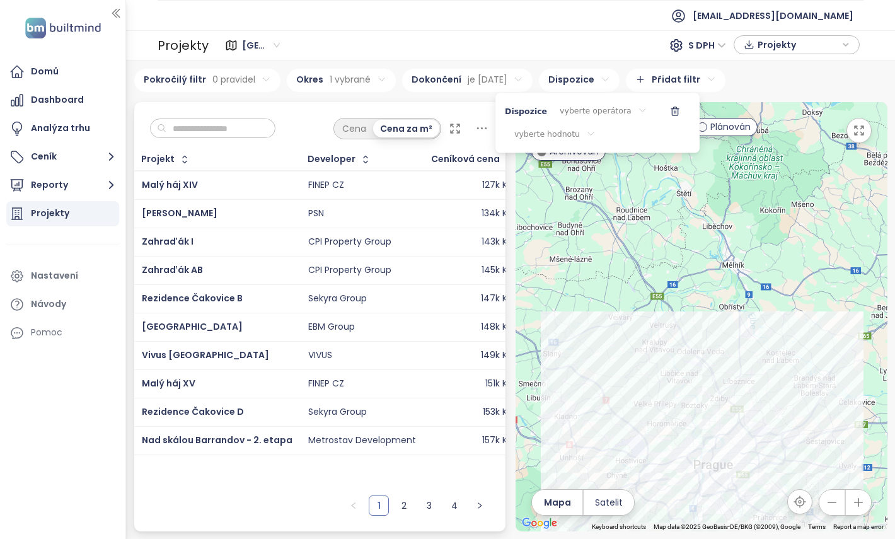
click at [586, 116] on div "vyberte operátora" at bounding box center [603, 111] width 107 height 21
click at [585, 132] on span "je" at bounding box center [599, 136] width 71 height 18
click at [580, 130] on div "vyberte hodnotu" at bounding box center [588, 135] width 100 height 21
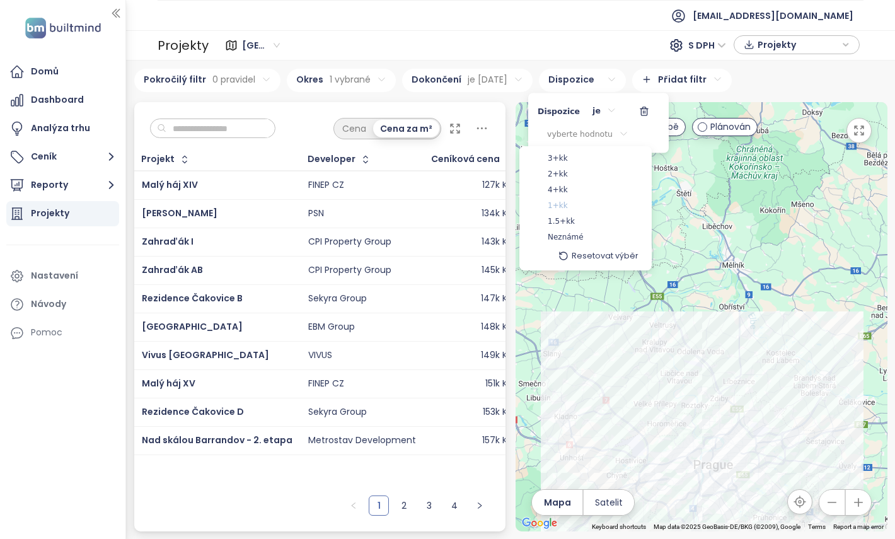
click at [562, 203] on span "1+kk" at bounding box center [558, 206] width 20 height 13
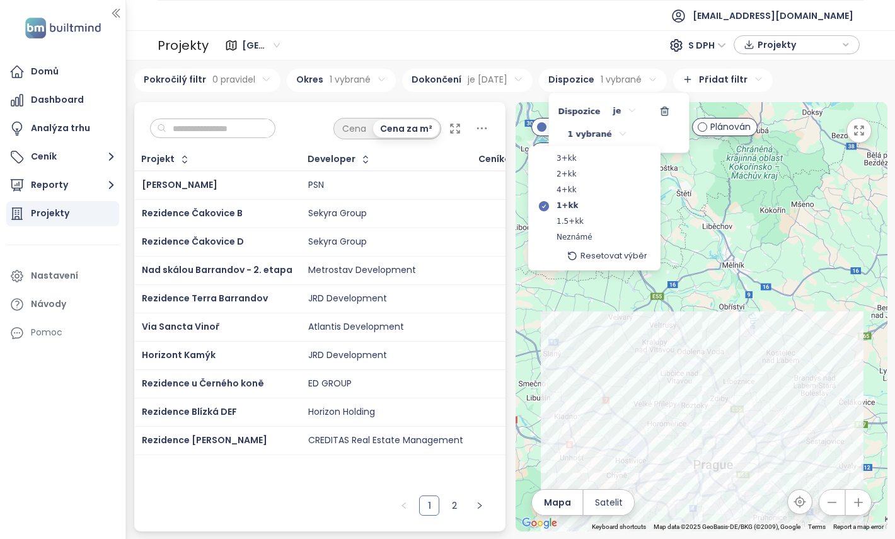
click at [488, 180] on html "Domů Dashboard Analýza trhu Ceník Reporty Projekty Nastavení Návody Pomoc reama…" at bounding box center [447, 269] width 895 height 539
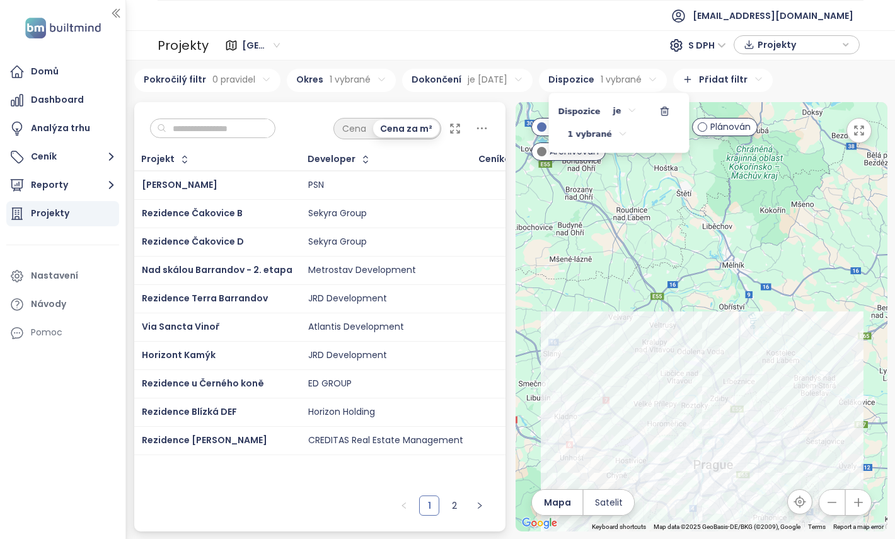
click at [460, 257] on html "Domů Dashboard Analýza trhu Ceník Reporty Projekty Nastavení Návody Pomoc reama…" at bounding box center [447, 269] width 895 height 539
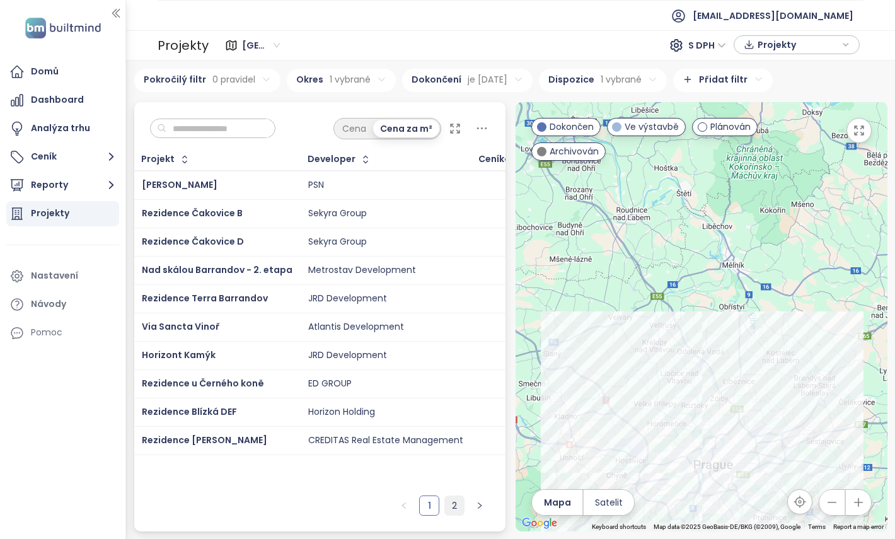
click at [458, 507] on link "2" at bounding box center [454, 505] width 19 height 19
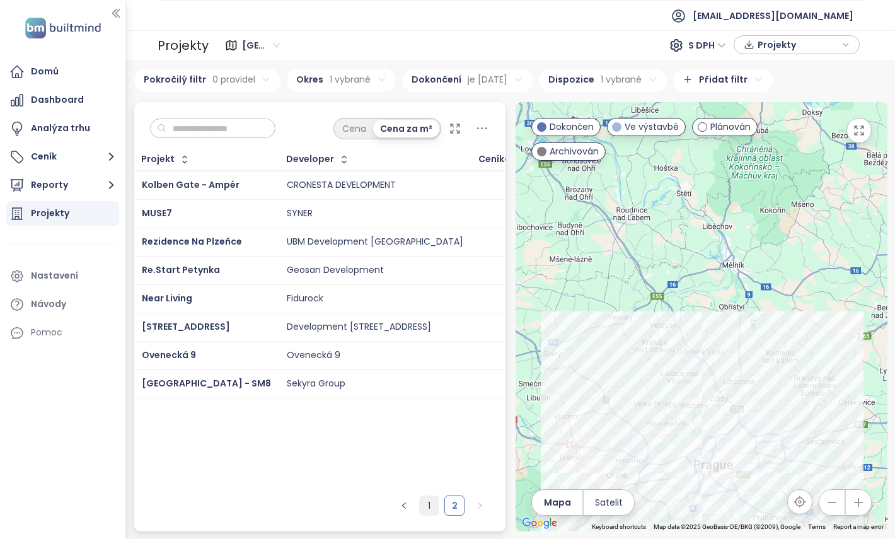
click at [438, 505] on link "1" at bounding box center [429, 505] width 19 height 19
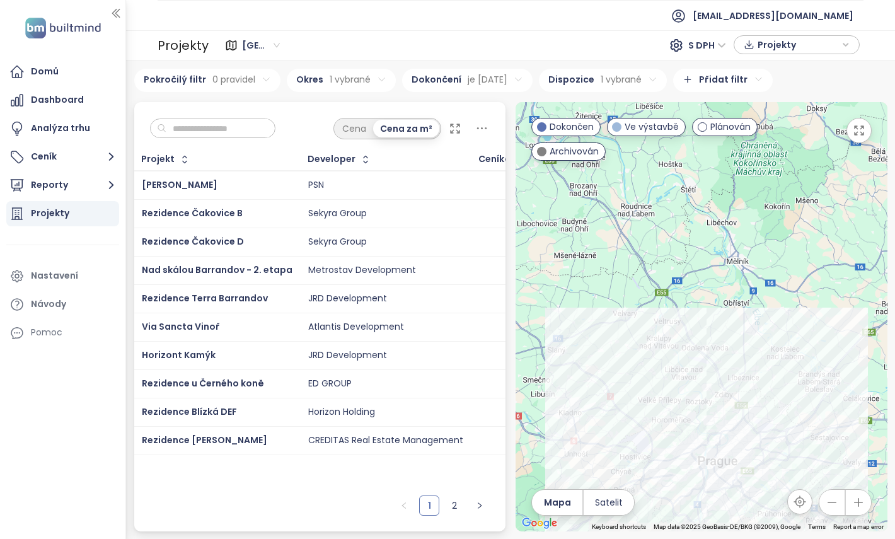
drag, startPoint x: 515, startPoint y: 180, endPoint x: 521, endPoint y: 176, distance: 7.4
click at [521, 176] on div at bounding box center [702, 316] width 372 height 429
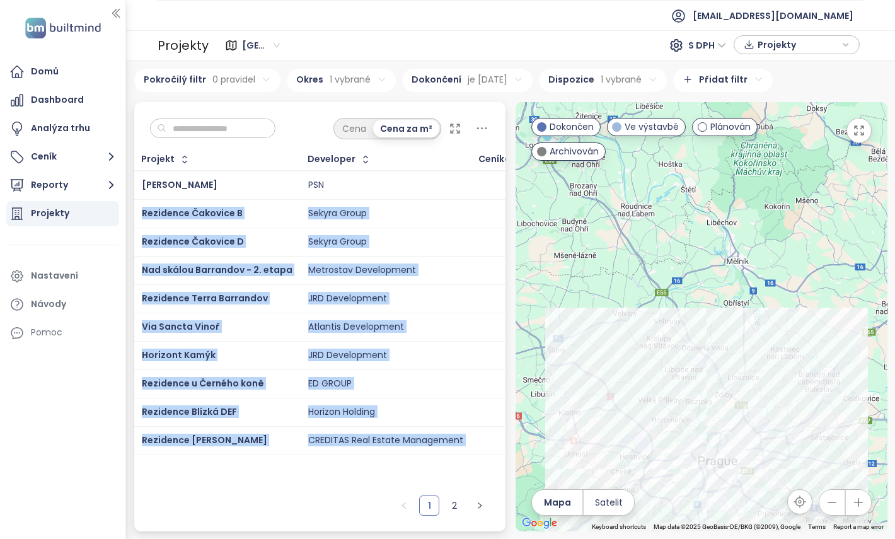
drag, startPoint x: 503, startPoint y: 186, endPoint x: 550, endPoint y: 187, distance: 46.6
click at [550, 187] on div "Cena Cena za m² Projekt Developer Ceníková cena Dostupné jednotky Jednotky celk…" at bounding box center [510, 316] width 763 height 429
click at [488, 112] on div "Cena Cena za m²" at bounding box center [320, 125] width 372 height 47
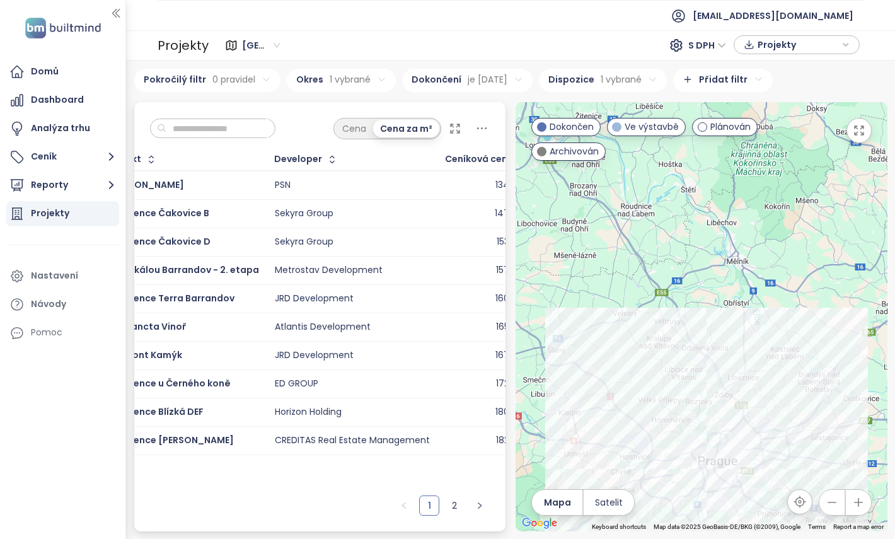
scroll to position [0, 42]
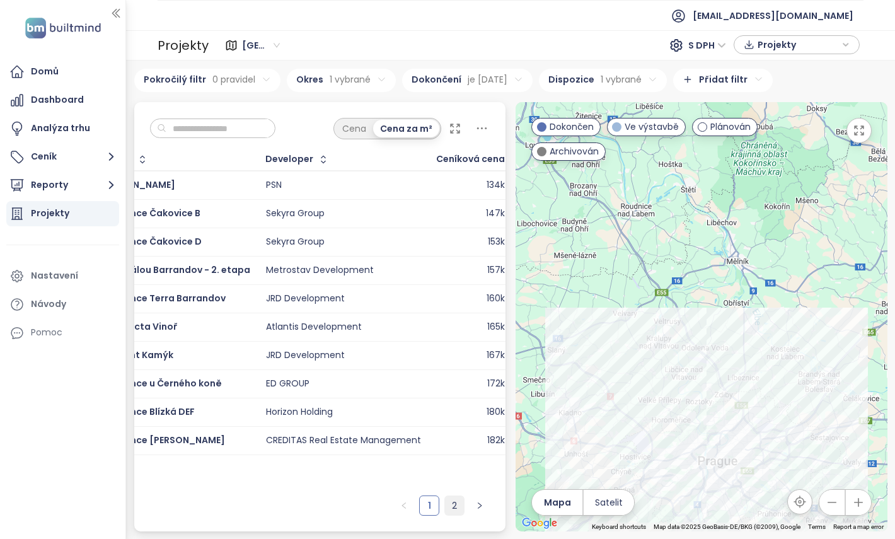
click at [458, 504] on link "2" at bounding box center [454, 505] width 19 height 19
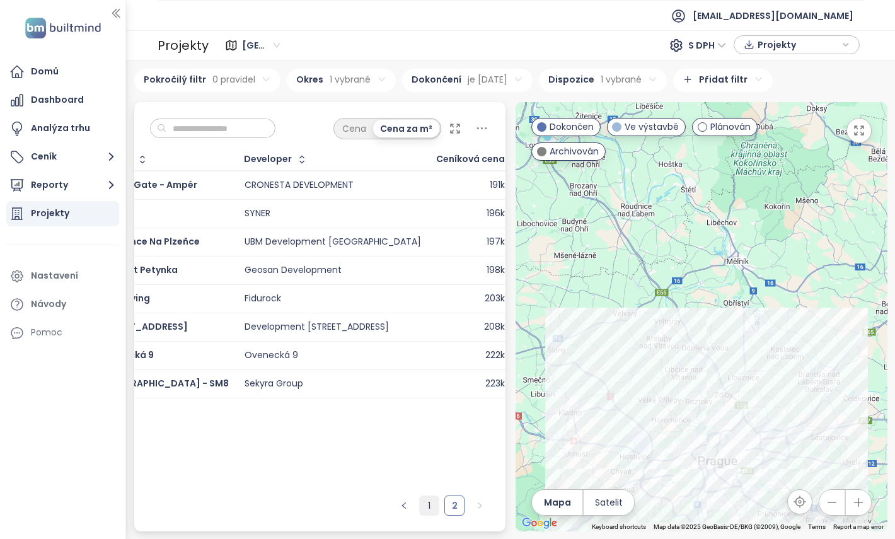
click at [433, 511] on link "1" at bounding box center [429, 505] width 19 height 19
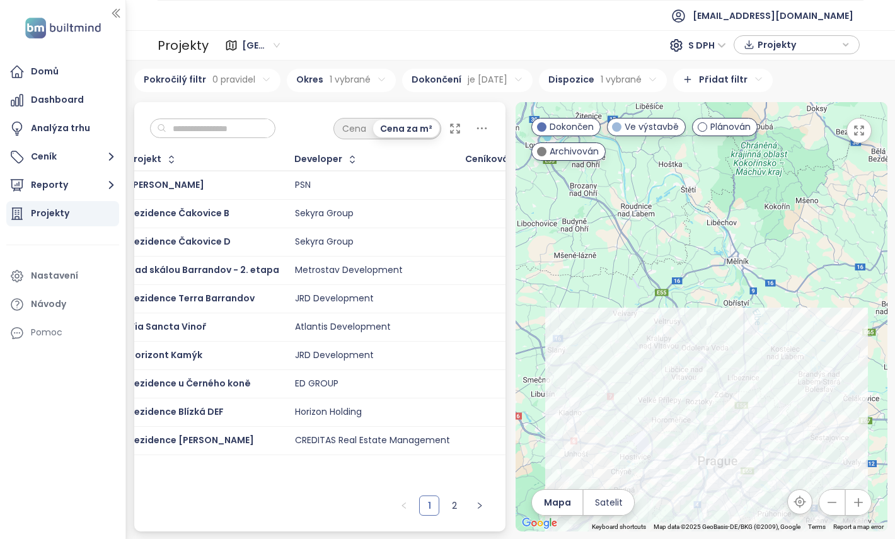
scroll to position [0, 0]
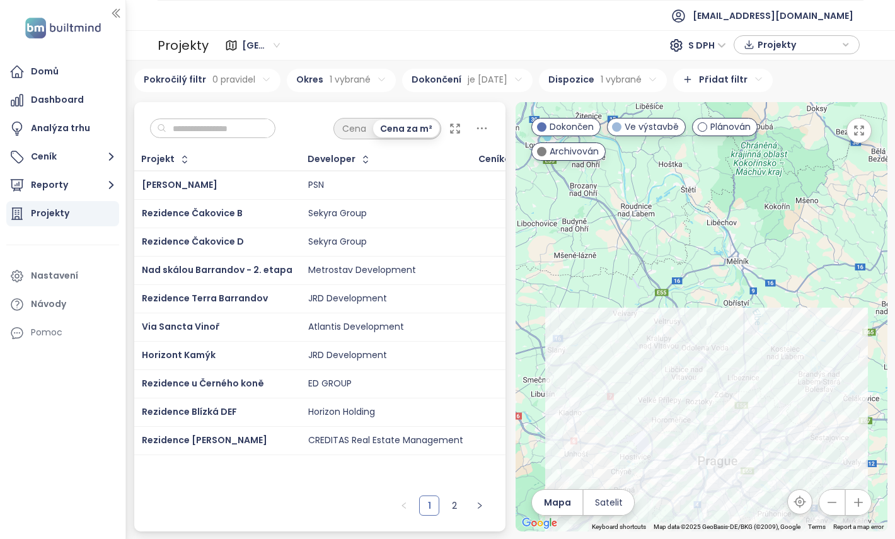
click at [653, 88] on html "Domů Dashboard Analýza trhu Ceník Reporty Projekty Nastavení Návody Pomoc reama…" at bounding box center [447, 269] width 895 height 539
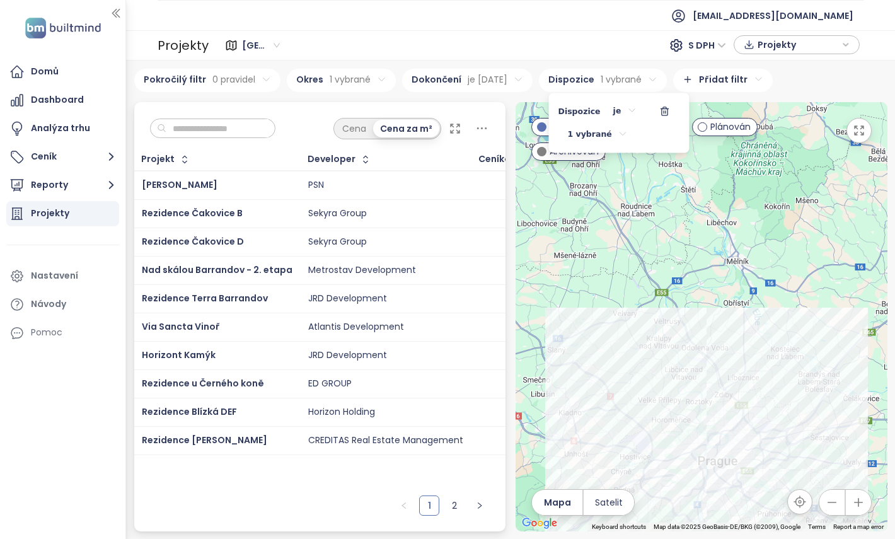
click at [611, 131] on div "1 vybrané" at bounding box center [597, 135] width 79 height 21
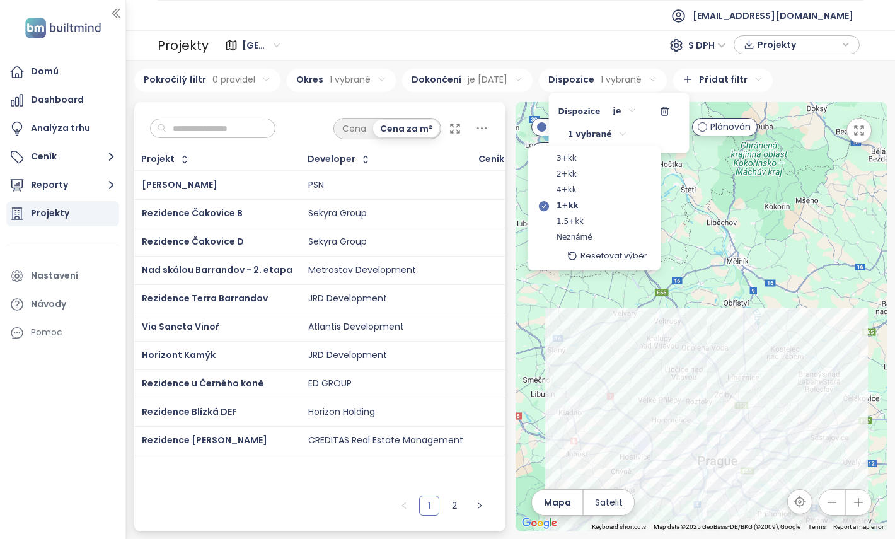
click at [536, 76] on html "Domů Dashboard Analýza trhu Ceník Reporty Projekty Nastavení Návody Pomoc reama…" at bounding box center [447, 269] width 895 height 539
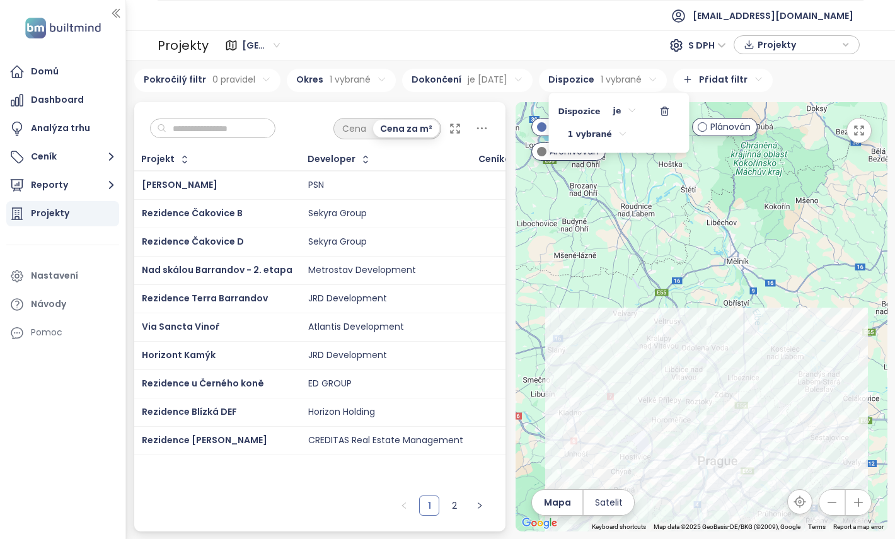
click at [523, 81] on html "Domů Dashboard Analýza trhu Ceník Reporty Projekty Nastavení Návody Pomoc reama…" at bounding box center [447, 269] width 895 height 539
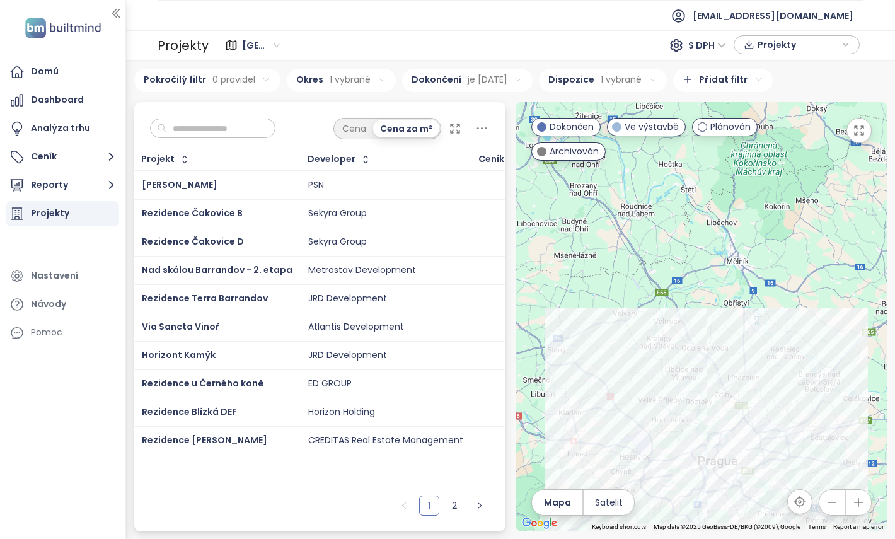
click at [531, 79] on html "Domů Dashboard Analýza trhu Ceník Reporty Projekty Nastavení Návody Pomoc reama…" at bounding box center [447, 269] width 895 height 539
click at [526, 109] on icon "button" at bounding box center [531, 111] width 10 height 10
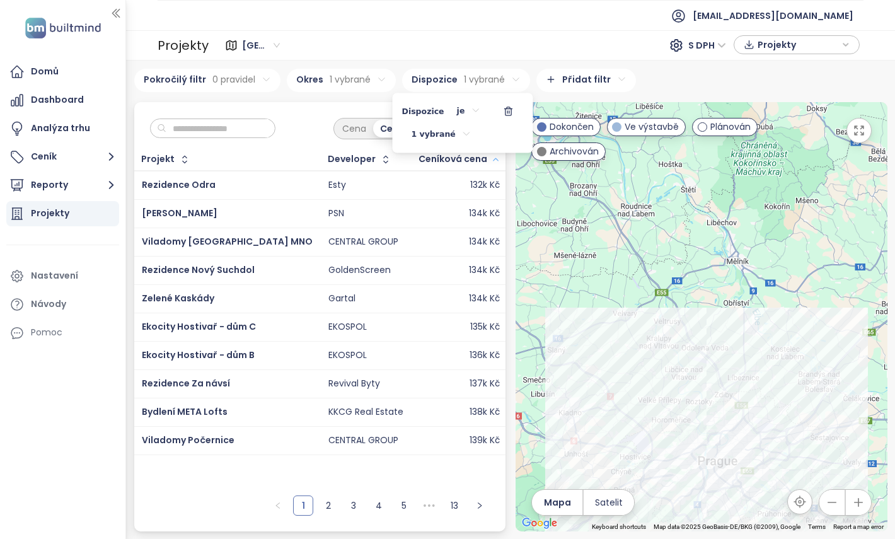
click at [407, 63] on html "Domů Dashboard Analýza trhu Ceník Reporty Projekty Nastavení Návody Pomoc reama…" at bounding box center [447, 269] width 895 height 539
click at [328, 504] on link "2" at bounding box center [328, 505] width 19 height 19
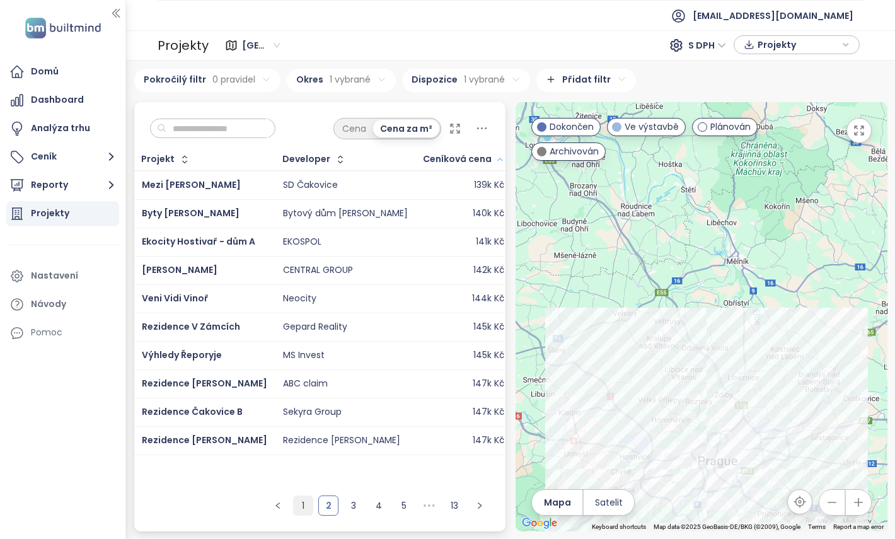
click at [302, 504] on link "1" at bounding box center [303, 505] width 19 height 19
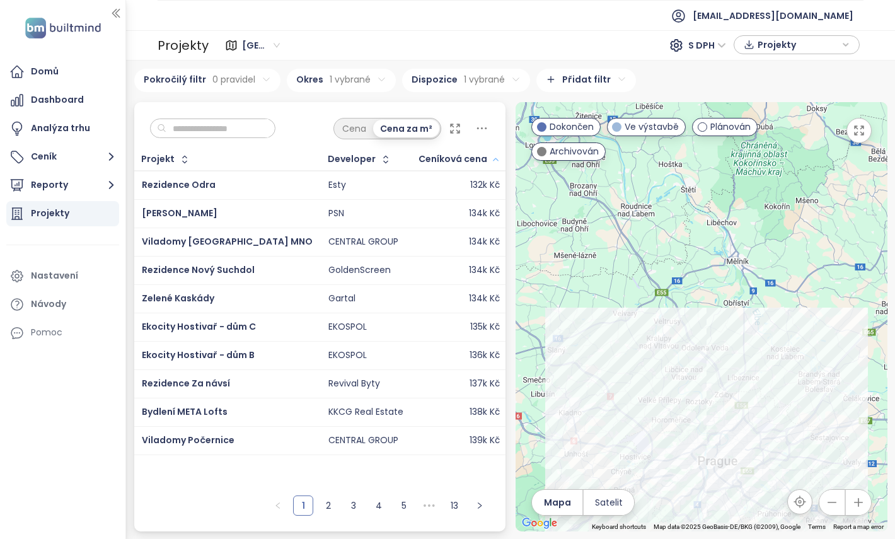
click at [419, 301] on div "134k Kč" at bounding box center [459, 298] width 81 height 15
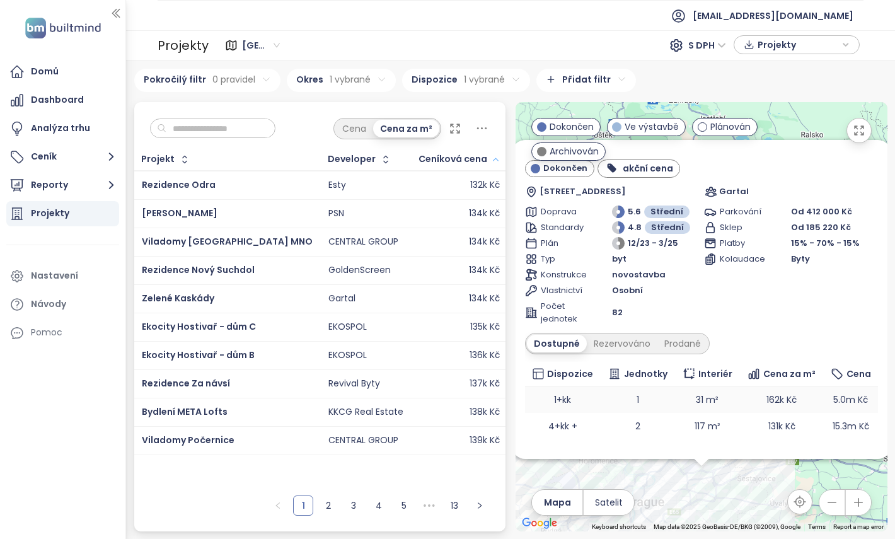
scroll to position [14, 0]
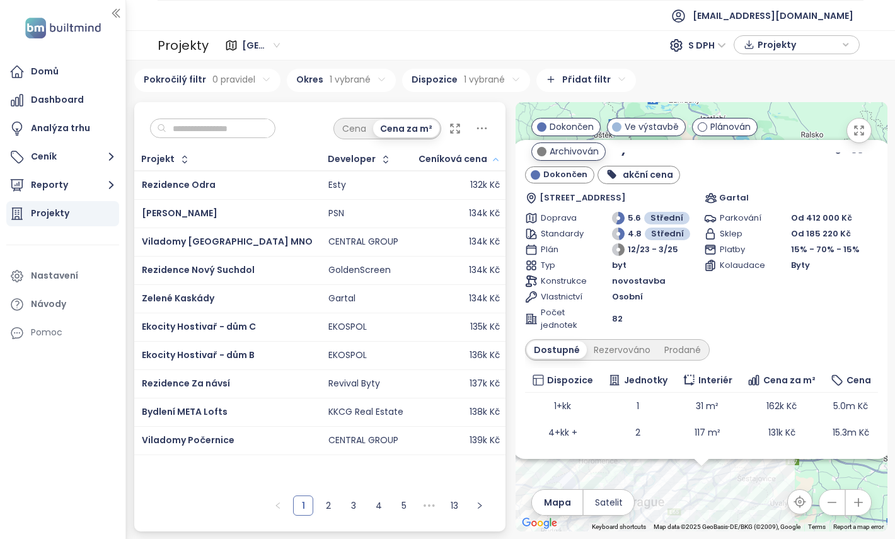
click at [419, 183] on div "132k Kč" at bounding box center [459, 185] width 81 height 15
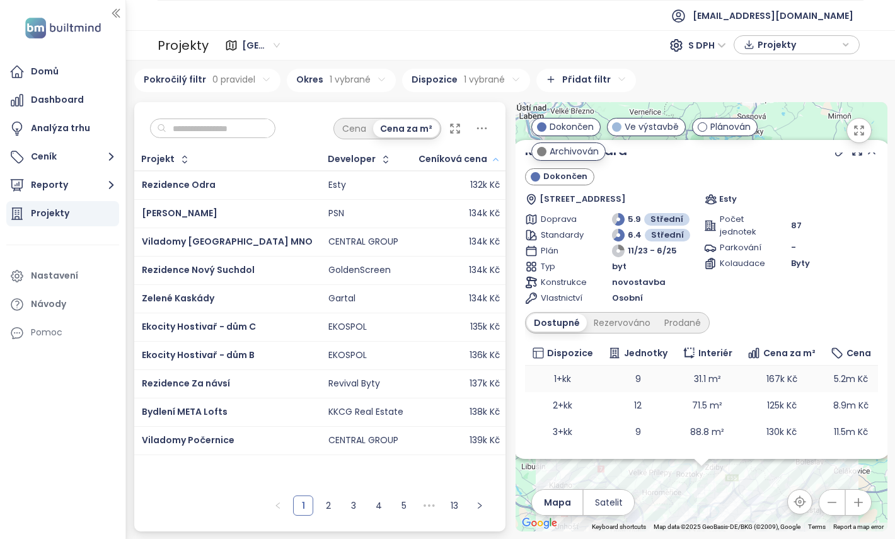
scroll to position [0, 0]
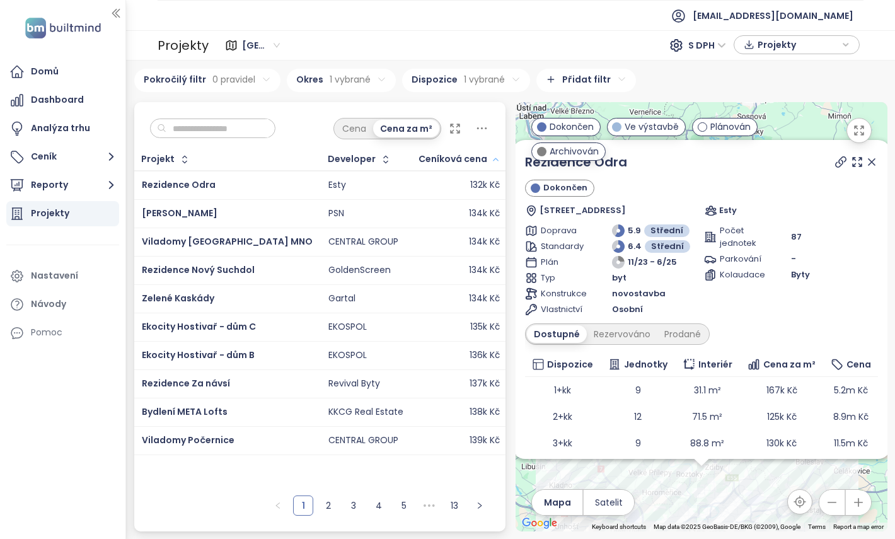
click at [869, 159] on icon at bounding box center [872, 162] width 6 height 6
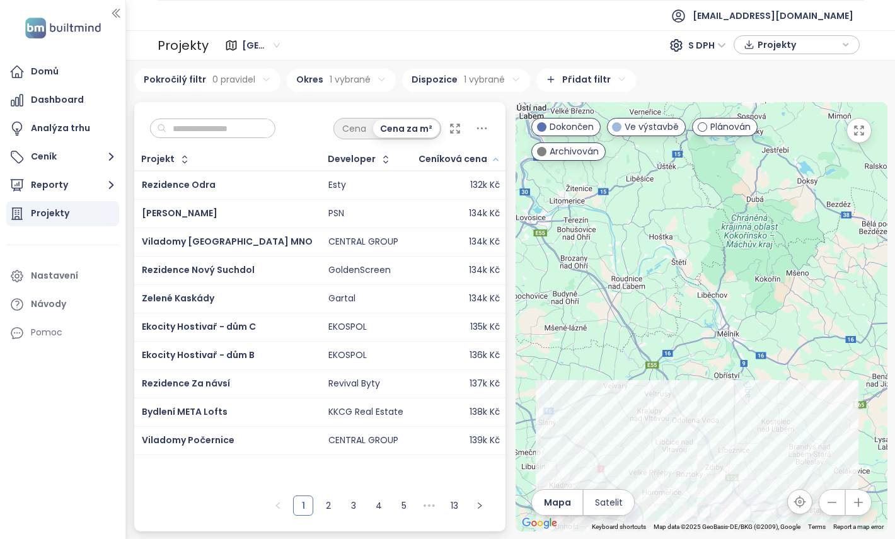
click at [495, 75] on html "Domů Dashboard Analýza trhu Ceník Reporty Projekty Nastavení Návody Pomoc reama…" at bounding box center [447, 269] width 895 height 539
click at [584, 79] on html "Domů Dashboard Analýza trhu Ceník Reporty Projekty Nastavení Návody Pomoc reama…" at bounding box center [447, 269] width 895 height 539
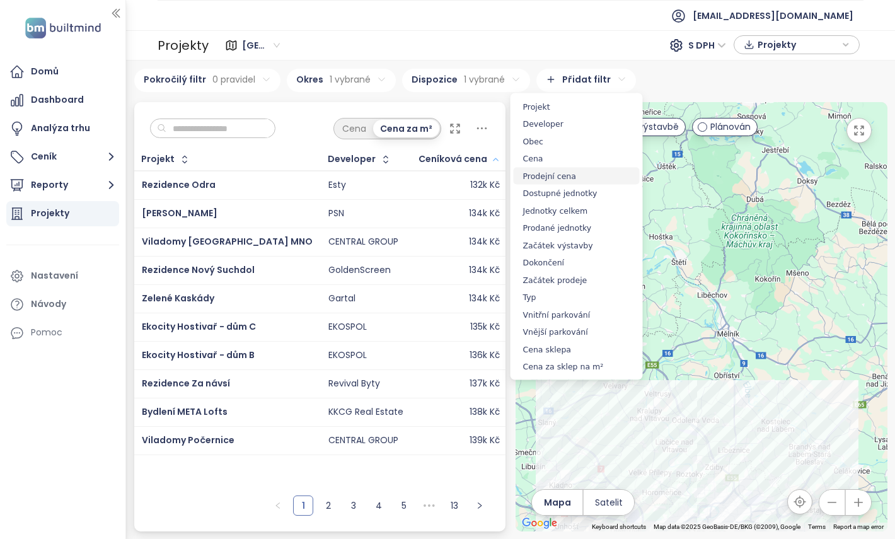
click at [575, 181] on span "Prodejní cena" at bounding box center [577, 176] width 126 height 18
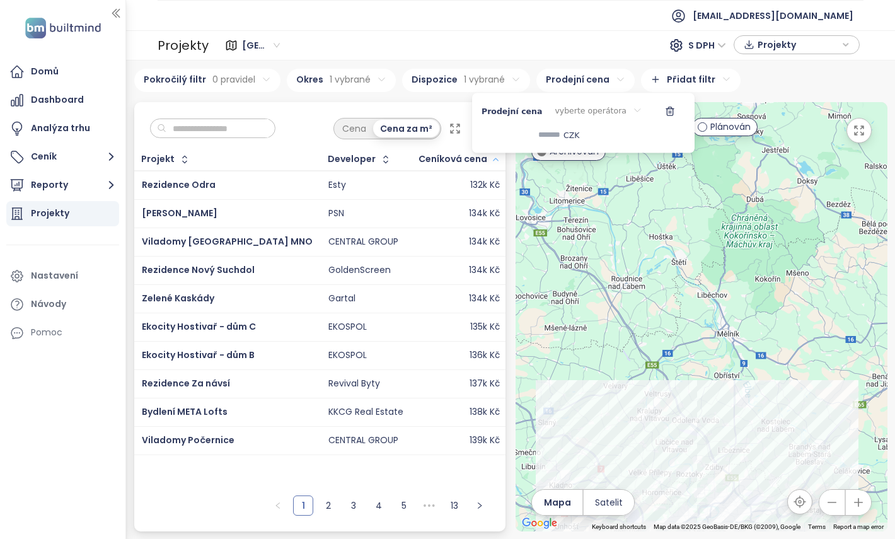
click at [566, 108] on div "vyberte operátora" at bounding box center [598, 111] width 107 height 21
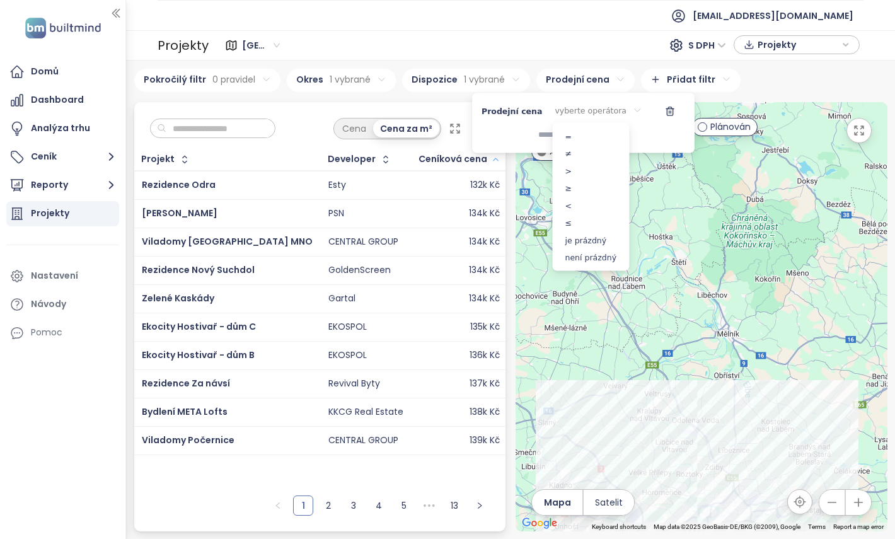
click at [584, 111] on html "Domů Dashboard Analýza trhu Ceník Reporty Projekty Nastavení Návody Pomoc reama…" at bounding box center [447, 269] width 895 height 539
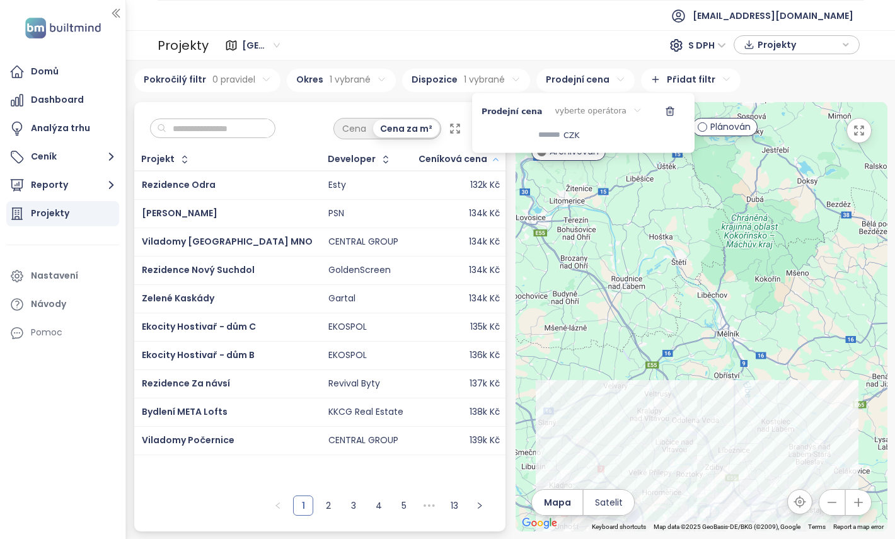
click at [291, 138] on html "Domů Dashboard Analýza trhu Ceník Reporty Projekty Nastavení Návody Pomoc reama…" at bounding box center [447, 269] width 895 height 539
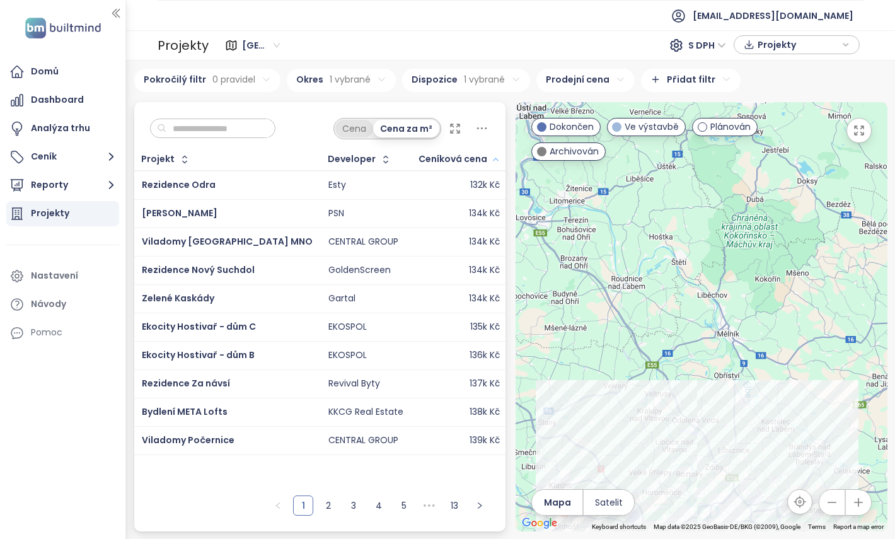
click at [350, 129] on div "Cena" at bounding box center [354, 129] width 38 height 18
click at [307, 128] on div "Cena Cena za m²" at bounding box center [320, 125] width 372 height 47
click at [313, 128] on div "Cena Cena za m²" at bounding box center [320, 125] width 372 height 47
click at [325, 510] on link "2" at bounding box center [328, 505] width 19 height 19
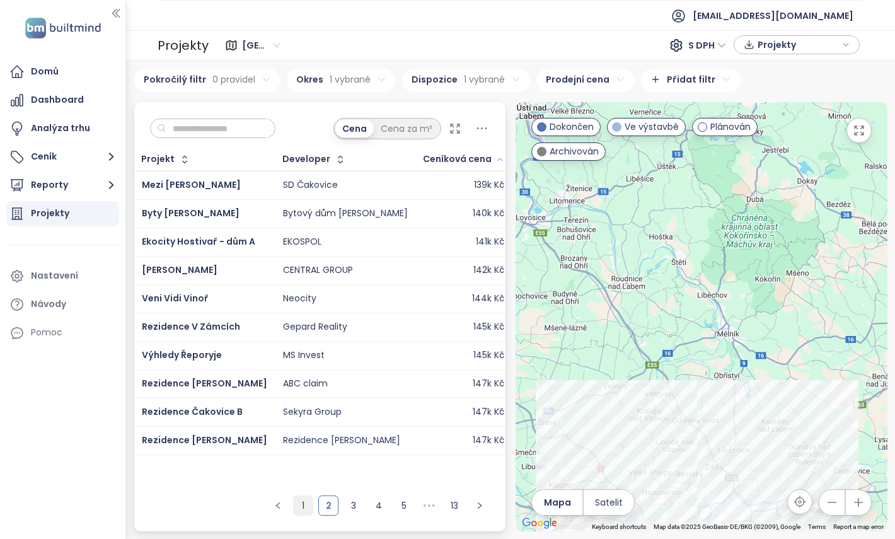
click at [301, 509] on link "1" at bounding box center [303, 505] width 19 height 19
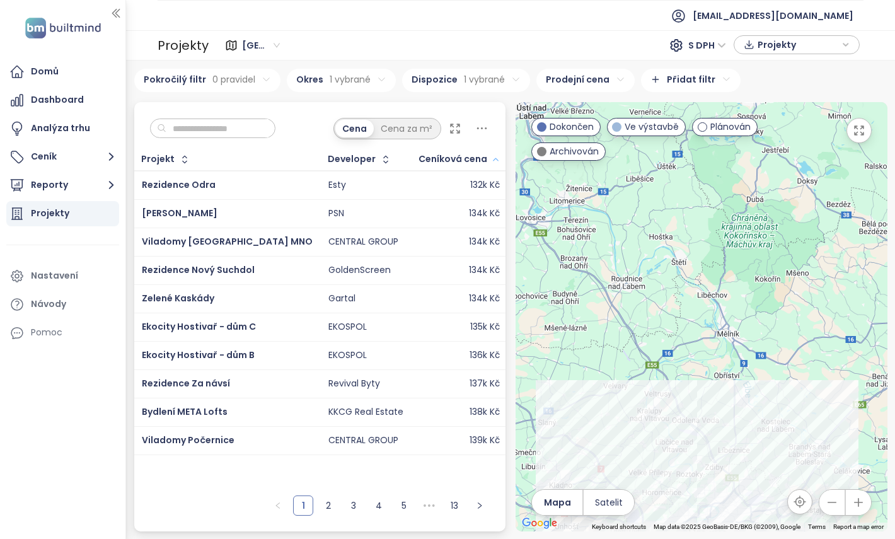
click at [357, 127] on div "Cena" at bounding box center [354, 129] width 38 height 18
click at [445, 90] on html "Domů Dashboard Analýza trhu Ceník Reporty Projekty Nastavení Návody Pomoc reama…" at bounding box center [447, 269] width 895 height 539
click at [462, 134] on icon at bounding box center [466, 134] width 9 height 11
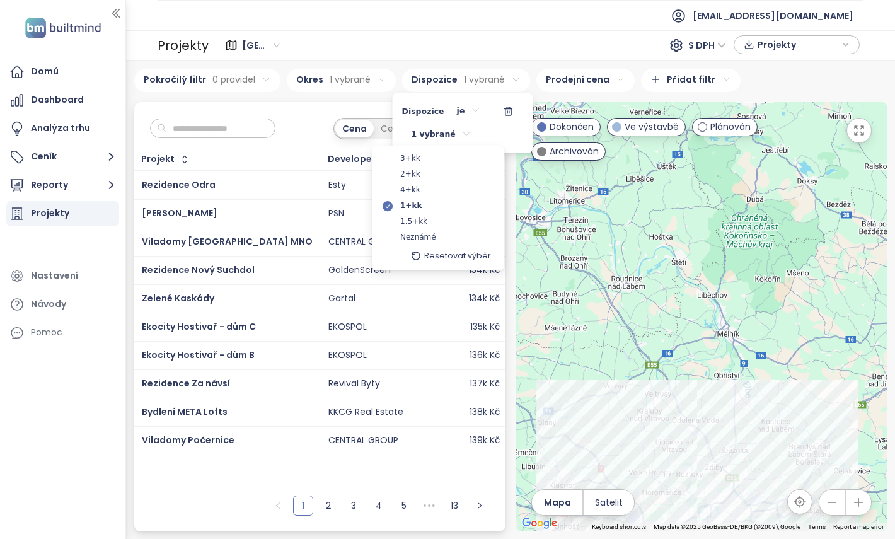
click at [323, 107] on html "Domů Dashboard Analýza trhu Ceník Reporty Projekty Nastavení Návody Pomoc reama…" at bounding box center [447, 269] width 895 height 539
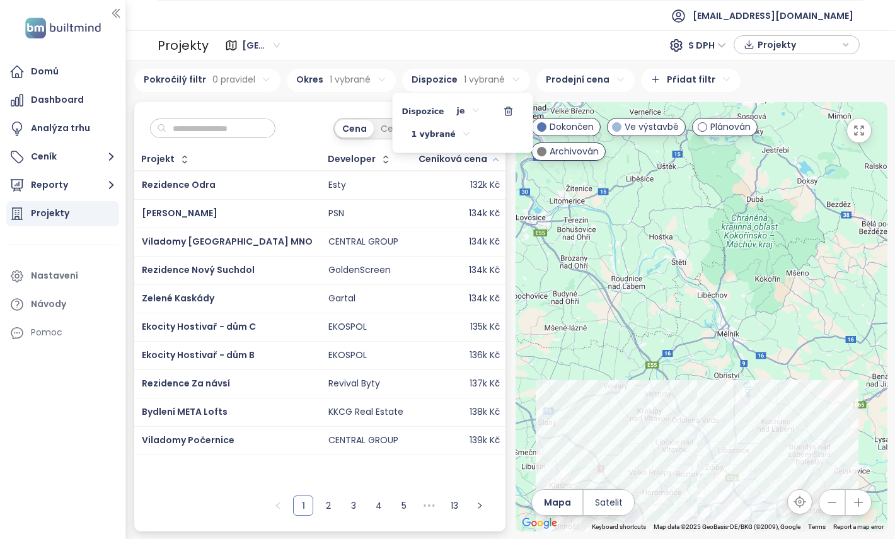
click at [577, 79] on html "Domů Dashboard Analýza trhu Ceník Reporty Projekty Nastavení Návody Pomoc reama…" at bounding box center [447, 269] width 895 height 539
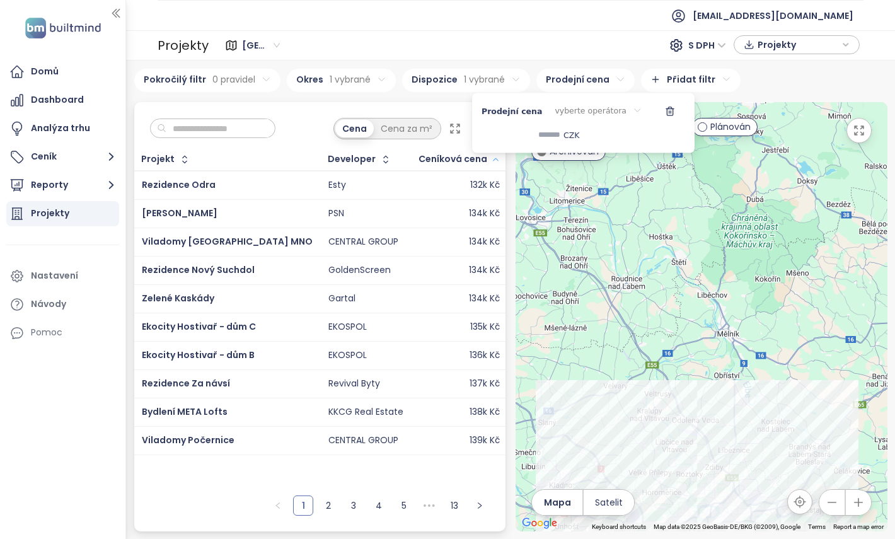
click at [579, 108] on div "vyberte operátora" at bounding box center [598, 111] width 107 height 21
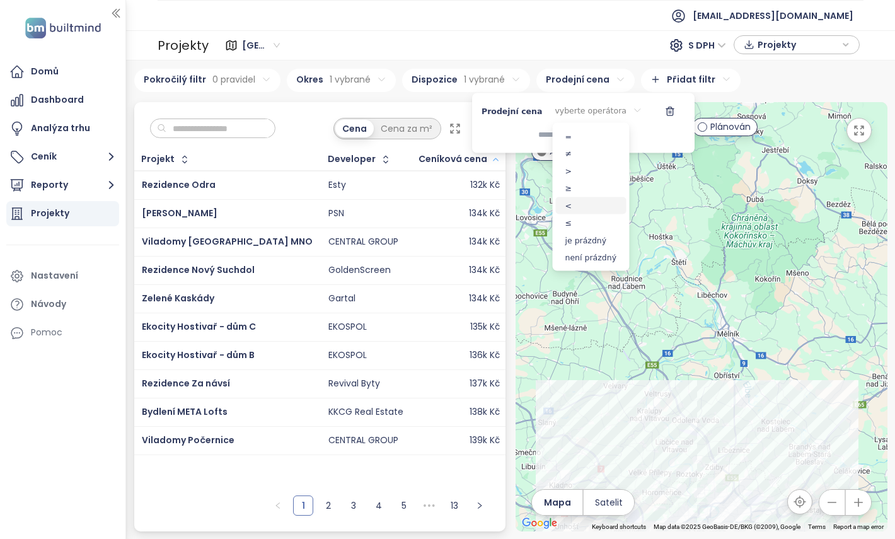
click at [575, 211] on span "<" at bounding box center [591, 206] width 71 height 18
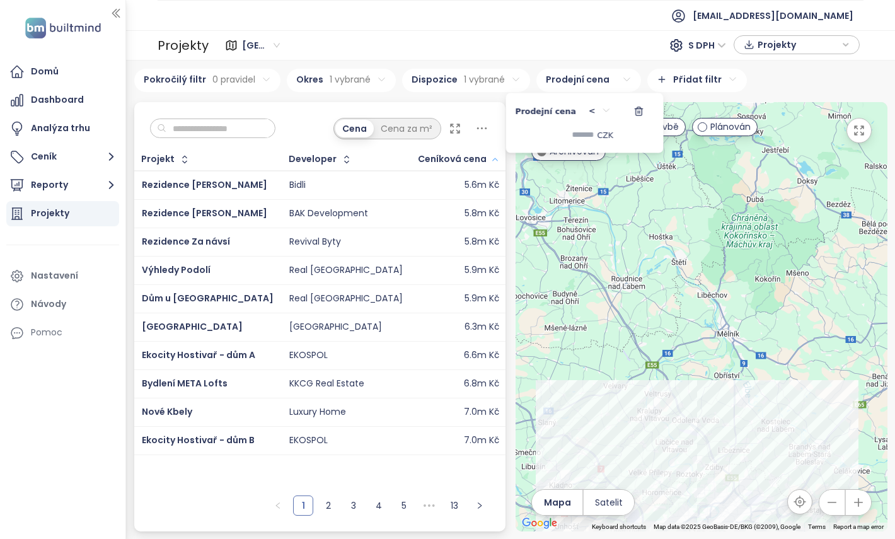
click at [579, 131] on input at bounding box center [555, 135] width 79 height 21
click at [301, 113] on html "Domů Dashboard Analýza trhu Ceník Reporty Projekty Nastavení Návody Pomoc reama…" at bounding box center [447, 269] width 895 height 539
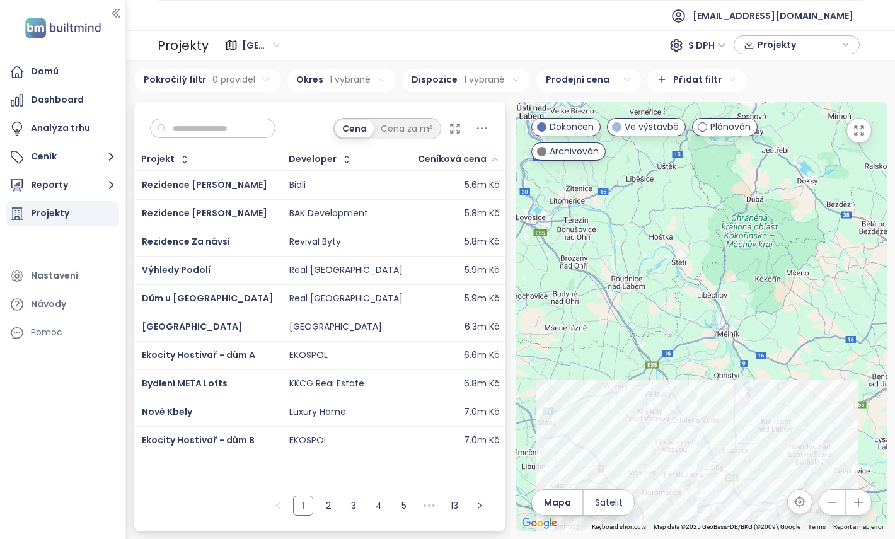
click at [351, 184] on div "Bidli" at bounding box center [345, 185] width 113 height 15
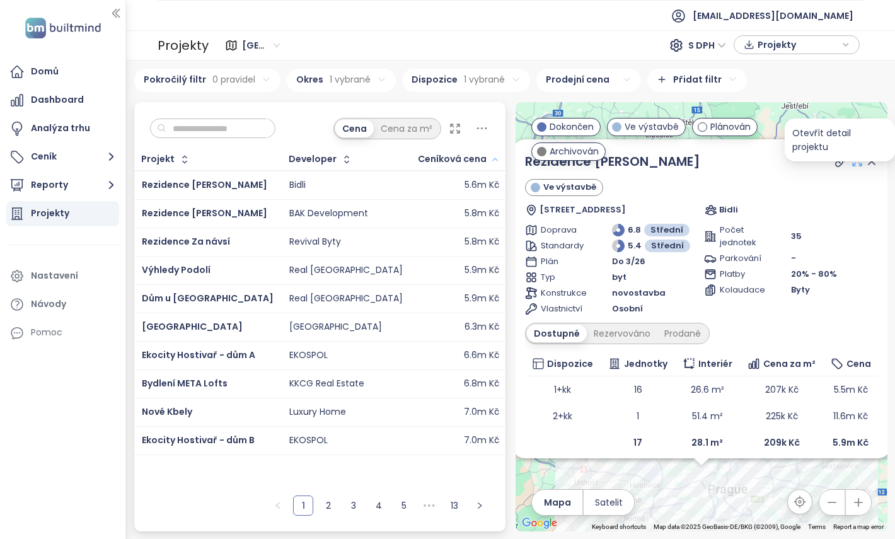
click at [855, 160] on icon at bounding box center [857, 161] width 13 height 13
click at [500, 73] on html "Domů Dashboard Analýza trhu Ceník Reporty Projekty Nastavení Návody Pomoc reama…" at bounding box center [447, 269] width 895 height 539
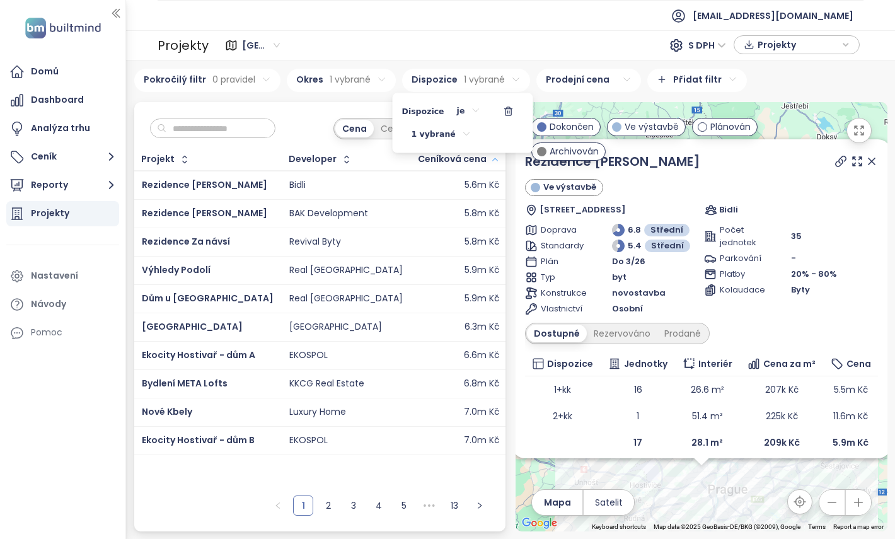
click at [462, 131] on icon at bounding box center [466, 134] width 9 height 11
click at [412, 173] on span "2+kk" at bounding box center [410, 174] width 20 height 13
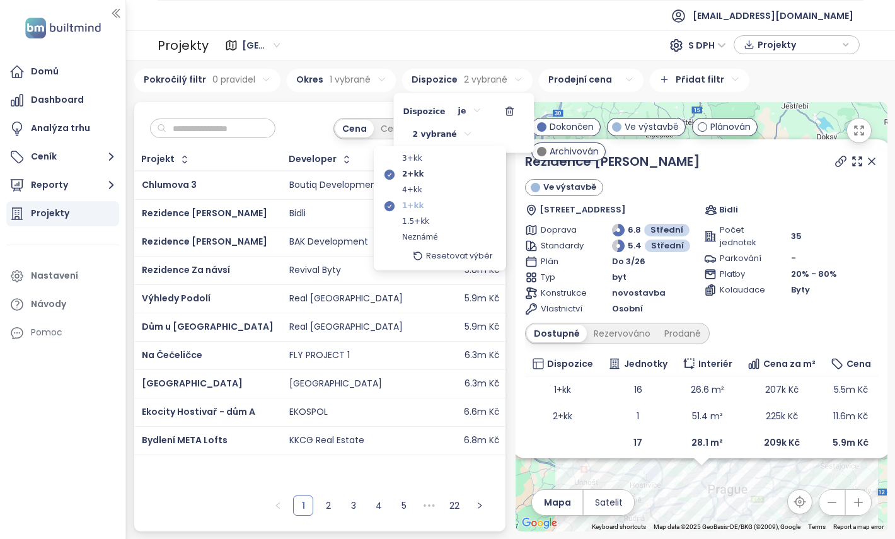
click at [415, 206] on span "1+kk" at bounding box center [412, 206] width 21 height 13
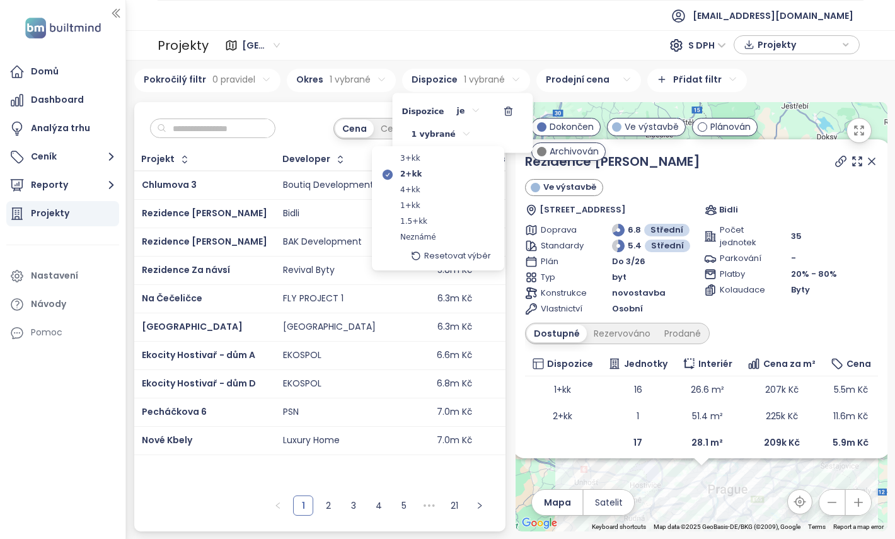
click at [306, 110] on html "Domů Dashboard Analýza trhu Ceník Reporty Projekty Nastavení Návody Pomoc reama…" at bounding box center [447, 269] width 895 height 539
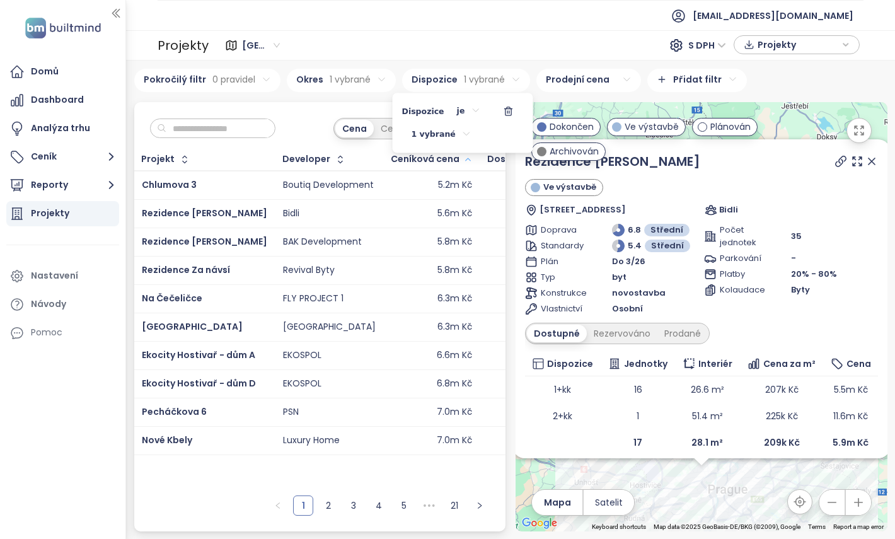
click at [306, 110] on html "Domů Dashboard Analýza trhu Ceník Reporty Projekty Nastavení Návody Pomoc reama…" at bounding box center [447, 269] width 895 height 539
click at [487, 83] on html "Domů Dashboard Analýza trhu Ceník Reporty Projekty Nastavení Návody Pomoc reama…" at bounding box center [447, 269] width 895 height 539
click at [467, 130] on div "1 vybrané" at bounding box center [441, 135] width 79 height 21
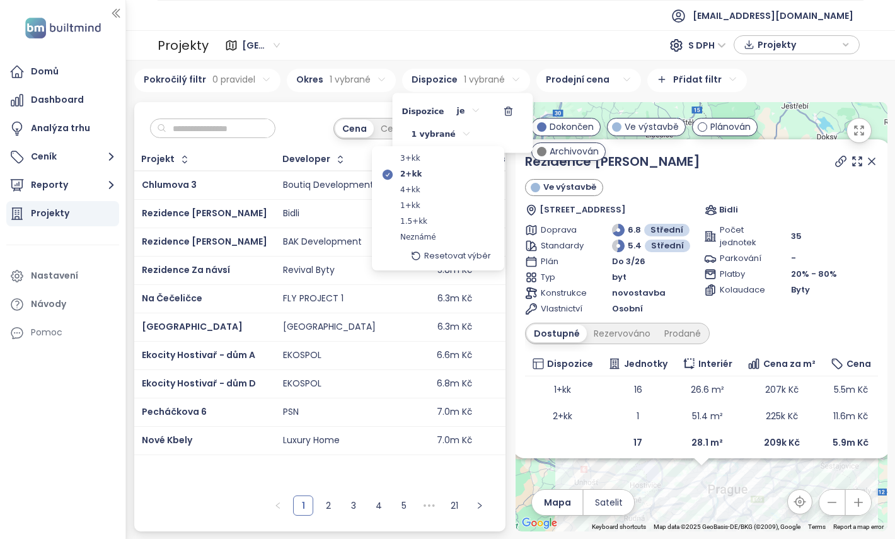
click at [295, 130] on html "Domů Dashboard Analýza trhu Ceník Reporty Projekty Nastavení Návody Pomoc reama…" at bounding box center [447, 269] width 895 height 539
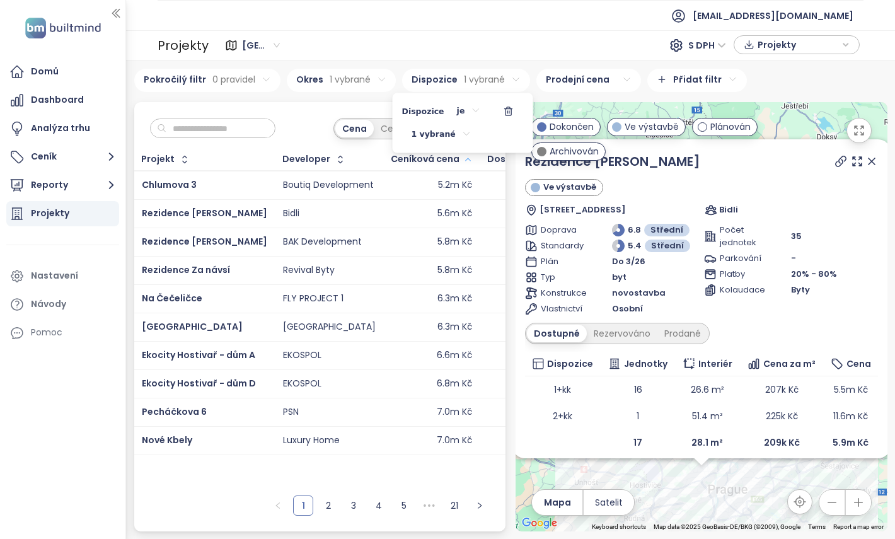
click at [295, 130] on html "Domů Dashboard Analýza trhu Ceník Reporty Projekty Nastavení Návody Pomoc reama…" at bounding box center [447, 269] width 895 height 539
click at [456, 158] on div "Ceníková cena" at bounding box center [425, 159] width 69 height 8
click at [473, 157] on icon "button" at bounding box center [467, 159] width 9 height 15
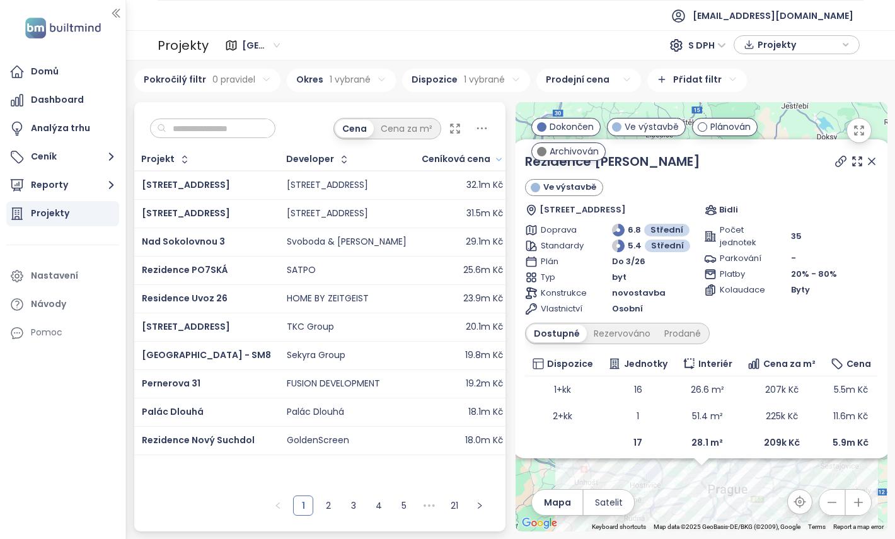
click at [494, 159] on icon "button" at bounding box center [498, 159] width 9 height 15
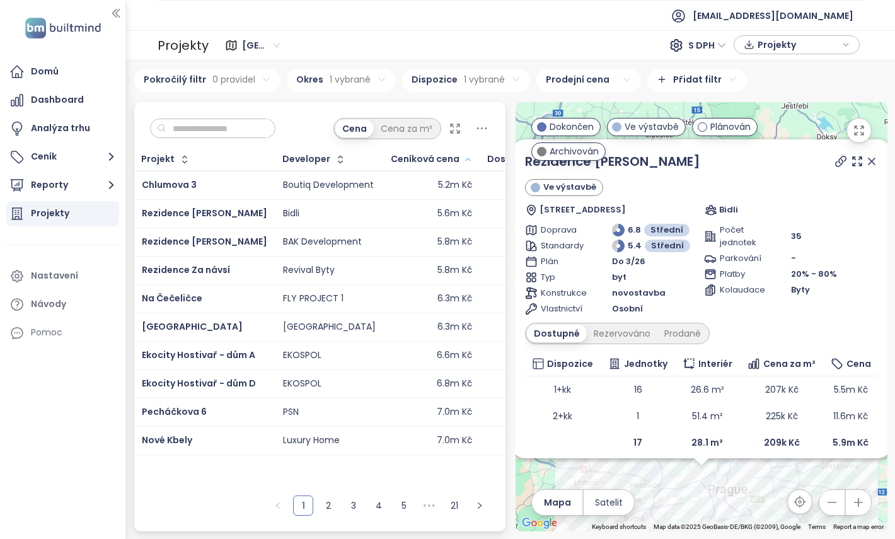
click at [310, 123] on div "Cena Cena za m²" at bounding box center [320, 125] width 372 height 47
click at [253, 129] on input "text" at bounding box center [217, 128] width 102 height 19
click at [482, 129] on icon at bounding box center [482, 128] width 10 height 2
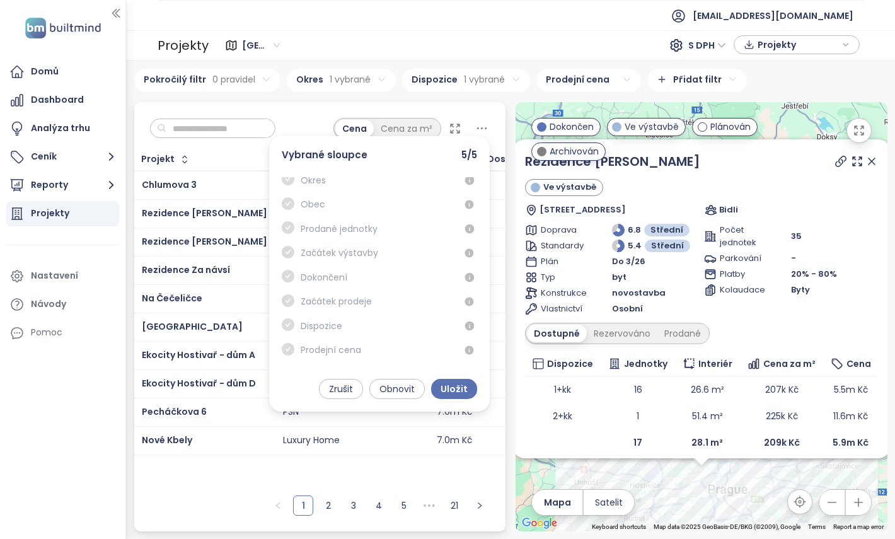
scroll to position [169, 0]
click at [288, 312] on span at bounding box center [288, 306] width 13 height 15
click at [287, 312] on span at bounding box center [288, 306] width 13 height 15
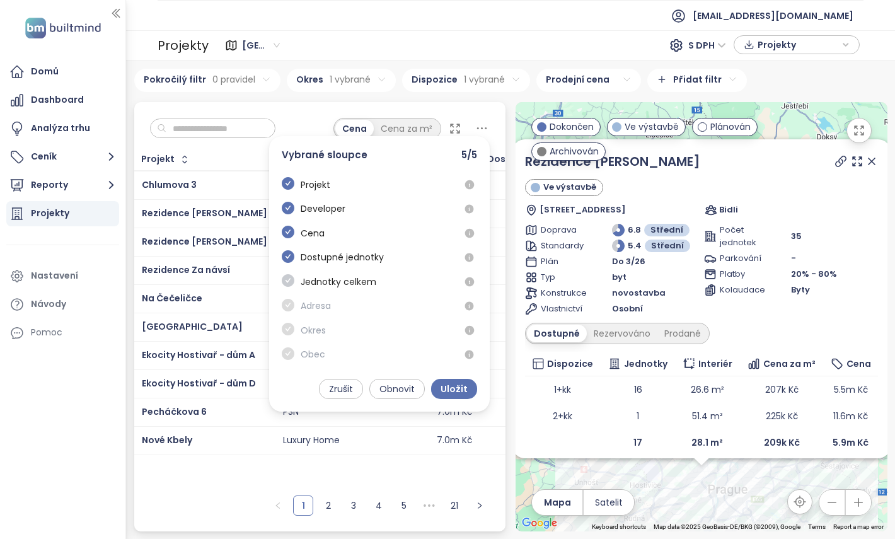
click at [291, 281] on icon "check-circle" at bounding box center [288, 280] width 13 height 13
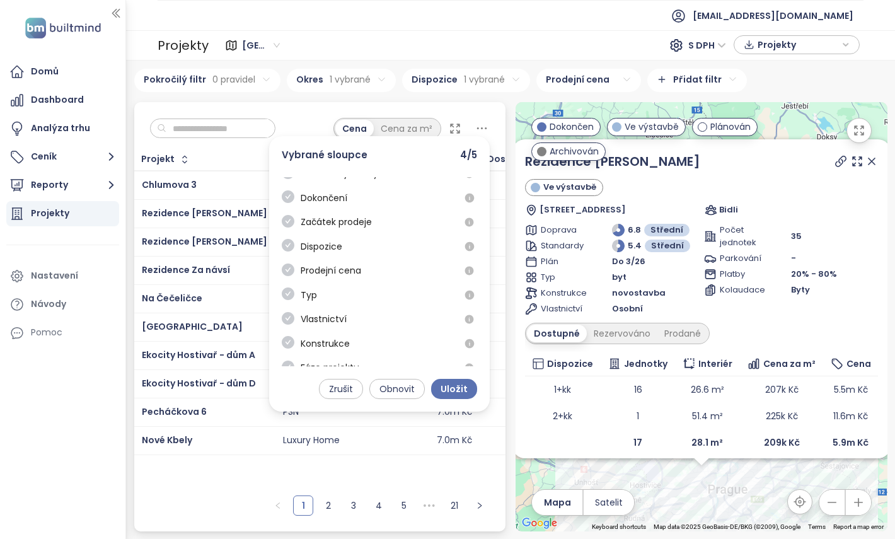
scroll to position [233, 0]
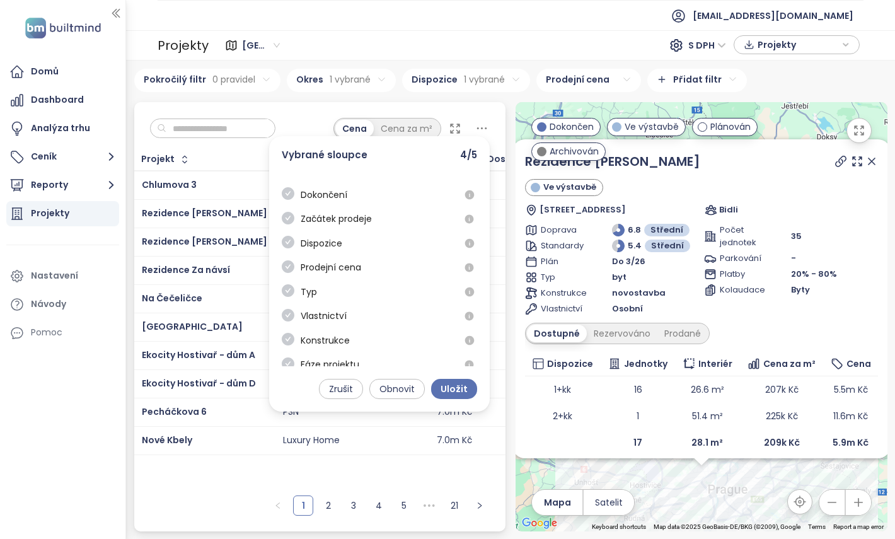
click at [301, 257] on div "Dispozice" at bounding box center [312, 248] width 61 height 25
click at [286, 247] on icon "check-circle" at bounding box center [288, 242] width 13 height 13
click at [453, 395] on span "Uložit" at bounding box center [454, 389] width 27 height 14
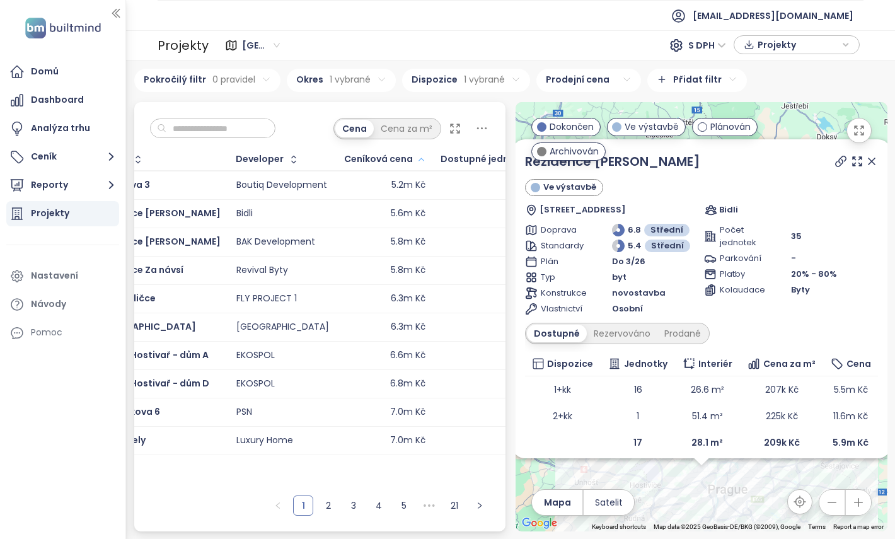
scroll to position [0, 0]
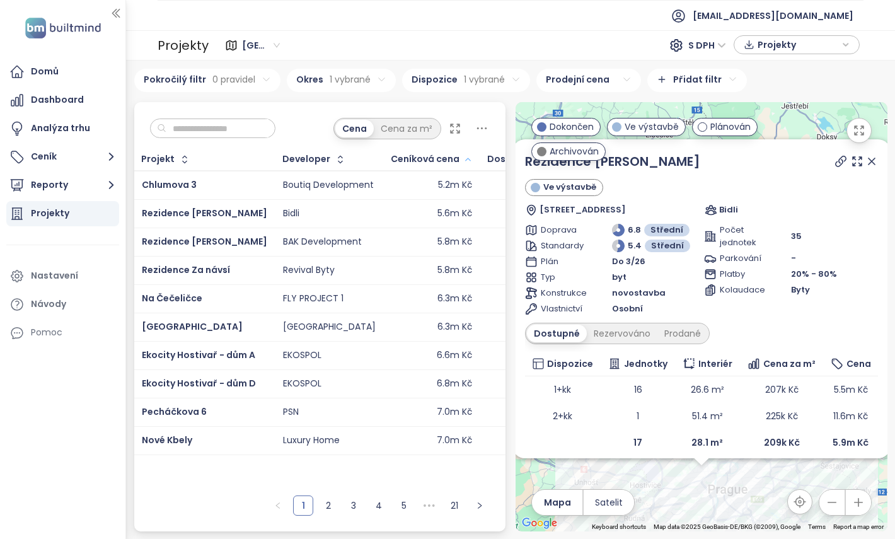
click at [503, 78] on html "Domů Dashboard Analýza trhu Ceník Reporty Projekty Nastavení Návody Pomoc reama…" at bounding box center [447, 269] width 895 height 539
click at [475, 106] on div "je" at bounding box center [469, 111] width 43 height 21
click at [475, 106] on html "Domů Dashboard Analýza trhu Ceník Reporty Projekty Nastavení Návody Pomoc reama…" at bounding box center [447, 269] width 895 height 539
click at [594, 79] on html "Domů Dashboard Analýza trhu Ceník Reporty Projekty Nastavení Návody Pomoc reama…" at bounding box center [447, 269] width 895 height 539
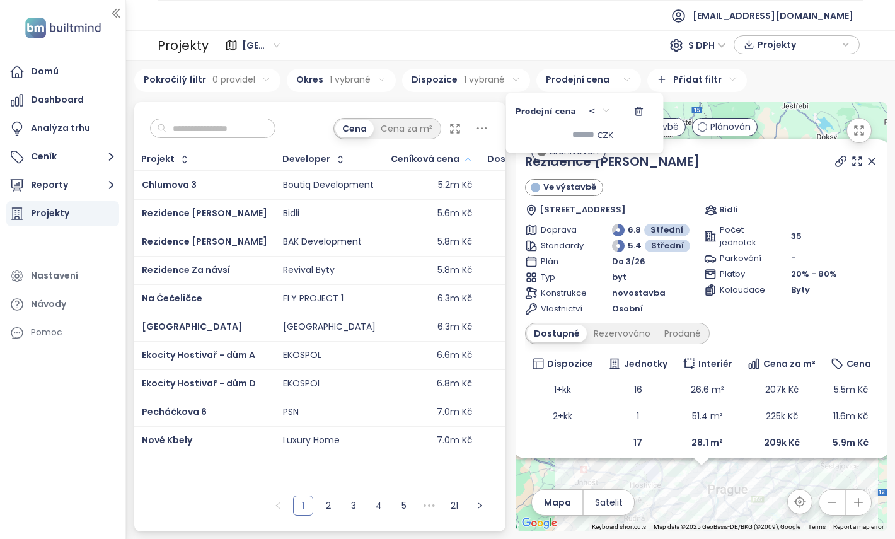
click at [633, 110] on icon "button" at bounding box center [638, 111] width 10 height 10
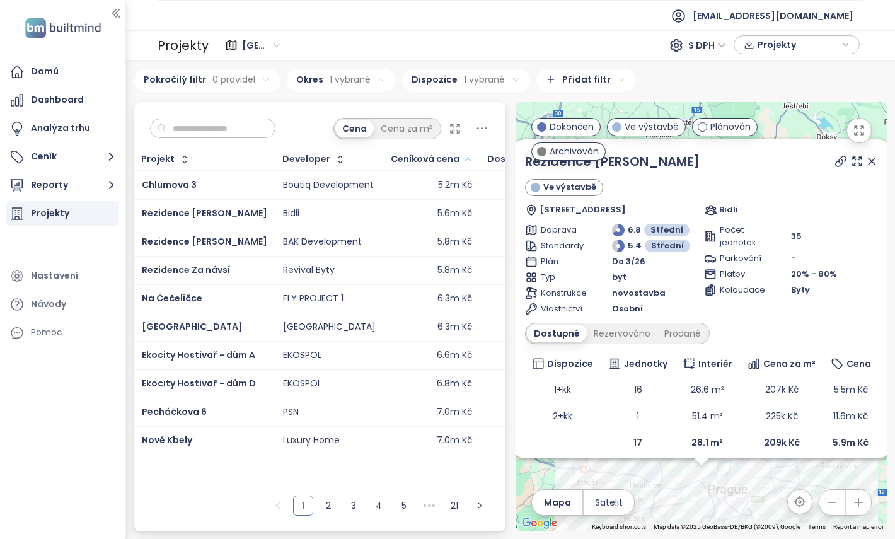
click at [253, 79] on html "Domů Dashboard Analýza trhu Ceník Reporty Projekty Nastavení Návody Pomoc reama…" at bounding box center [447, 269] width 895 height 539
click at [182, 104] on span "Přidat pravidlo" at bounding box center [163, 108] width 66 height 11
click at [182, 129] on span "Přidat pravidlo" at bounding box center [169, 134] width 57 height 11
click at [219, 105] on div "Vyberte pravidlo" at bounding box center [218, 110] width 100 height 21
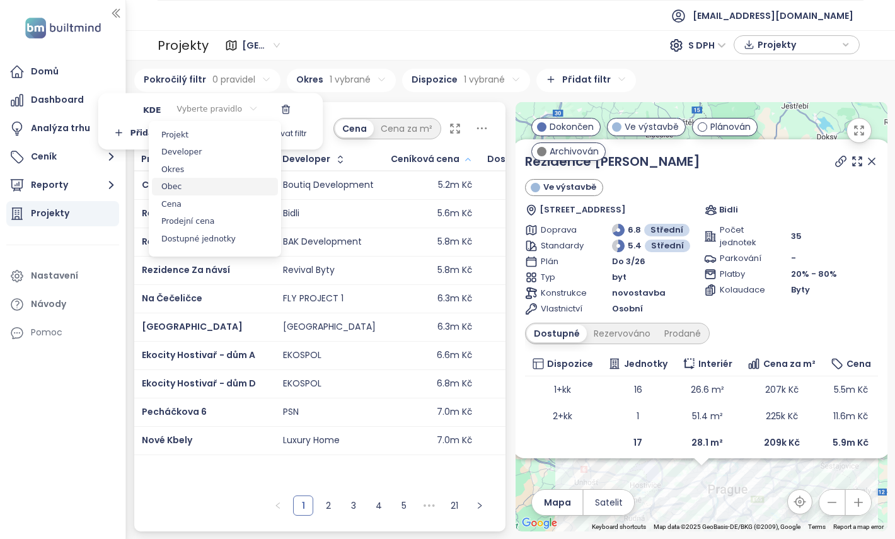
click at [216, 184] on span "Obec" at bounding box center [215, 187] width 126 height 18
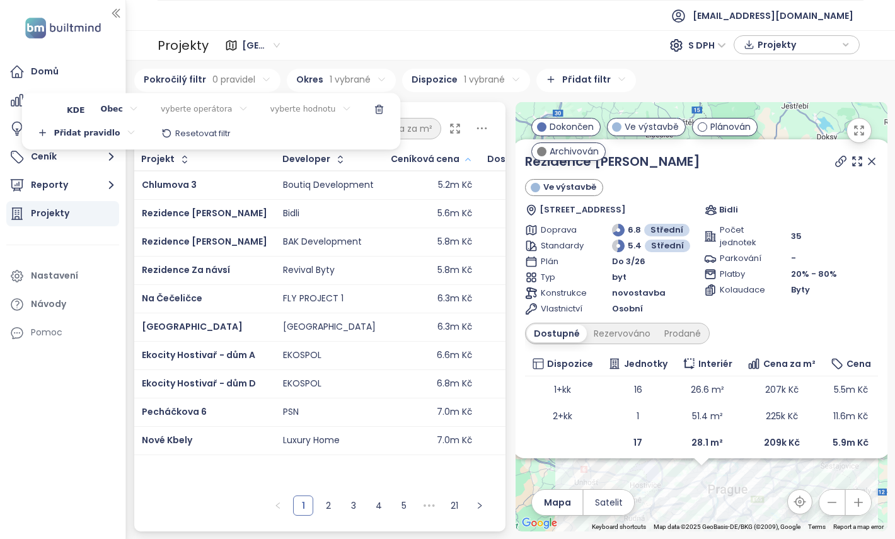
click at [364, 111] on button "button" at bounding box center [379, 110] width 30 height 20
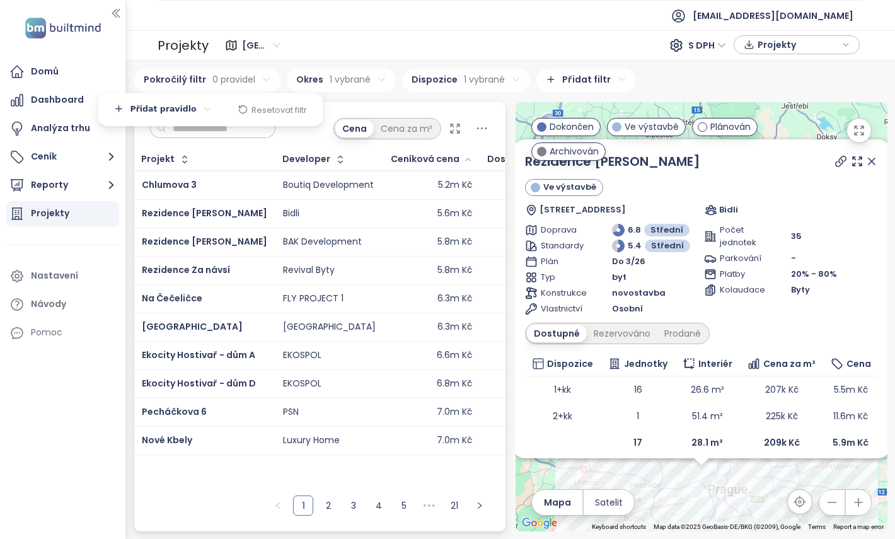
click at [367, 100] on html "Domů Dashboard Analýza trhu Ceník Reporty Projekty Nastavení Návody Pomoc reama…" at bounding box center [447, 269] width 895 height 539
click at [243, 71] on html "Domů Dashboard Analýza trhu Ceník Reporty Projekty Nastavení Návody Pomoc reama…" at bounding box center [447, 269] width 895 height 539
click at [169, 117] on div "Přidat pravidlo" at bounding box center [163, 110] width 117 height 21
click at [167, 137] on span "Přidat pravidlo" at bounding box center [169, 134] width 57 height 11
click at [361, 83] on html "Domů Dashboard Analýza trhu Ceník Reporty Projekty Nastavení Návody Pomoc reama…" at bounding box center [447, 269] width 895 height 539
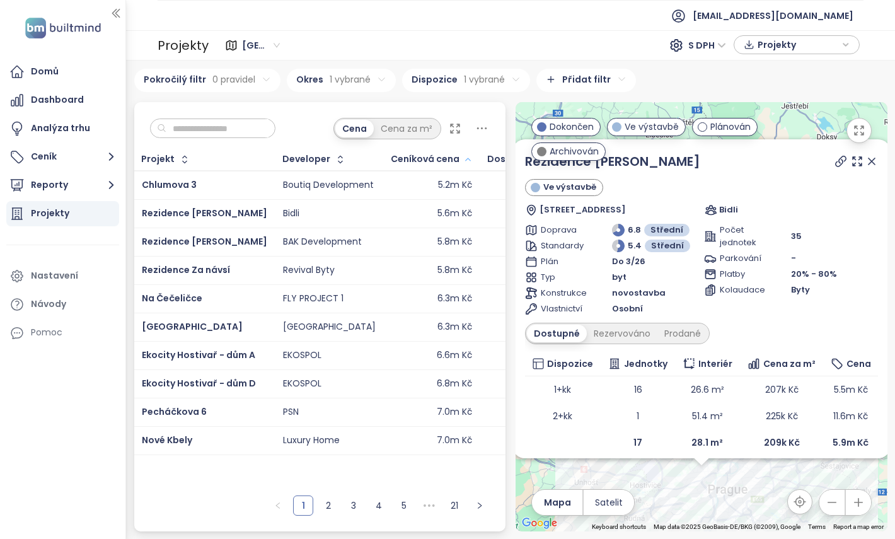
click at [380, 78] on html "Domů Dashboard Analýza trhu Ceník Reporty Projekty Nastavení Návody Pomoc reama…" at bounding box center [447, 269] width 895 height 539
click at [378, 110] on button "button" at bounding box center [376, 111] width 30 height 20
click at [395, 78] on html "Domů Dashboard Analýza trhu Ceník Reporty Projekty Nastavení Návody Pomoc reama…" at bounding box center [447, 269] width 895 height 539
click at [389, 110] on icon "button" at bounding box center [394, 111] width 10 height 10
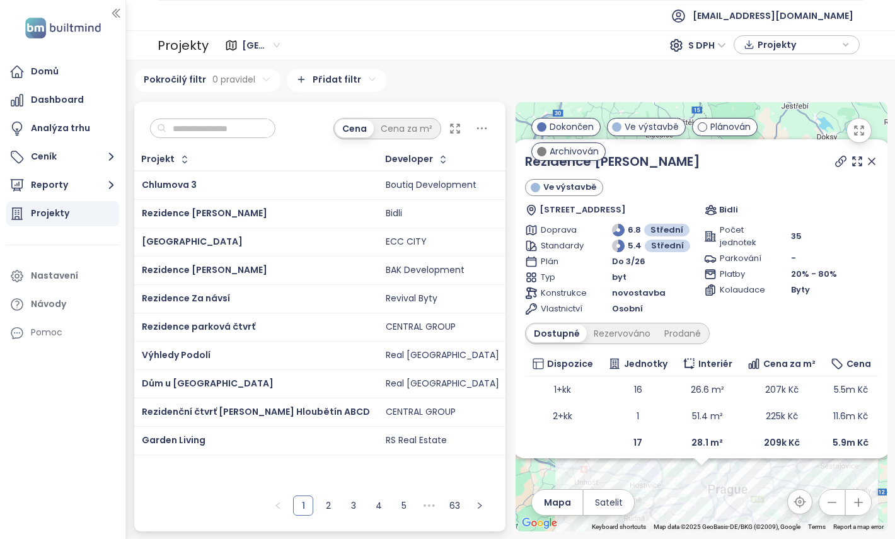
click at [258, 84] on html "Domů Dashboard Analýza trhu Ceník Reporty Projekty Nastavení Návody Pomoc reama…" at bounding box center [447, 269] width 895 height 539
click at [224, 112] on div "Vyberte pravidlo" at bounding box center [218, 110] width 100 height 21
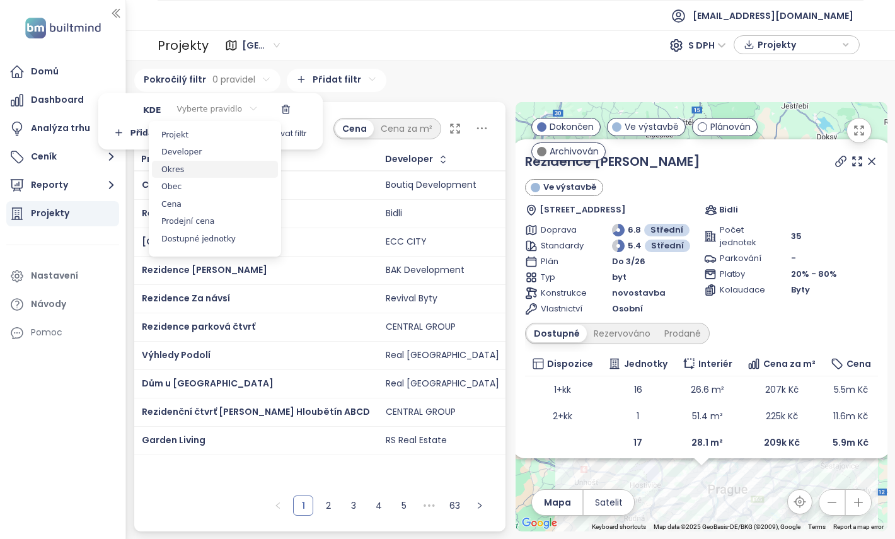
click at [205, 175] on span "Okres" at bounding box center [215, 170] width 126 height 18
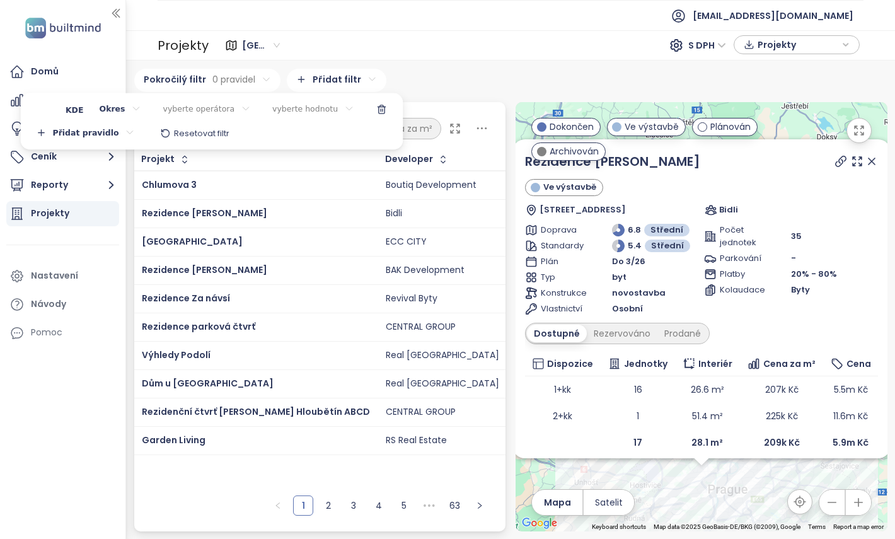
click at [195, 113] on div "vyberte operátora" at bounding box center [207, 110] width 107 height 21
click at [190, 137] on span "je" at bounding box center [203, 135] width 71 height 18
click at [279, 105] on div "vyberte hodnotu" at bounding box center [279, 110] width 100 height 21
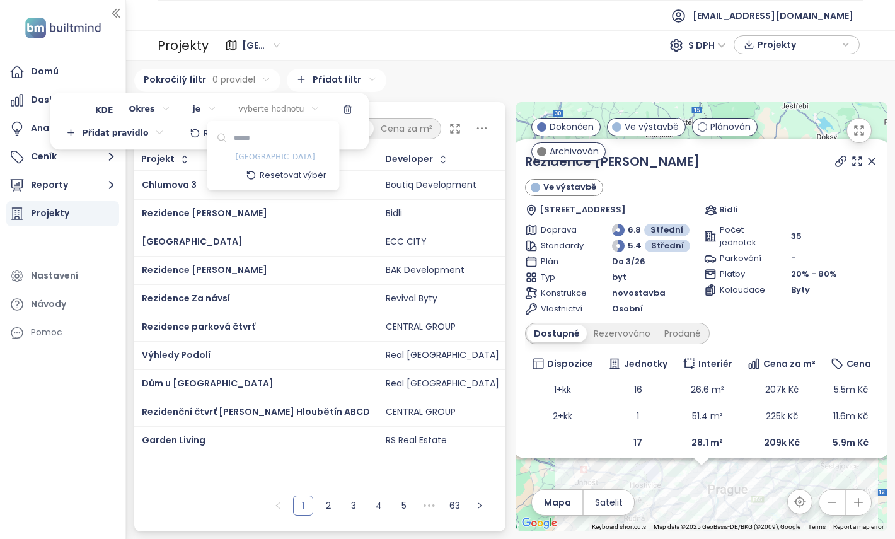
click at [263, 157] on span "Hlavní město Praha" at bounding box center [275, 157] width 79 height 13
click at [139, 127] on html "Domů Dashboard Analýza trhu Ceník Reporty Projekty Nastavení Návody Pomoc reama…" at bounding box center [447, 269] width 895 height 539
click at [134, 132] on span "Přidat pravidlo" at bounding box center [126, 132] width 66 height 11
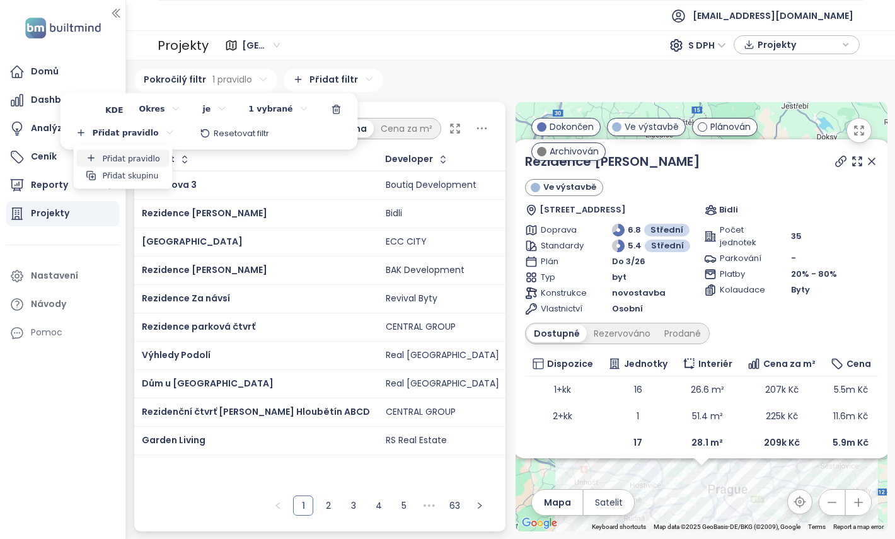
click at [138, 153] on span "Přidat pravidlo" at bounding box center [131, 158] width 57 height 11
click at [156, 128] on div "Vyberte pravidlo" at bounding box center [180, 133] width 100 height 21
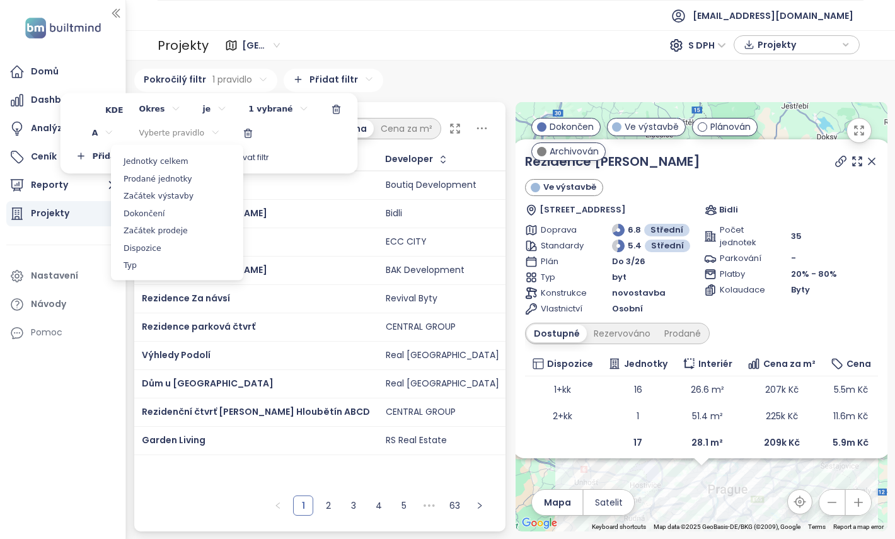
scroll to position [124, 0]
click at [163, 242] on span "Dispozice" at bounding box center [177, 243] width 126 height 18
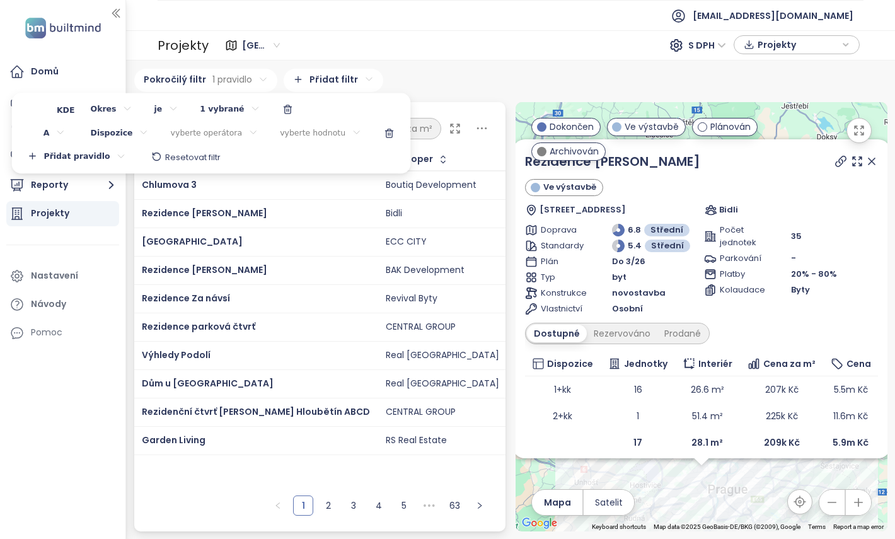
click at [205, 137] on div "vyberte operátora" at bounding box center [214, 133] width 107 height 21
click at [202, 157] on span "je" at bounding box center [210, 158] width 71 height 18
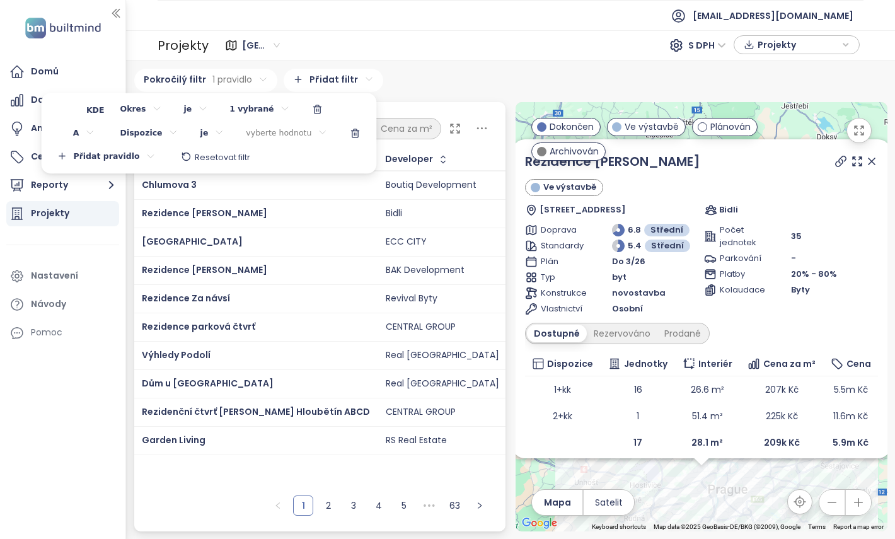
click at [275, 130] on div "vyberte hodnotu" at bounding box center [286, 133] width 100 height 21
click at [260, 175] on div "2+kk" at bounding box center [280, 173] width 126 height 16
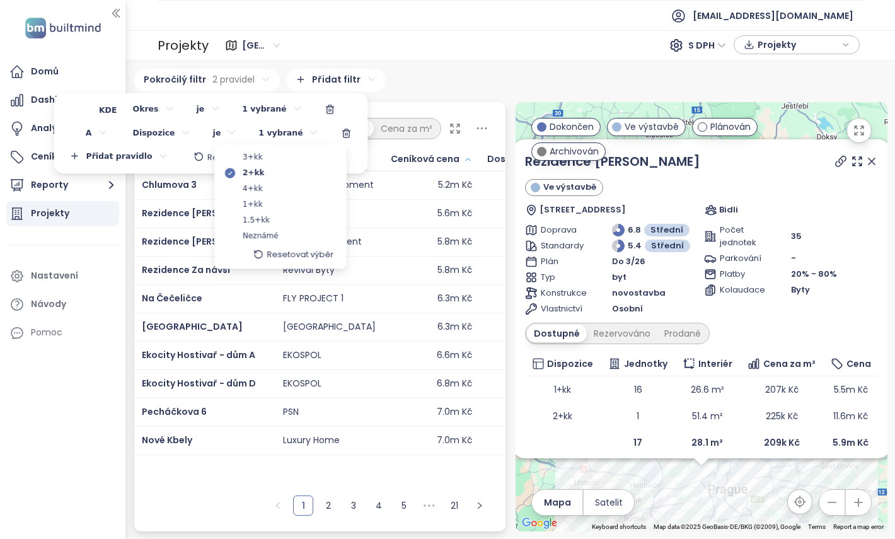
click at [158, 146] on html "Domů Dashboard Analýza trhu Ceník Reporty Projekty Nastavení Návody Pomoc reama…" at bounding box center [447, 269] width 895 height 539
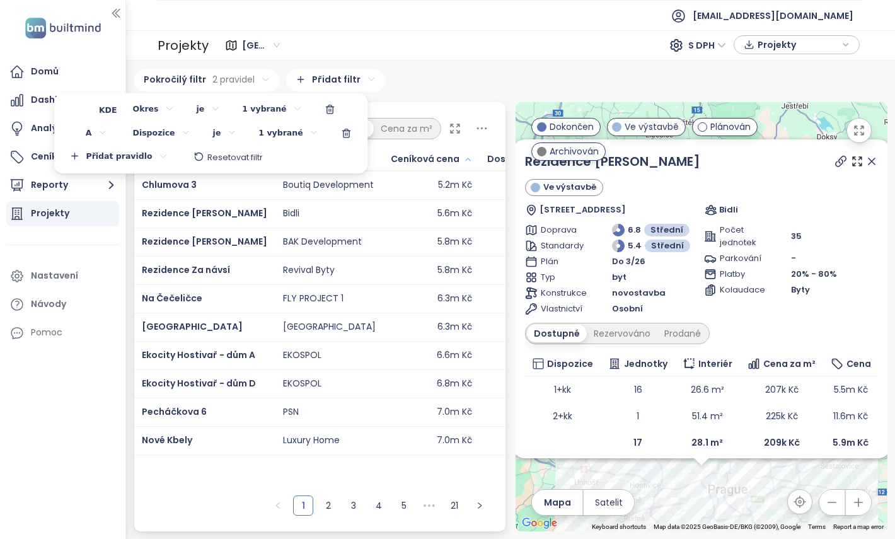
click at [303, 159] on div "Přidat pravidlo Resetovat filtr" at bounding box center [211, 157] width 301 height 21
click at [284, 133] on div "1 vybrané" at bounding box center [288, 133] width 79 height 21
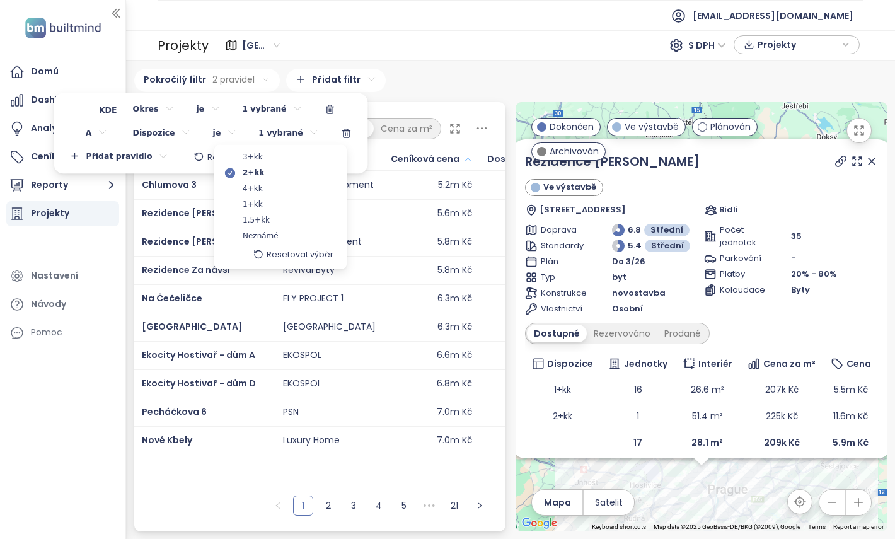
click at [352, 154] on html "Domů Dashboard Analýza trhu Ceník Reporty Projekty Nastavení Návody Pomoc reama…" at bounding box center [447, 269] width 895 height 539
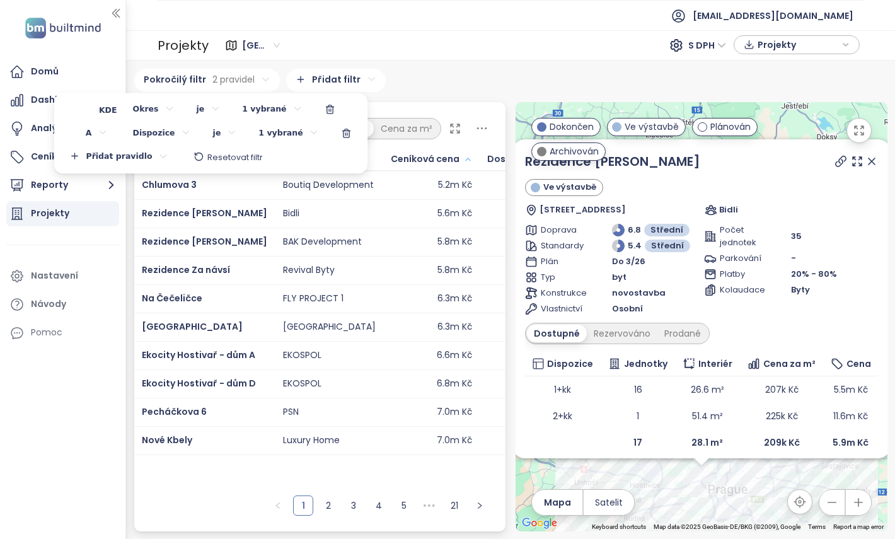
click at [434, 103] on html "Domů Dashboard Analýza trhu Ceník Reporty Projekty Nastavení Návody Pomoc reama…" at bounding box center [447, 269] width 895 height 539
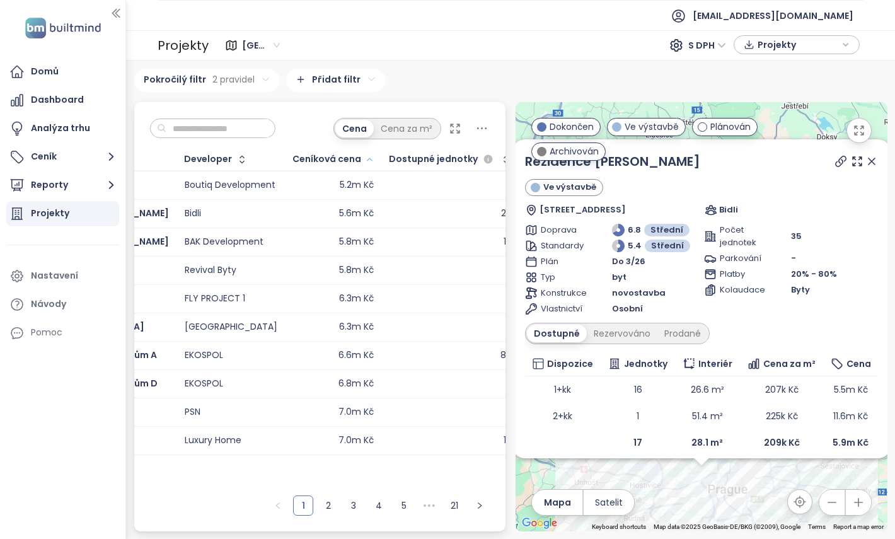
scroll to position [0, 0]
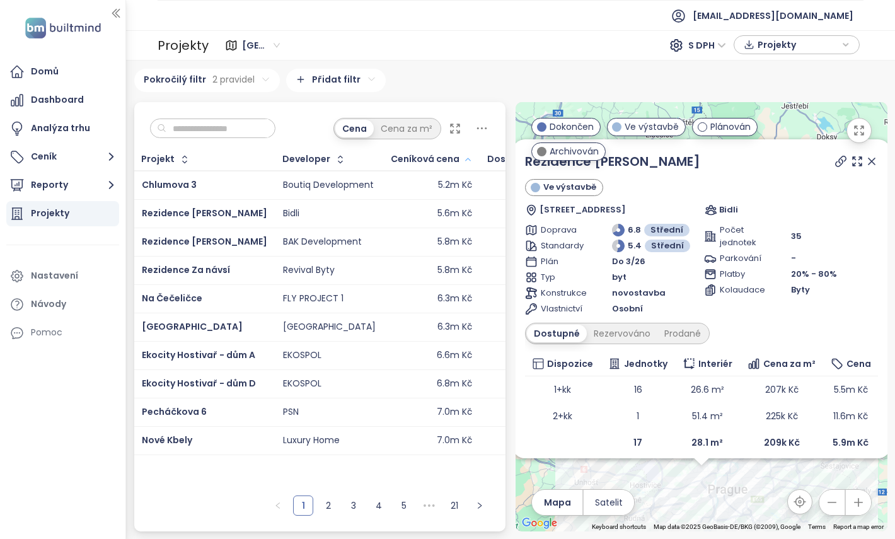
click at [265, 83] on html "Domů Dashboard Analýza trhu Ceník Reporty Projekty Nastavení Návody Pomoc reama…" at bounding box center [447, 269] width 895 height 539
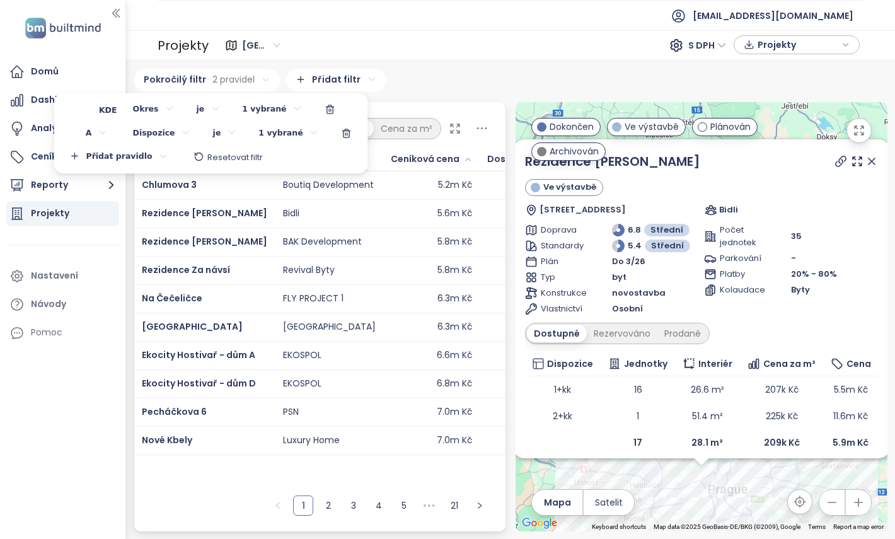
click at [132, 155] on span "Přidat pravidlo" at bounding box center [119, 156] width 66 height 11
click at [128, 174] on span "Přidat pravidlo" at bounding box center [117, 182] width 93 height 18
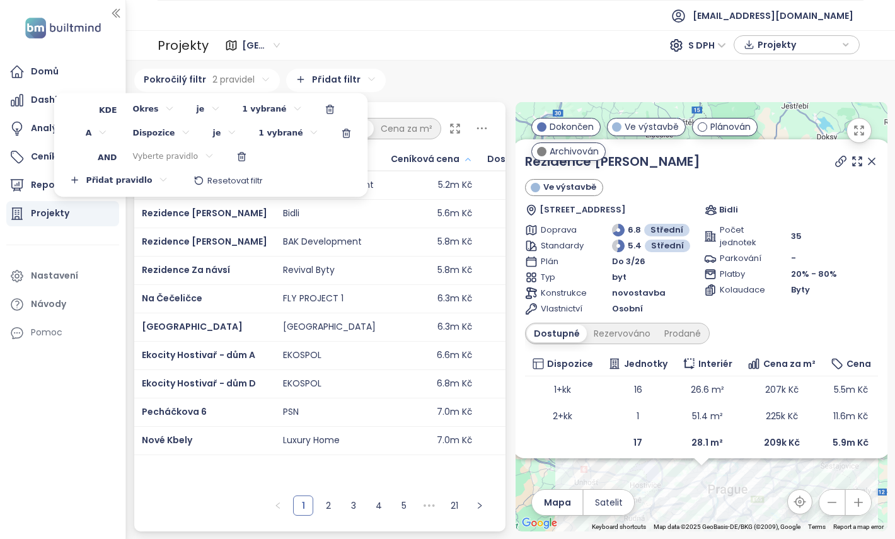
click at [161, 156] on div "Vyberte pravidlo" at bounding box center [174, 157] width 100 height 21
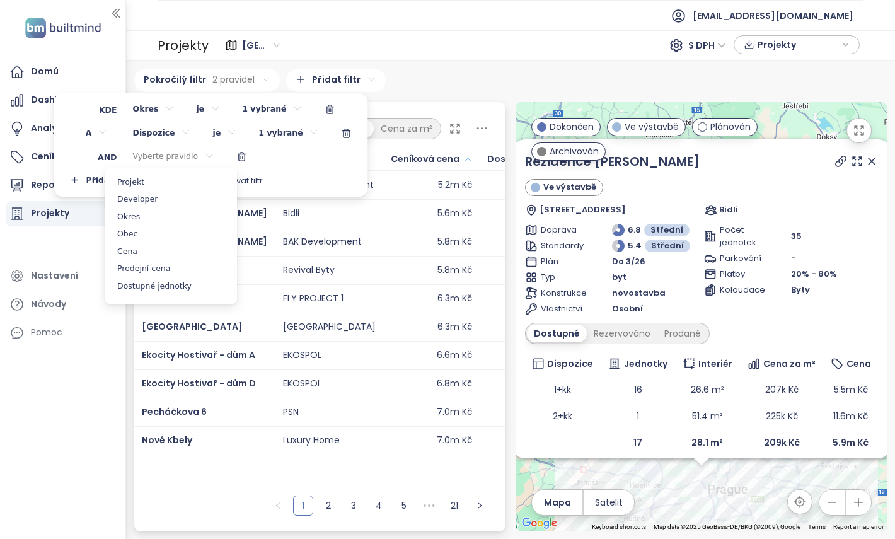
click at [100, 131] on html "Domů Dashboard Analýza trhu Ceník Reporty Projekty Nastavení Návody Pomoc reama…" at bounding box center [447, 269] width 895 height 539
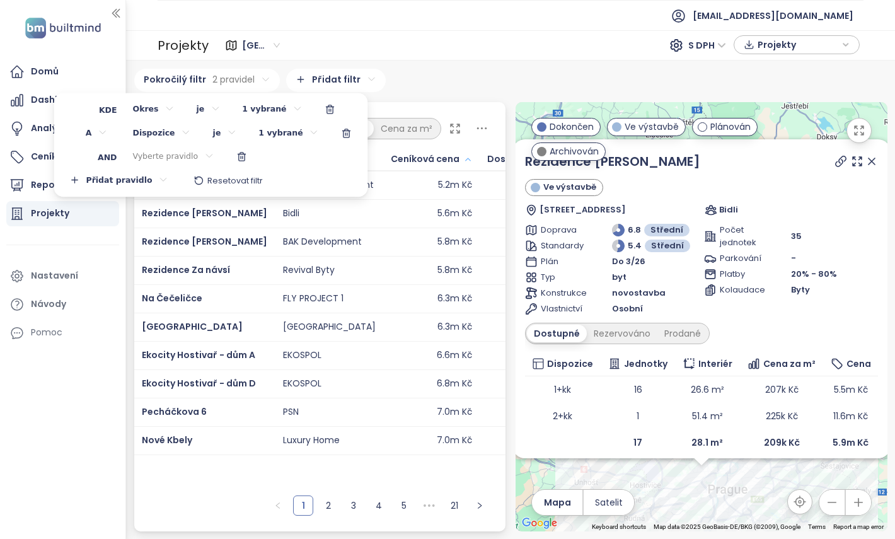
click at [100, 131] on icon at bounding box center [103, 132] width 6 height 3
click at [100, 131] on html "Domů Dashboard Analýza trhu Ceník Reporty Projekty Nastavení Návody Pomoc reama…" at bounding box center [447, 269] width 895 height 539
click at [137, 154] on div "Vyberte pravidlo" at bounding box center [174, 157] width 100 height 21
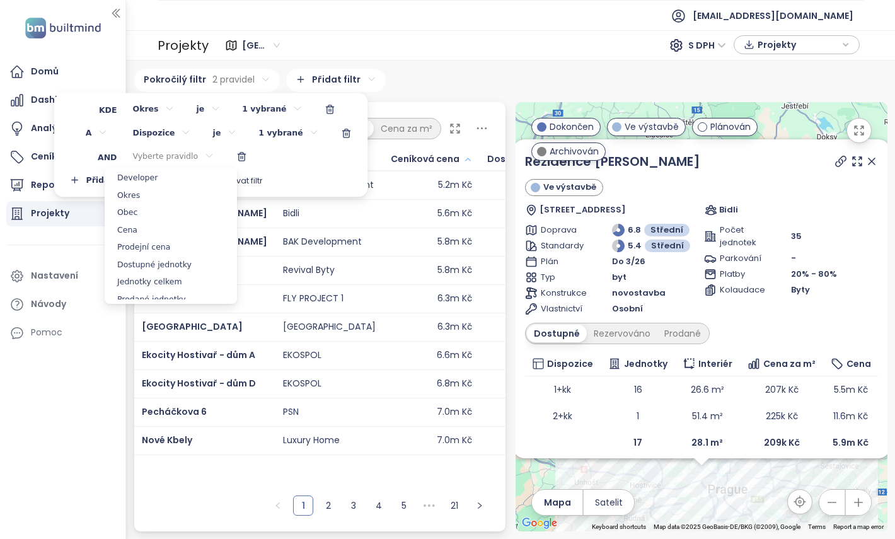
scroll to position [1, 0]
click at [73, 245] on html "Domů Dashboard Analýza trhu Ceník Reporty Projekty Nastavení Návody Pomoc reama…" at bounding box center [447, 269] width 895 height 539
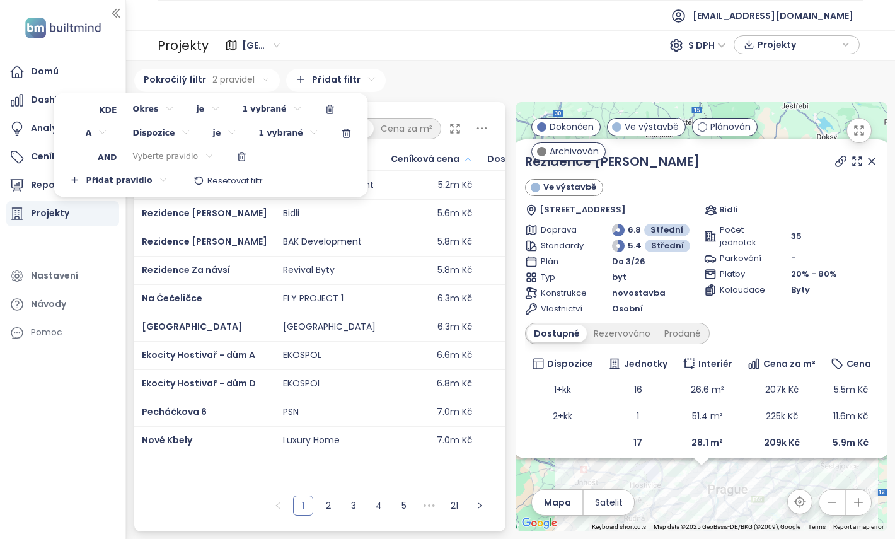
click at [73, 245] on html "Domů Dashboard Analýza trhu Ceník Reporty Projekty Nastavení Návody Pomoc reama…" at bounding box center [447, 269] width 895 height 539
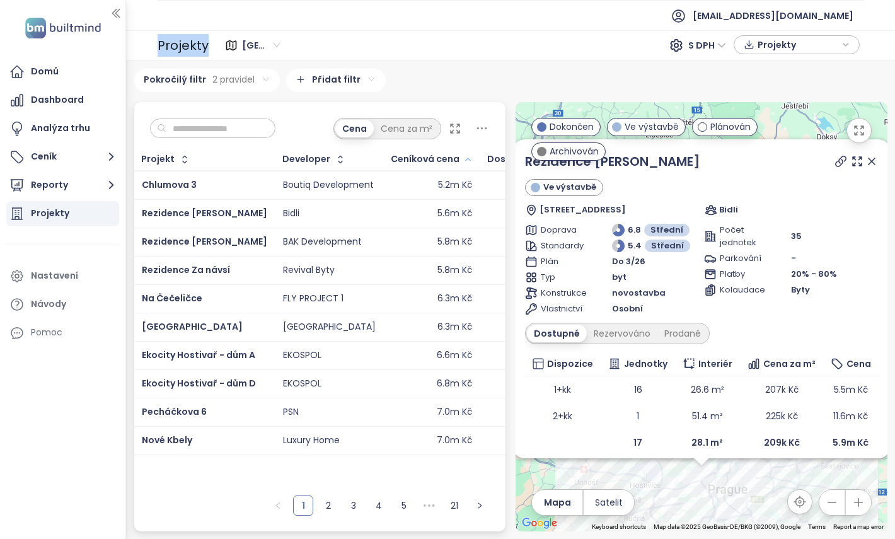
click at [73, 245] on div at bounding box center [62, 245] width 113 height 1
click at [183, 37] on div "Projekty" at bounding box center [183, 45] width 51 height 25
click at [841, 43] on div "Projekty" at bounding box center [797, 44] width 112 height 19
click at [841, 43] on div "Projekty" at bounding box center [797, 45] width 112 height 19
click at [59, 71] on div "Domů" at bounding box center [62, 71] width 113 height 25
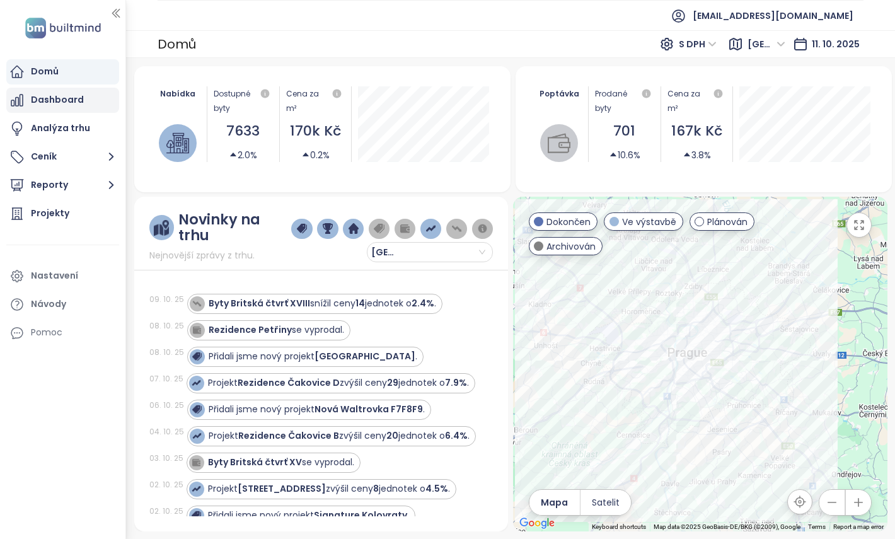
click at [84, 99] on div "Dashboard" at bounding box center [62, 100] width 113 height 25
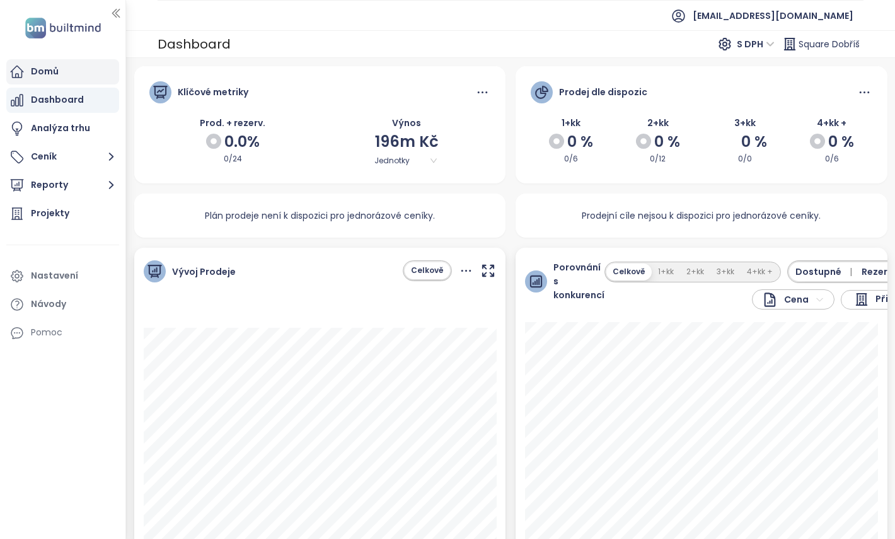
click at [64, 72] on div "Domů" at bounding box center [62, 71] width 113 height 25
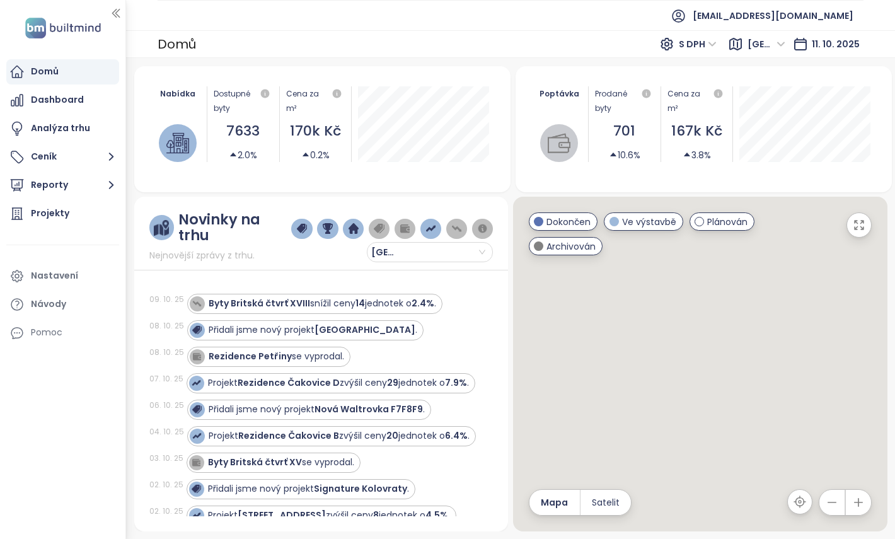
click at [502, 203] on div "Novinky na trhu Nejnovější zprávy z trhu. Praha 09. 10. 25 Byty Britská čtvrť X…" at bounding box center [321, 364] width 374 height 335
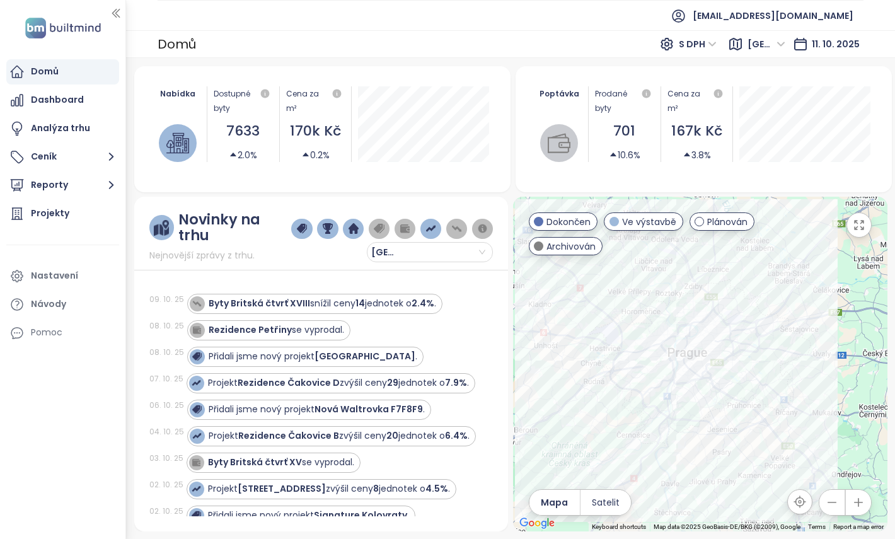
click at [502, 198] on div "Novinky na trhu Nejnovější zprávy z trhu. Praha 09. 10. 25 Byty Britská čtvrť X…" at bounding box center [321, 364] width 374 height 335
click at [35, 117] on div "Analýza trhu" at bounding box center [62, 128] width 113 height 25
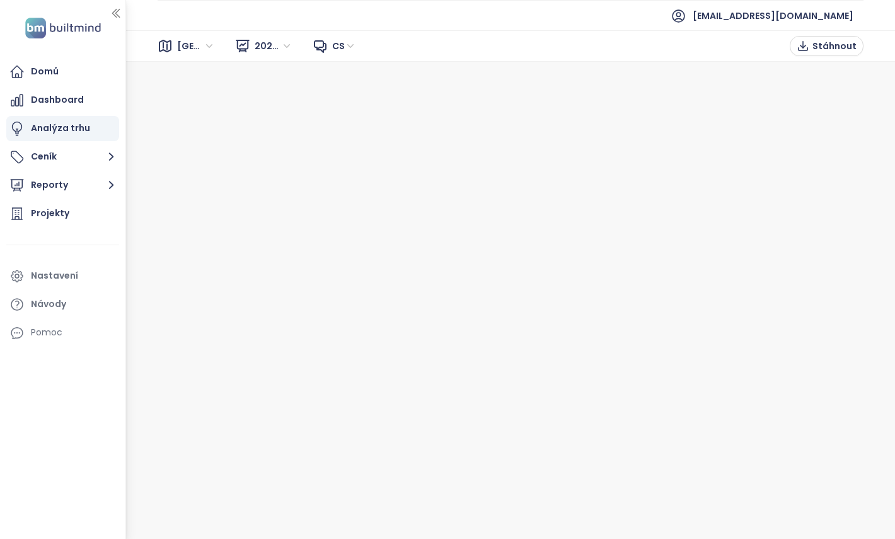
click at [200, 43] on span "Brno" at bounding box center [196, 46] width 38 height 19
click at [202, 93] on div "Praha" at bounding box center [233, 91] width 101 height 14
click at [55, 213] on div "Projekty" at bounding box center [50, 213] width 38 height 16
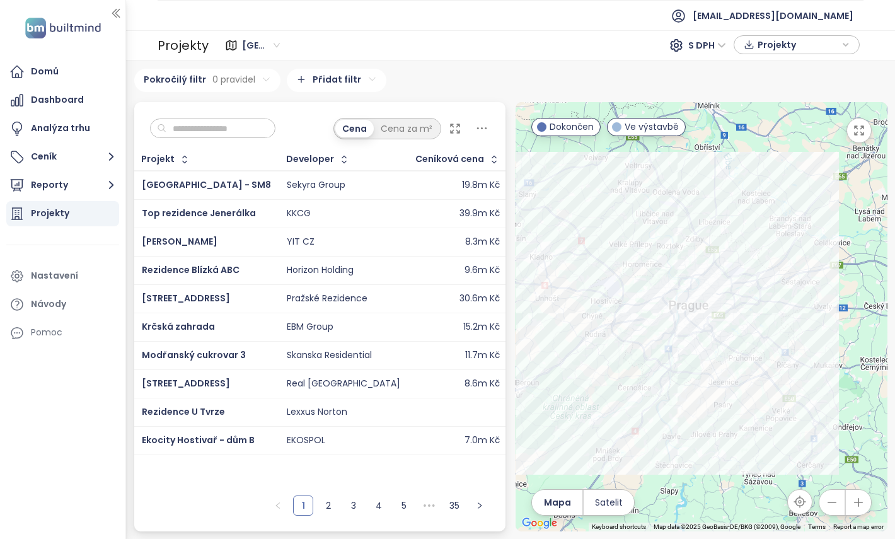
click at [192, 42] on div "Projekty" at bounding box center [183, 45] width 51 height 25
click at [43, 59] on div "Domů" at bounding box center [62, 71] width 113 height 25
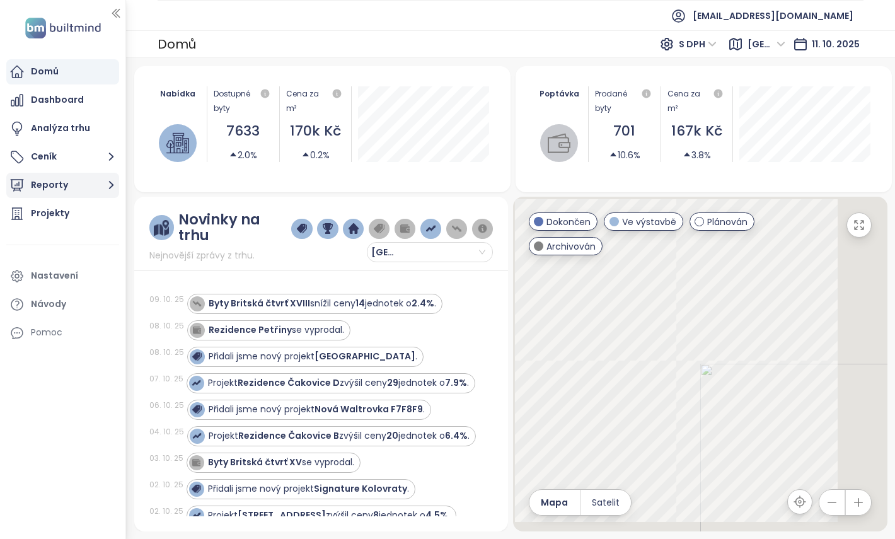
click at [105, 190] on icon "button" at bounding box center [111, 185] width 16 height 16
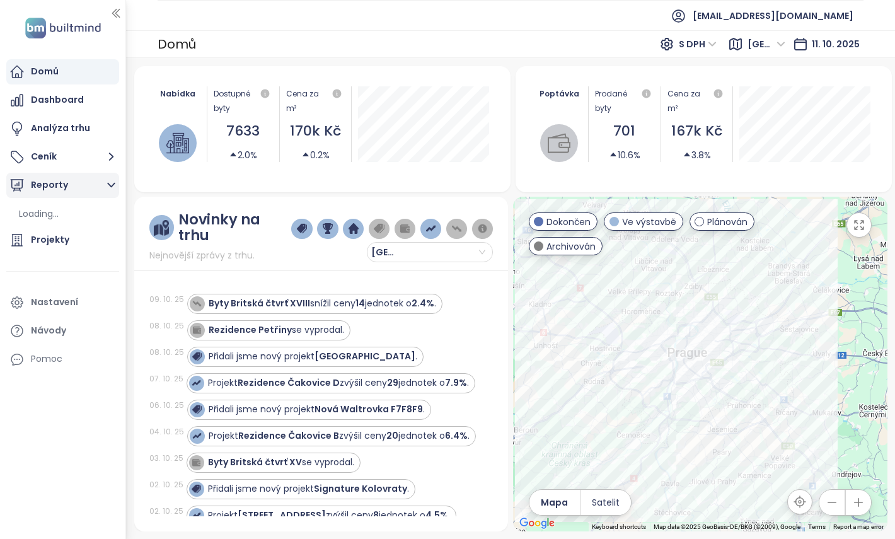
click at [55, 181] on button "Reporty" at bounding box center [62, 185] width 113 height 25
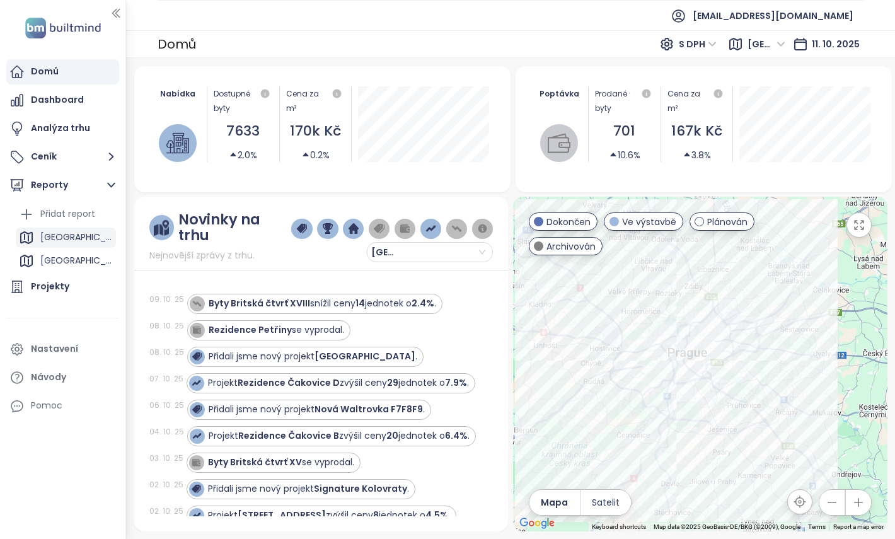
click at [62, 229] on div "Praha" at bounding box center [76, 237] width 72 height 16
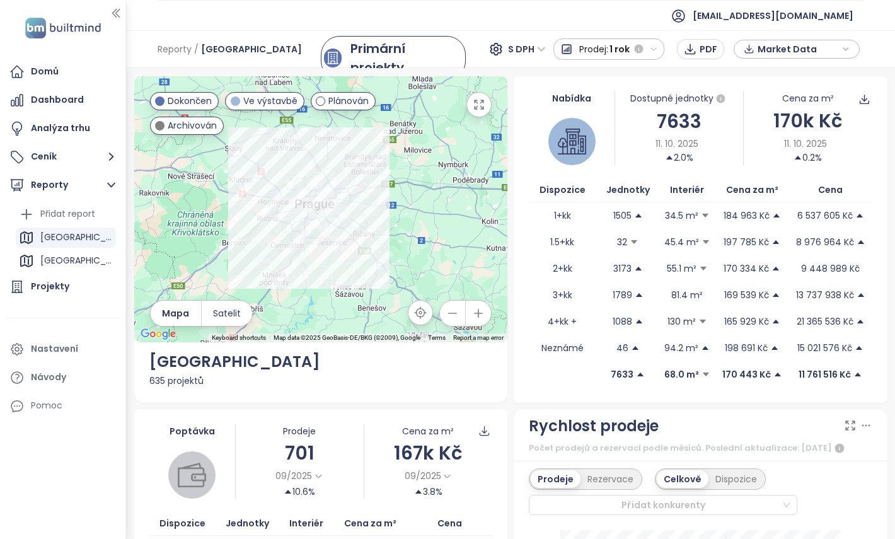
click at [856, 52] on div "Market Data" at bounding box center [797, 49] width 126 height 19
click at [850, 50] on div "Market Data" at bounding box center [797, 49] width 112 height 19
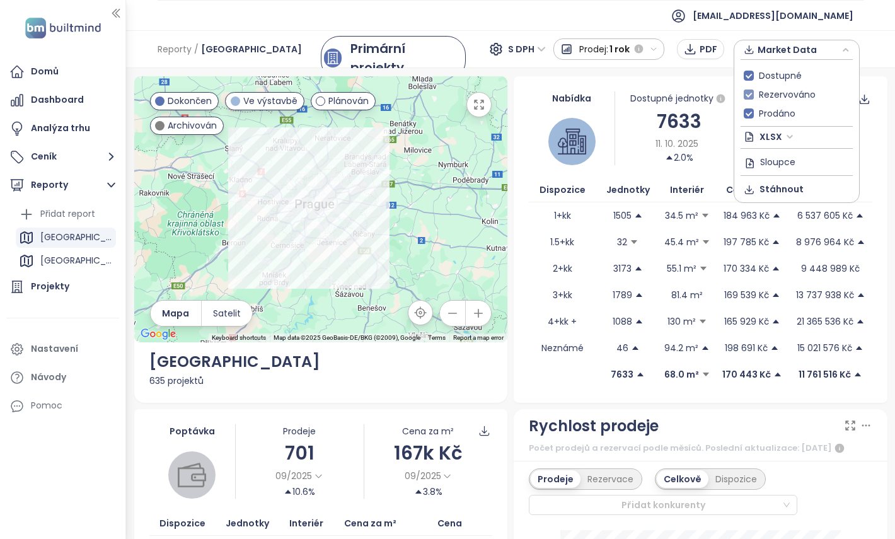
click at [782, 90] on span "Rezervováno" at bounding box center [787, 95] width 67 height 14
click at [775, 108] on span "Prodáno" at bounding box center [777, 114] width 47 height 14
click at [787, 134] on span "XLSX" at bounding box center [777, 136] width 34 height 19
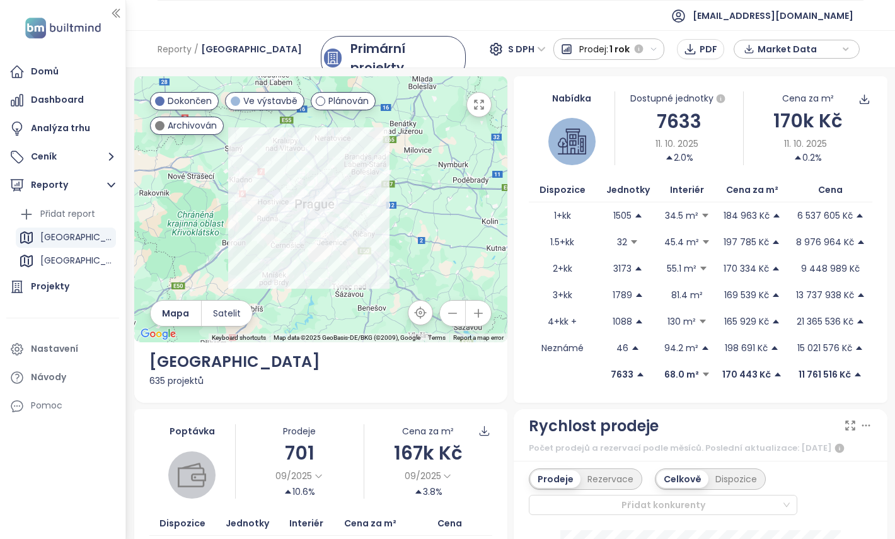
click at [802, 46] on span "Market Data" at bounding box center [798, 49] width 81 height 19
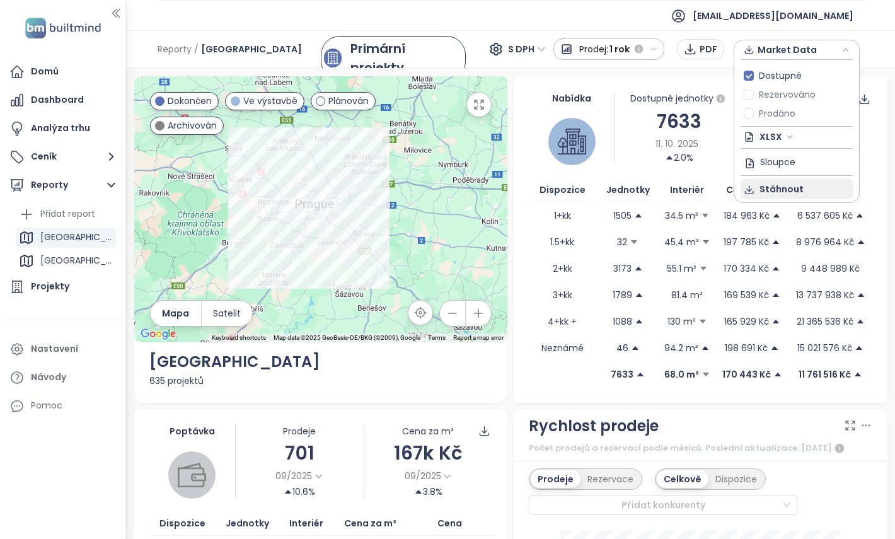
click at [768, 197] on button "Stáhnout" at bounding box center [797, 189] width 112 height 20
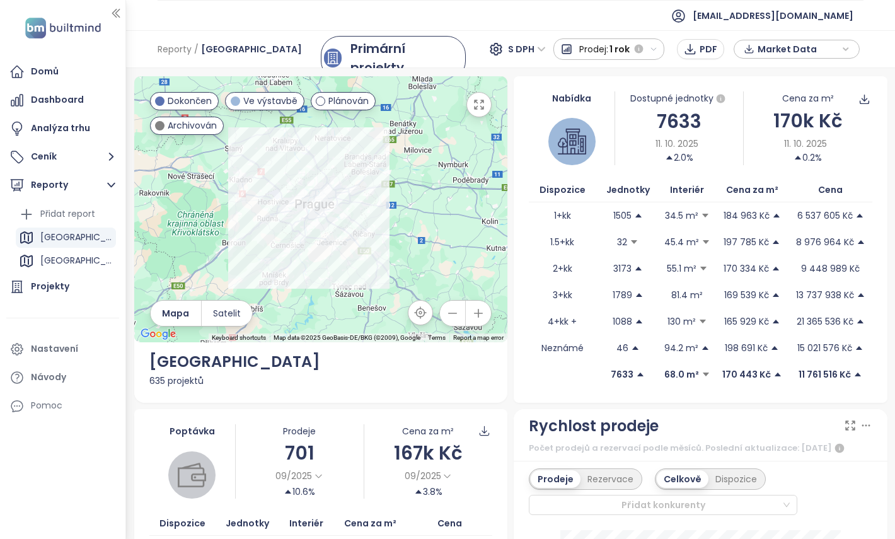
click at [512, 396] on div "Nabídka Dostupné jednotky 7633 11. 10. 2025 2.0% Cena za m² 170k Kč 11. 10. 202…" at bounding box center [701, 239] width 380 height 326
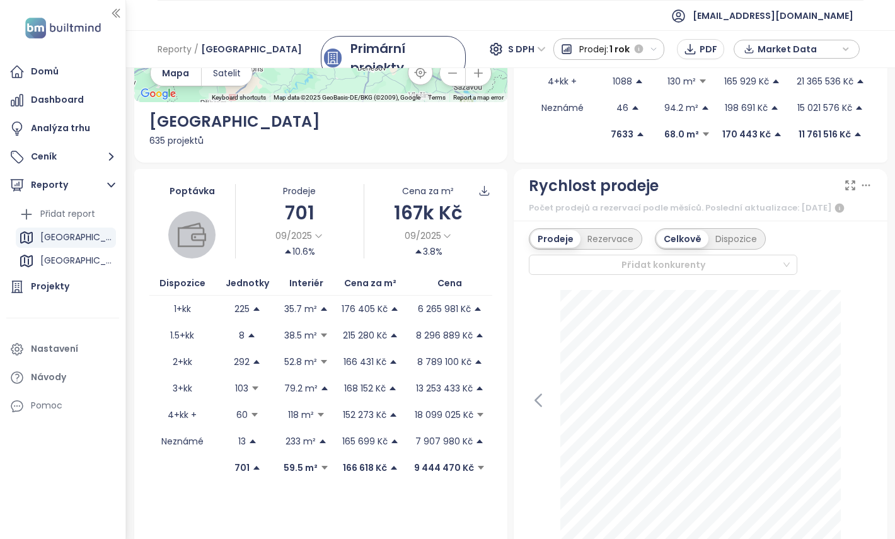
scroll to position [245, 0]
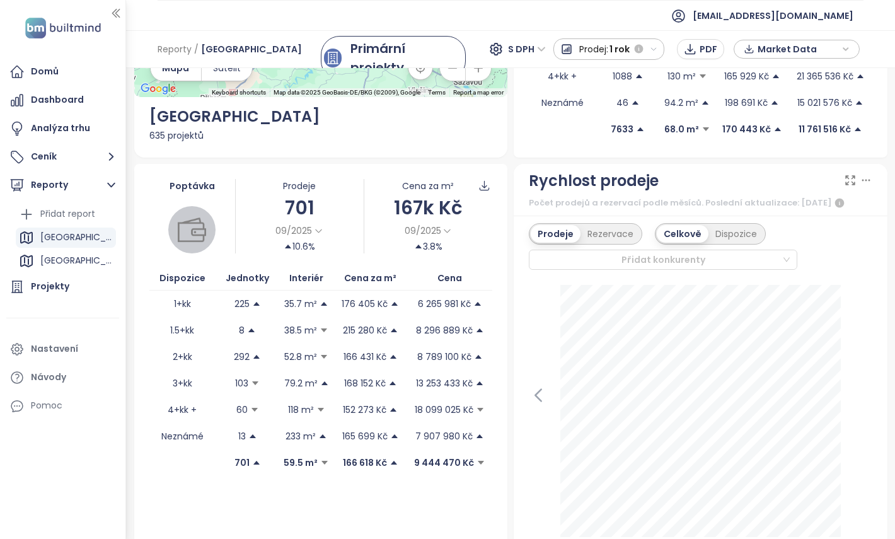
click at [360, 497] on div "Poptávka Prodeje 701 09/2025 10.6% Cena za m² 167k Kč 09/2025 3.8% Dispozice Je…" at bounding box center [321, 358] width 374 height 388
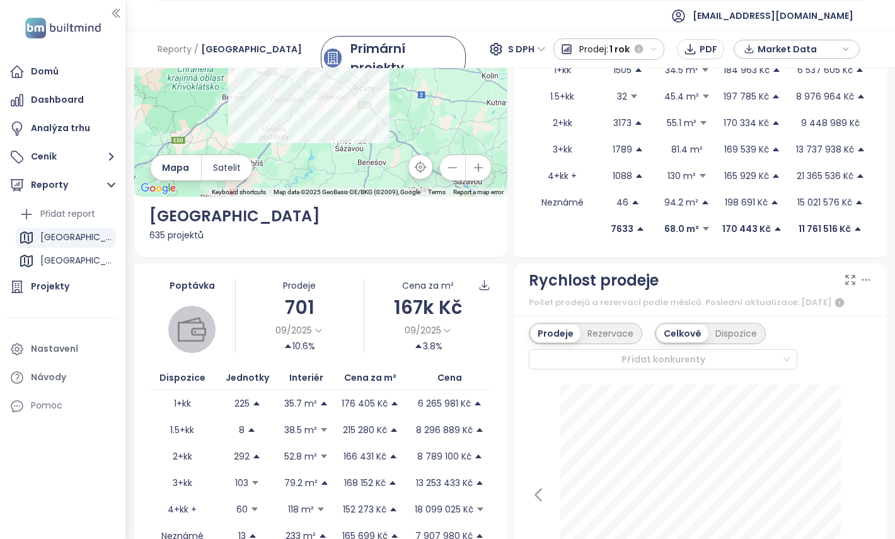
scroll to position [0, 0]
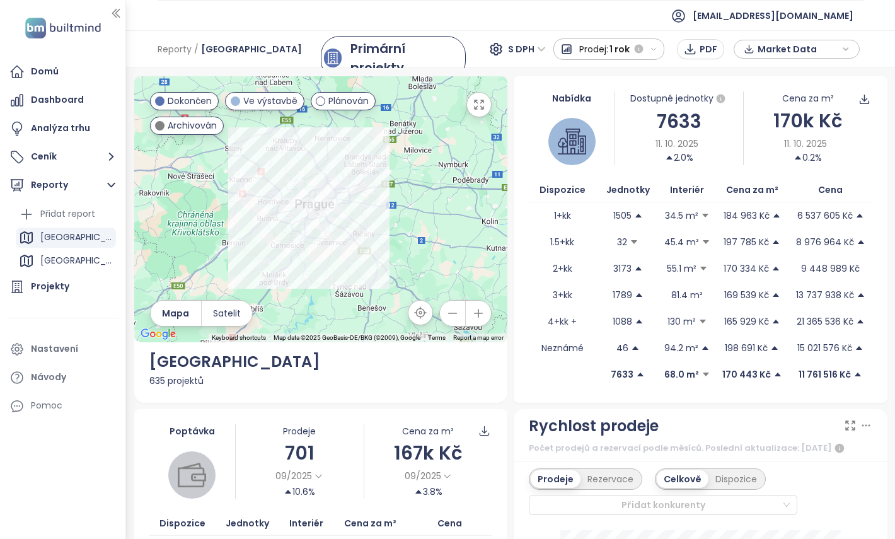
click at [626, 189] on th "Jednotky" at bounding box center [628, 190] width 64 height 25
click at [628, 190] on th "Jednotky" at bounding box center [628, 190] width 64 height 25
click at [583, 97] on div "Nabídka" at bounding box center [572, 98] width 86 height 14
click at [178, 380] on div "635 projektů" at bounding box center [321, 381] width 344 height 14
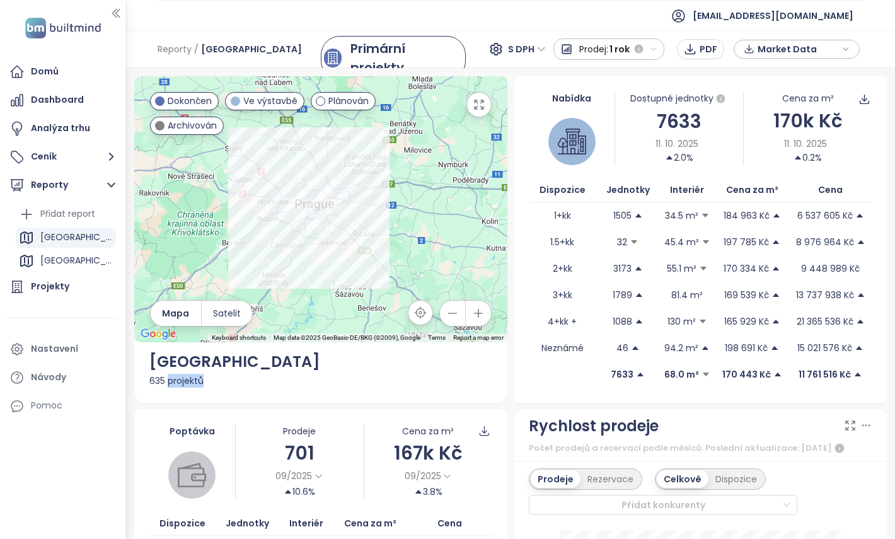
click at [178, 380] on div "635 projektů" at bounding box center [321, 381] width 344 height 14
click at [250, 103] on span "Ve výstavbě" at bounding box center [270, 101] width 54 height 14
click at [400, 383] on div "635 projektů" at bounding box center [321, 381] width 344 height 14
click at [570, 158] on div at bounding box center [571, 141] width 47 height 47
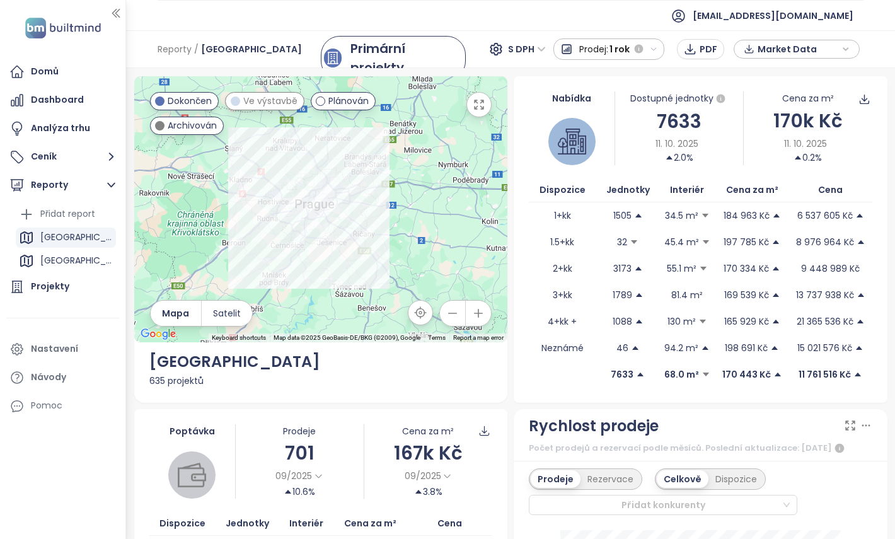
click at [569, 146] on img at bounding box center [572, 141] width 28 height 28
click at [535, 108] on div "Nabídka" at bounding box center [572, 128] width 86 height 74
click at [537, 103] on div "Nabídka" at bounding box center [572, 98] width 86 height 14
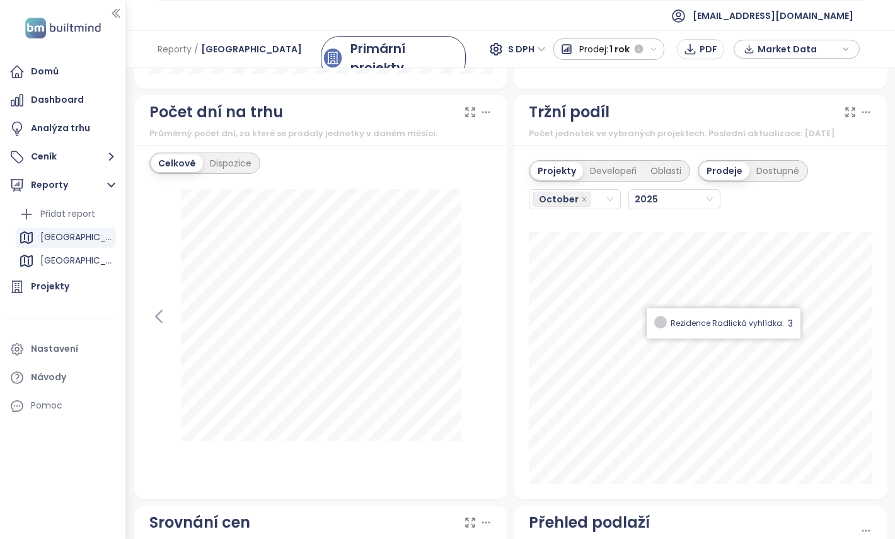
scroll to position [1479, 0]
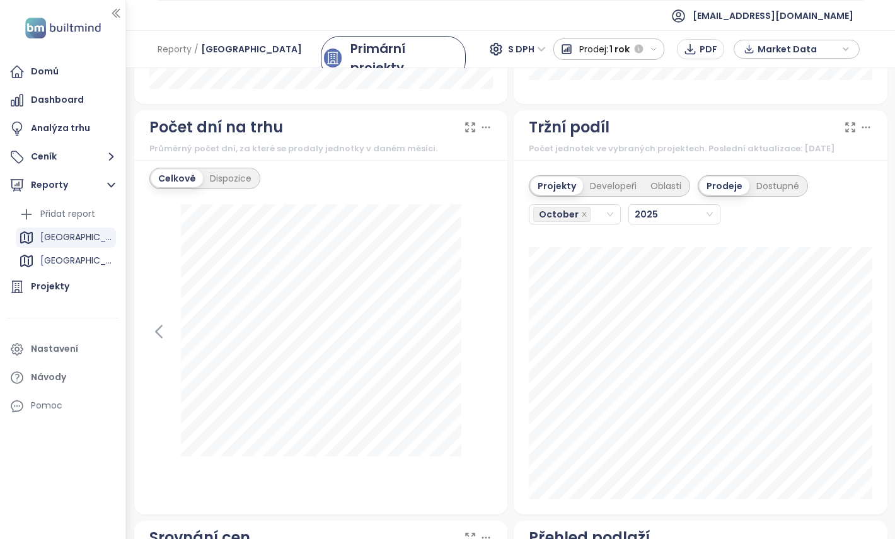
click at [874, 360] on div "Projekty Developeři Oblasti Prodeje Dostupné October 2025 Greenland Březiněves …" at bounding box center [701, 337] width 374 height 354
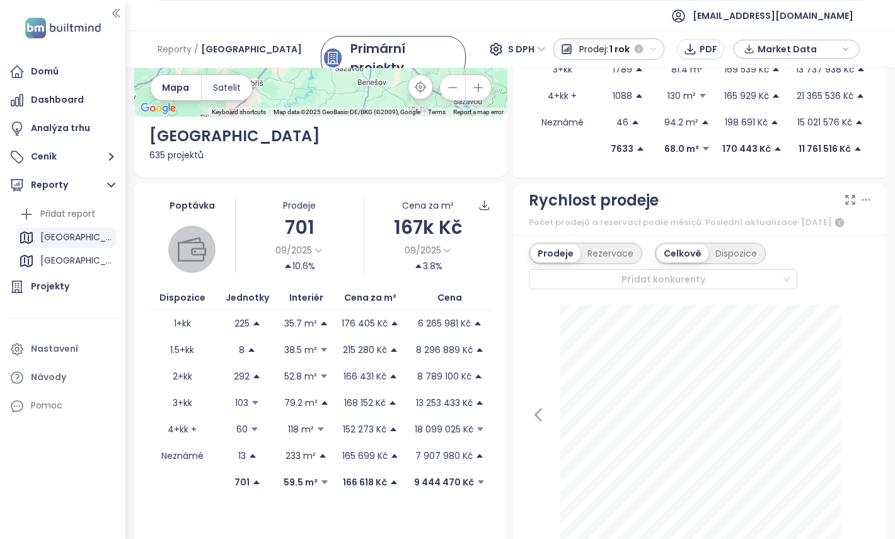
scroll to position [164, 0]
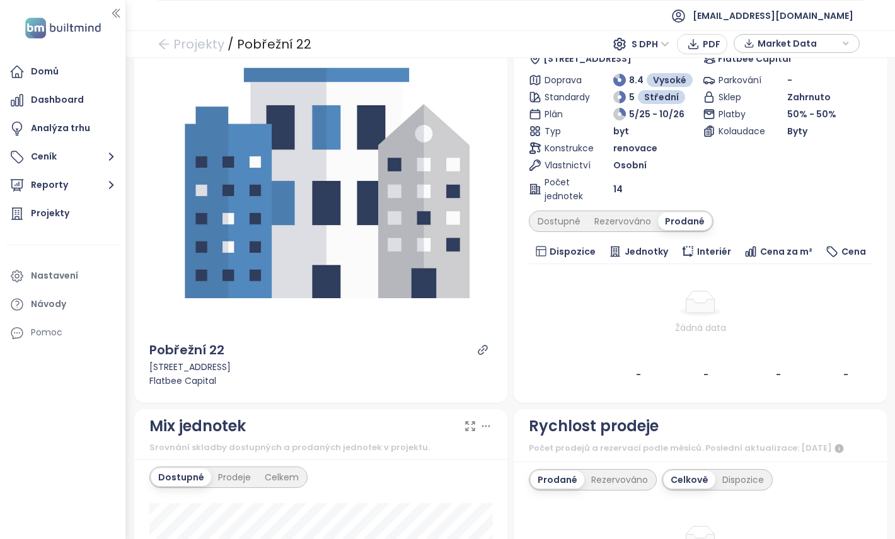
scroll to position [95, 0]
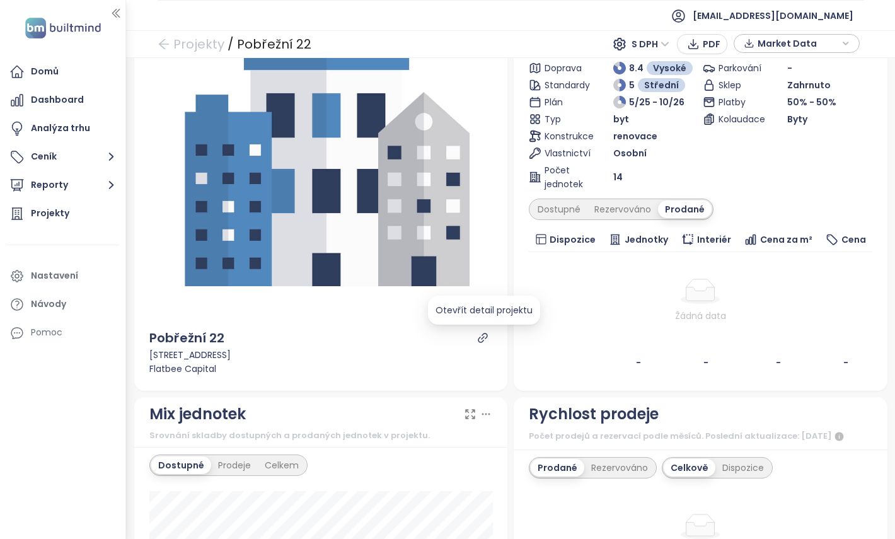
click at [478, 339] on icon "link" at bounding box center [482, 337] width 9 height 9
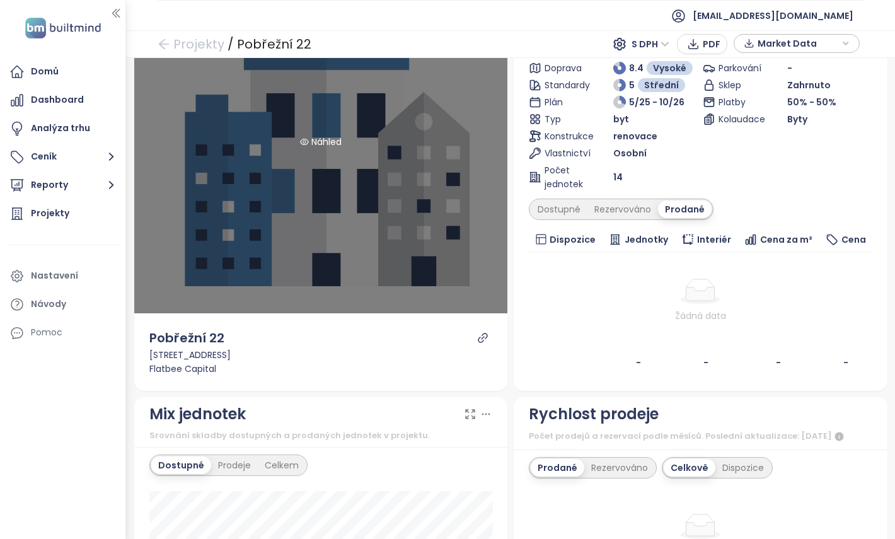
scroll to position [0, 0]
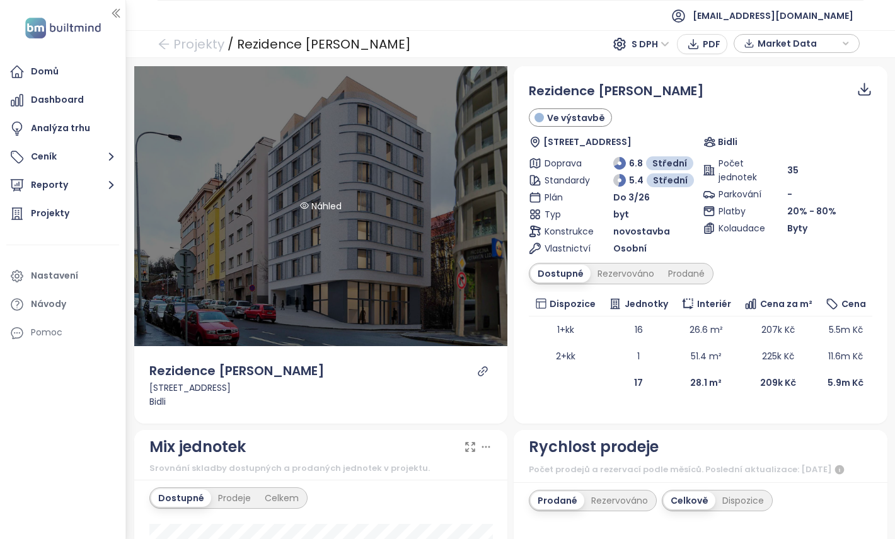
click at [449, 250] on div "Náhled" at bounding box center [321, 206] width 374 height 280
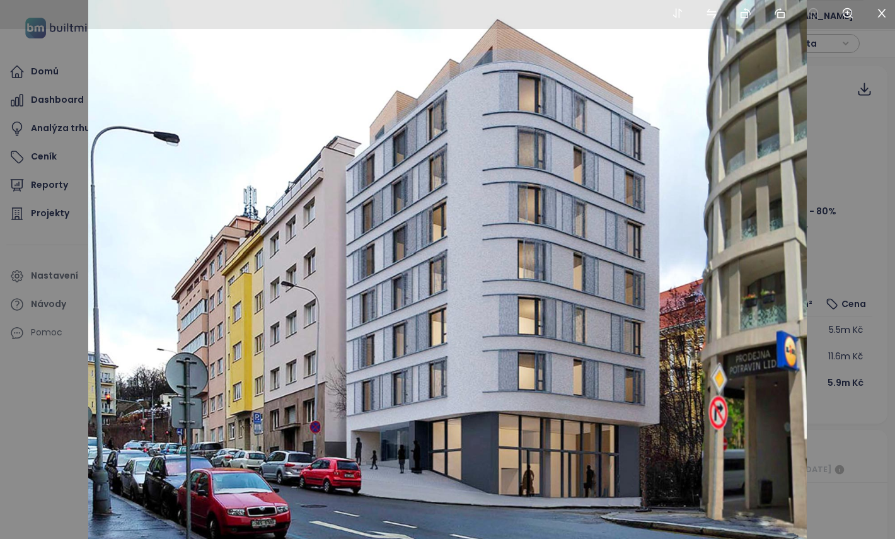
click at [838, 181] on div at bounding box center [447, 269] width 895 height 539
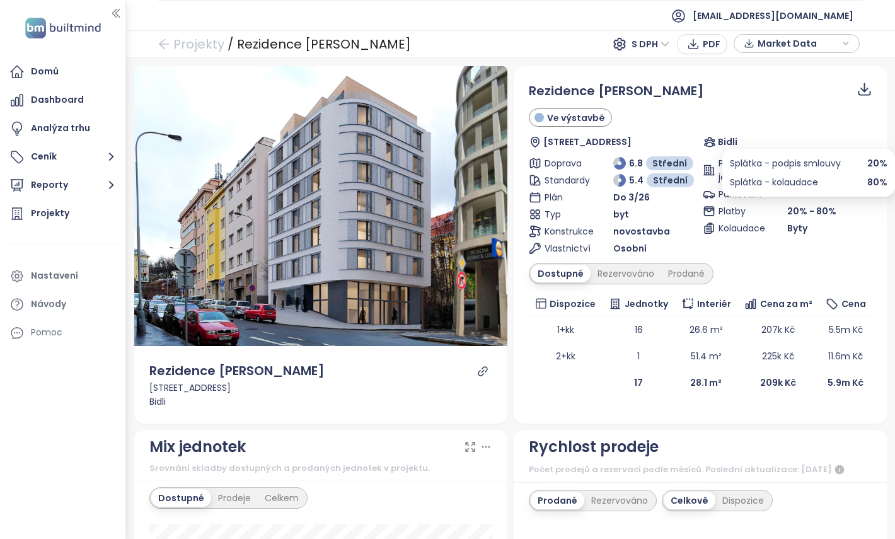
click at [804, 205] on span "20% - 80%" at bounding box center [811, 211] width 49 height 13
